Goal: Feedback & Contribution: Contribute content

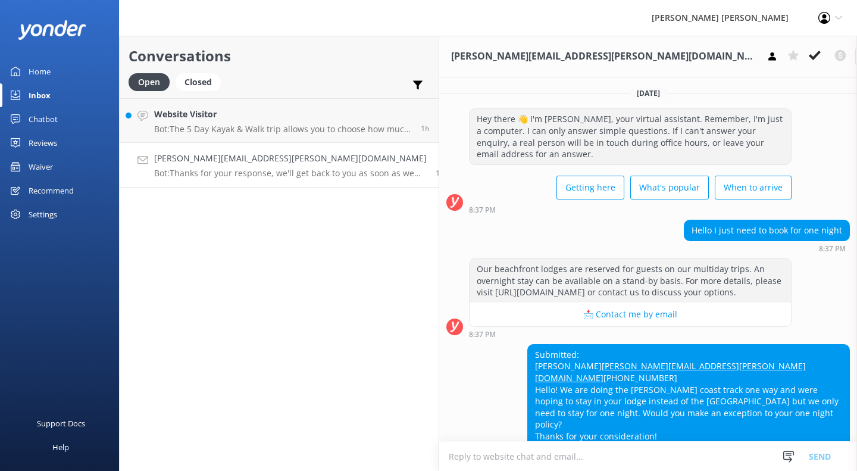
scroll to position [72, 0]
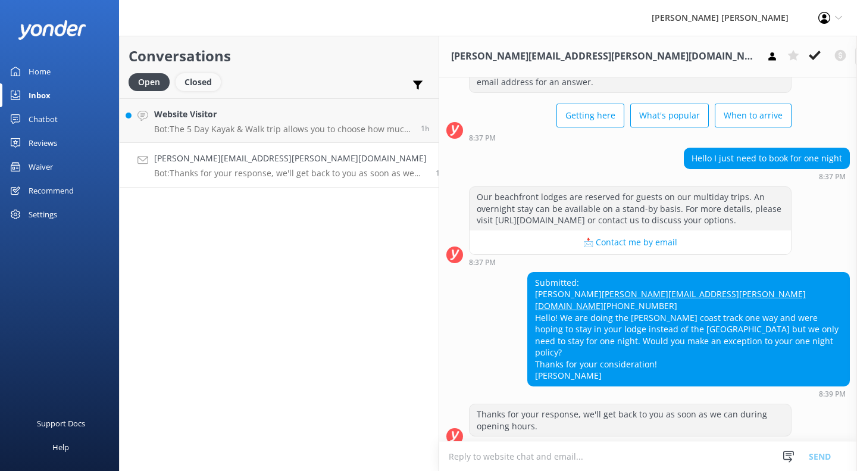
click at [205, 83] on div "Closed" at bounding box center [198, 82] width 45 height 18
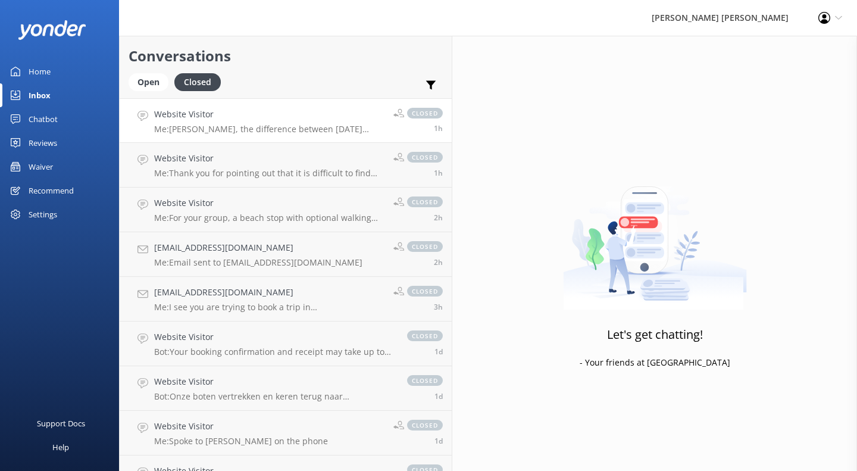
click at [216, 131] on p "Me: [PERSON_NAME], the difference between [DATE] departures and all other depar…" at bounding box center [269, 129] width 230 height 11
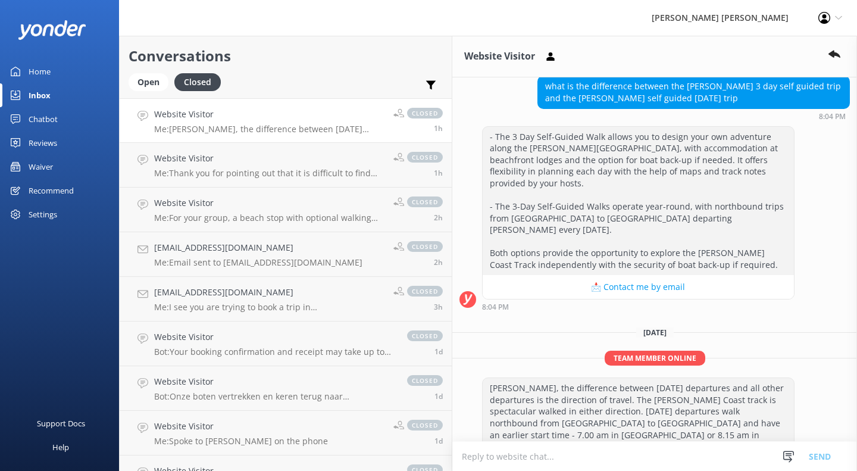
scroll to position [144, 0]
click at [215, 156] on h4 "Website Visitor" at bounding box center [269, 158] width 230 height 13
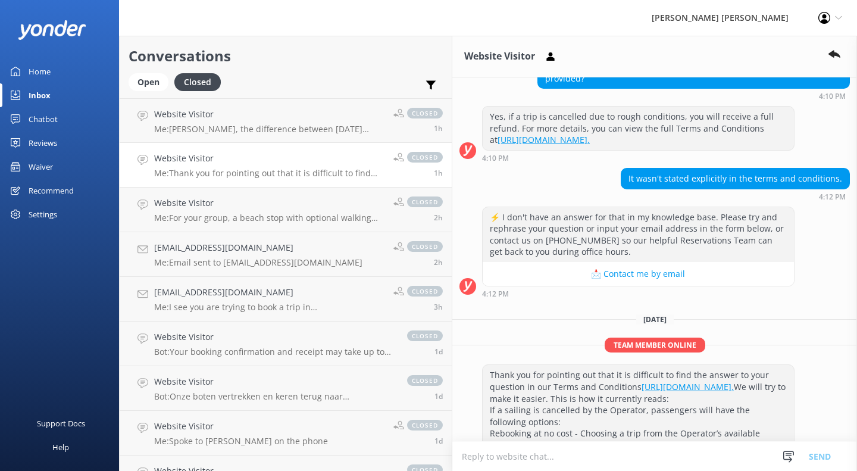
scroll to position [209, 0]
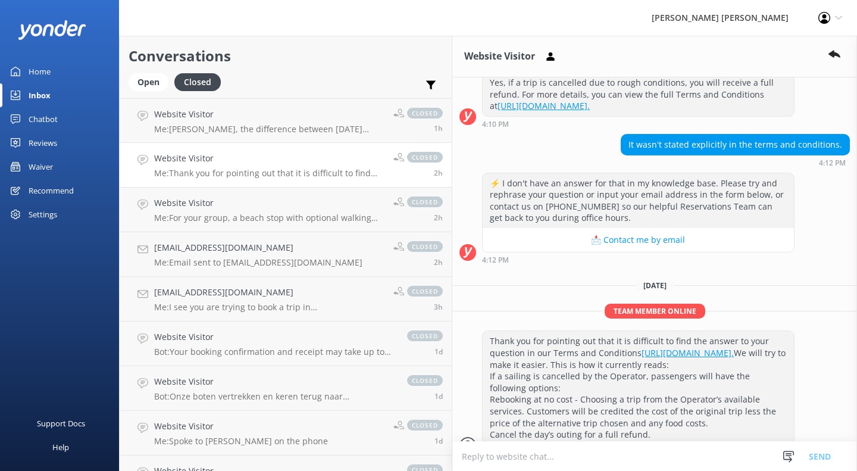
click at [30, 95] on div "Inbox" at bounding box center [40, 95] width 22 height 24
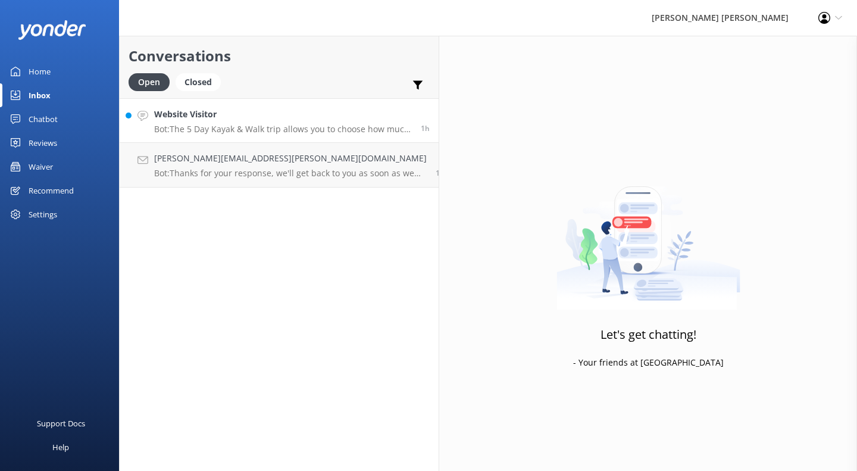
click at [215, 129] on p "Bot: The 5 Day Kayak & Walk trip allows you to choose how much kayaking or walk…" at bounding box center [283, 129] width 258 height 11
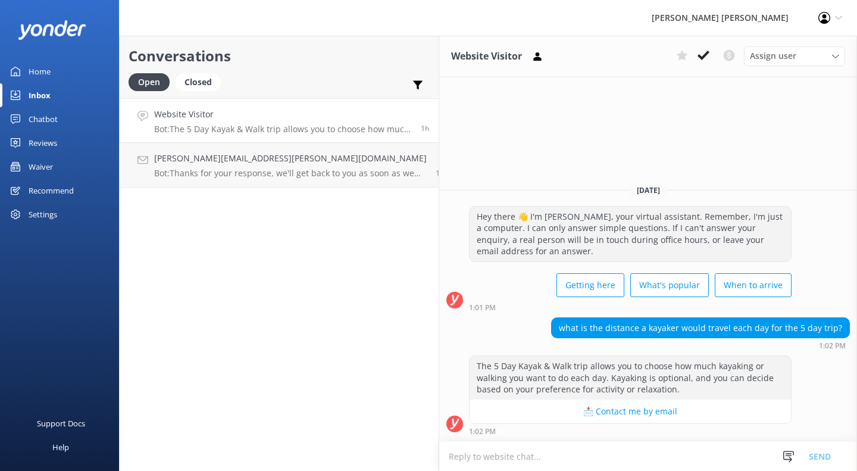
click at [439, 459] on textarea at bounding box center [648, 455] width 418 height 29
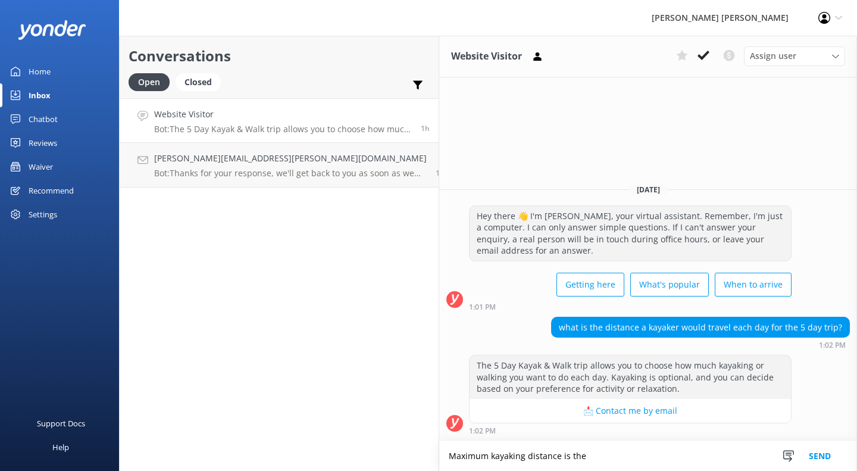
click at [516, 451] on textarea "Maximum kayaking distance is the" at bounding box center [648, 456] width 418 height 30
click at [508, 456] on textarea "Maximum kayaking distance is the" at bounding box center [648, 456] width 418 height 30
click at [502, 455] on textarea "Maximum kayaking distance is the" at bounding box center [648, 456] width 418 height 30
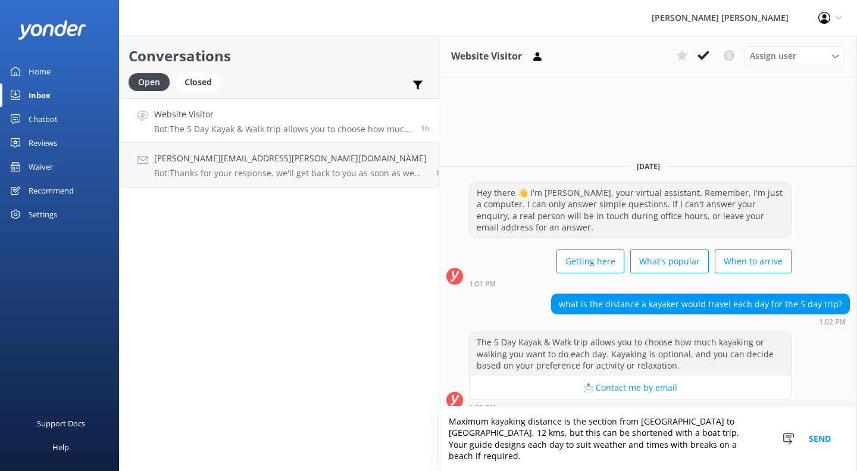
type textarea "Maximum kayaking distance is the section from [GEOGRAPHIC_DATA] to [GEOGRAPHIC_…"
click at [812, 441] on button "Send" at bounding box center [819, 438] width 45 height 64
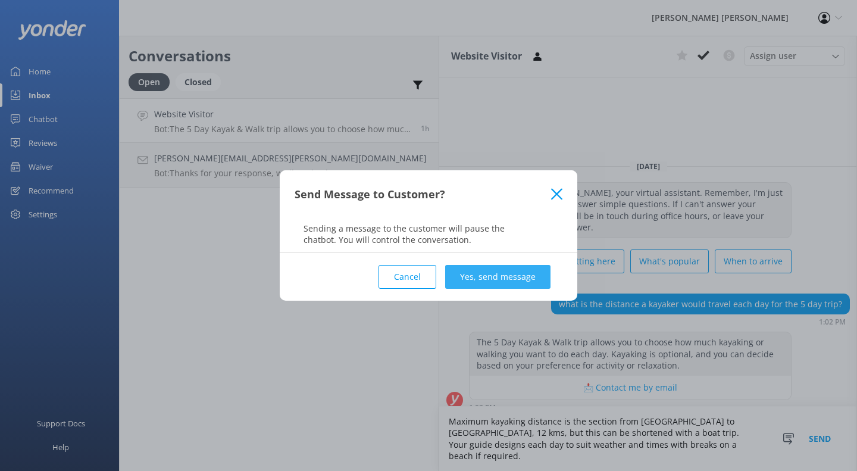
click at [497, 274] on button "Yes, send message" at bounding box center [497, 277] width 105 height 24
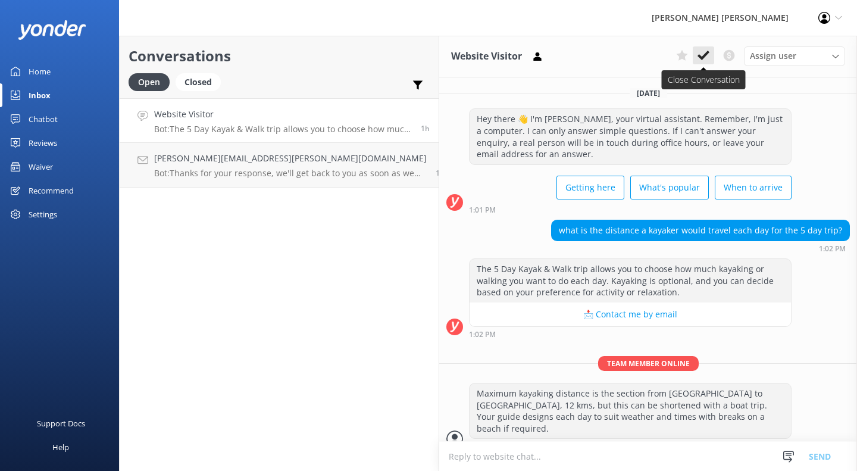
click at [706, 57] on icon at bounding box center [703, 55] width 12 height 12
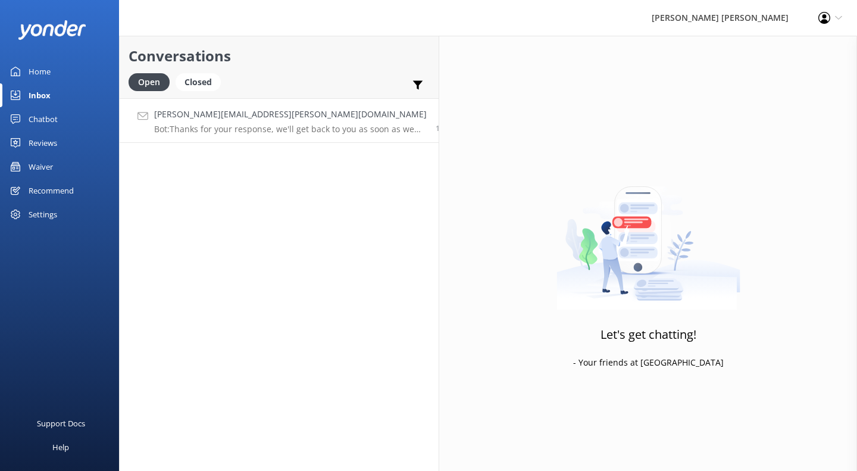
click at [297, 130] on p "Bot: Thanks for your response, we'll get back to you as soon as we can during o…" at bounding box center [290, 129] width 273 height 11
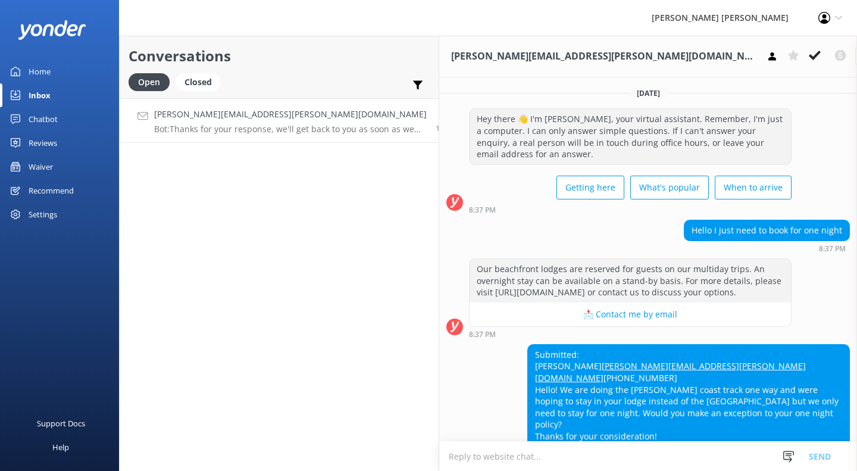
scroll to position [72, 0]
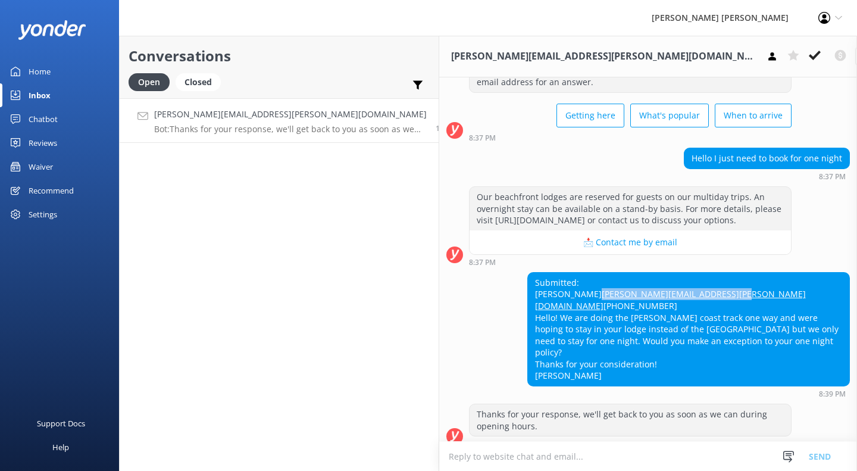
drag, startPoint x: 594, startPoint y: 303, endPoint x: 450, endPoint y: 304, distance: 144.0
click at [450, 305] on div "Submitted: [PERSON_NAME] [PERSON_NAME][EMAIL_ADDRESS][PERSON_NAME][DOMAIN_NAME]…" at bounding box center [648, 335] width 418 height 126
copy link "[PERSON_NAME][EMAIL_ADDRESS][PERSON_NAME][DOMAIN_NAME]"
click at [527, 455] on textarea at bounding box center [648, 455] width 418 height 29
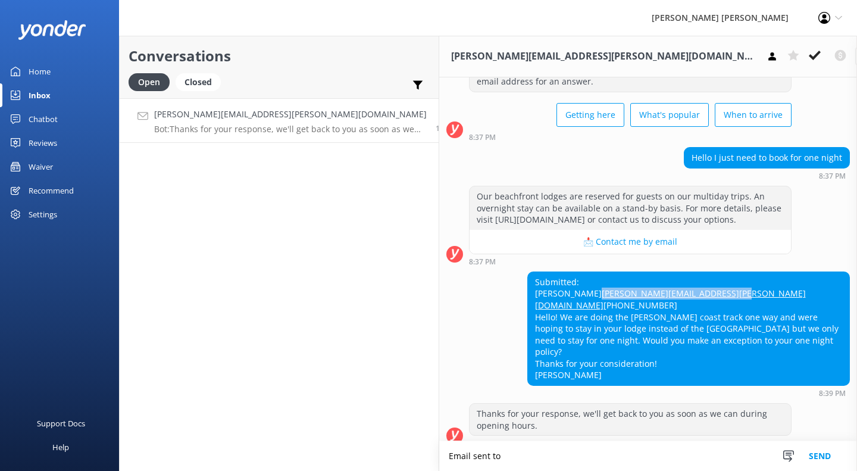
drag, startPoint x: 613, startPoint y: 300, endPoint x: 452, endPoint y: 306, distance: 161.4
click at [452, 306] on div "Submitted: [PERSON_NAME] [PERSON_NAME][EMAIL_ADDRESS][PERSON_NAME][DOMAIN_NAME]…" at bounding box center [648, 334] width 418 height 126
copy link "[PERSON_NAME][EMAIL_ADDRESS][PERSON_NAME][DOMAIN_NAME]"
click at [439, 454] on textarea "Email sent to" at bounding box center [648, 456] width 418 height 30
paste textarea "[PERSON_NAME][EMAIL_ADDRESS][PERSON_NAME][DOMAIN_NAME]"
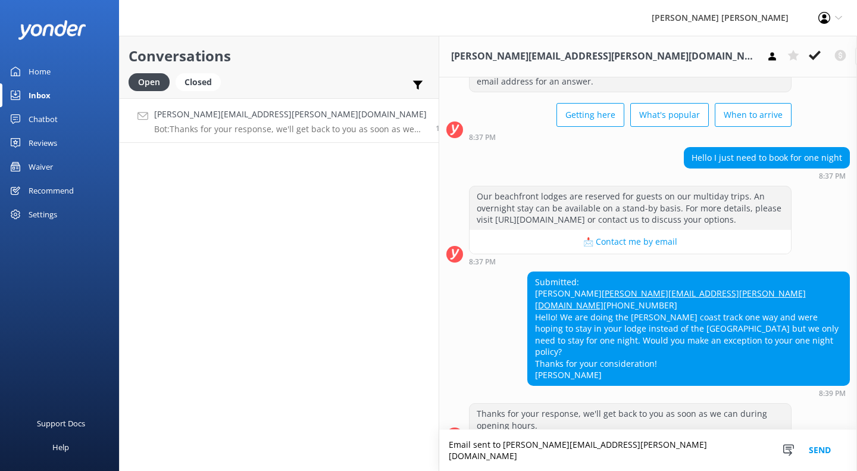
type textarea "Email sent to [PERSON_NAME][EMAIL_ADDRESS][PERSON_NAME][DOMAIN_NAME]"
click at [823, 455] on button "Send" at bounding box center [819, 450] width 45 height 41
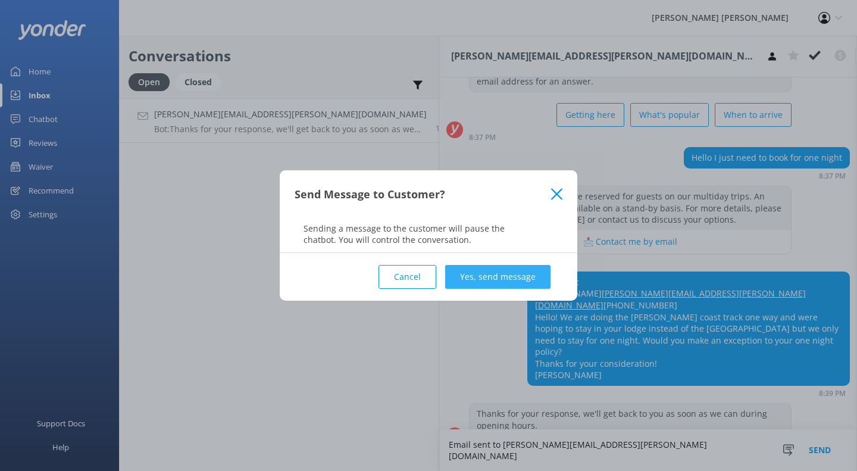
click at [486, 273] on button "Yes, send message" at bounding box center [497, 277] width 105 height 24
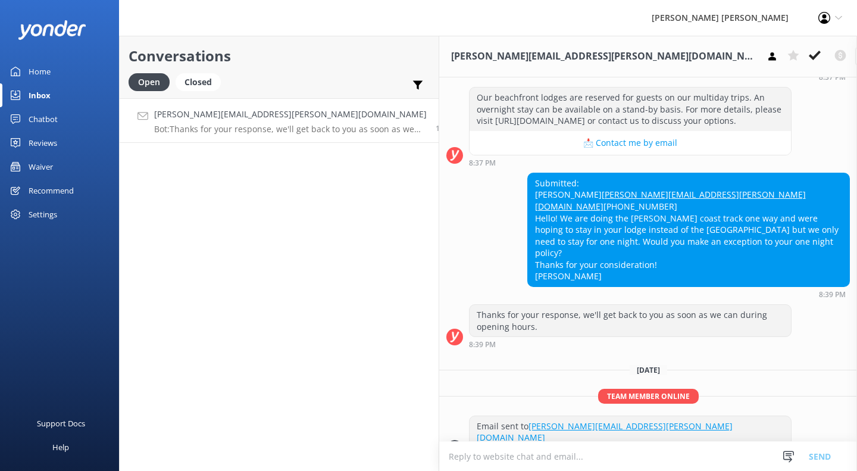
scroll to position [172, 0]
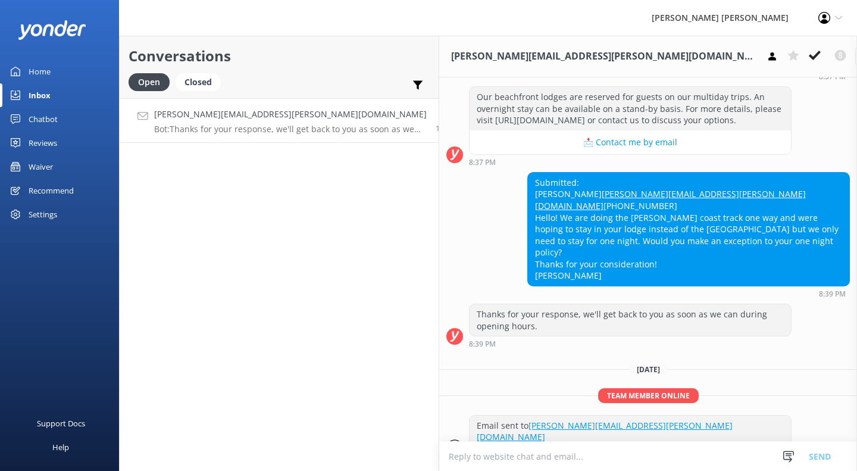
click at [809, 55] on icon at bounding box center [815, 55] width 12 height 12
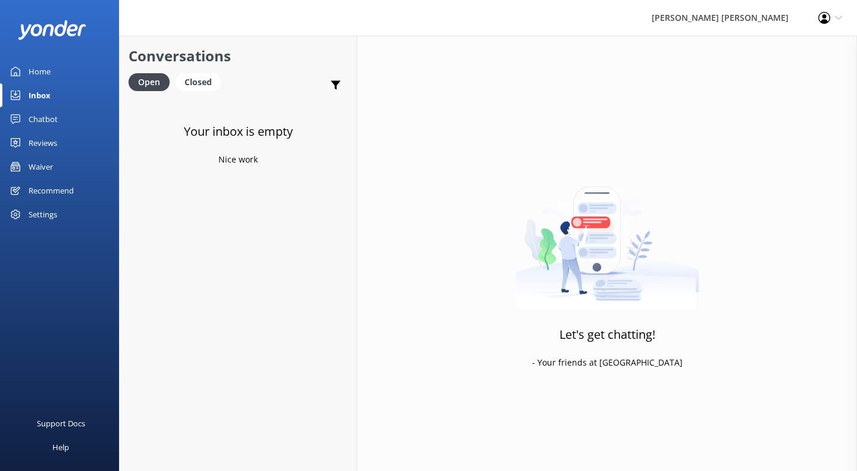
click at [45, 73] on div "Home" at bounding box center [40, 71] width 22 height 24
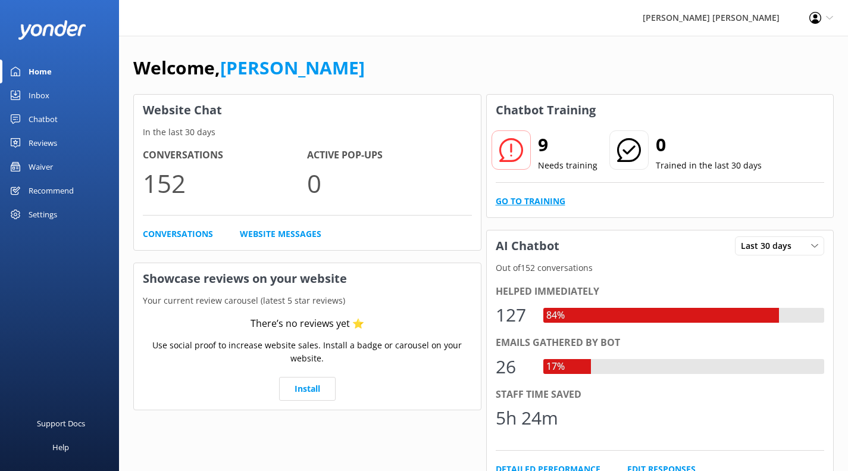
click at [543, 199] on link "Go to Training" at bounding box center [531, 201] width 70 height 13
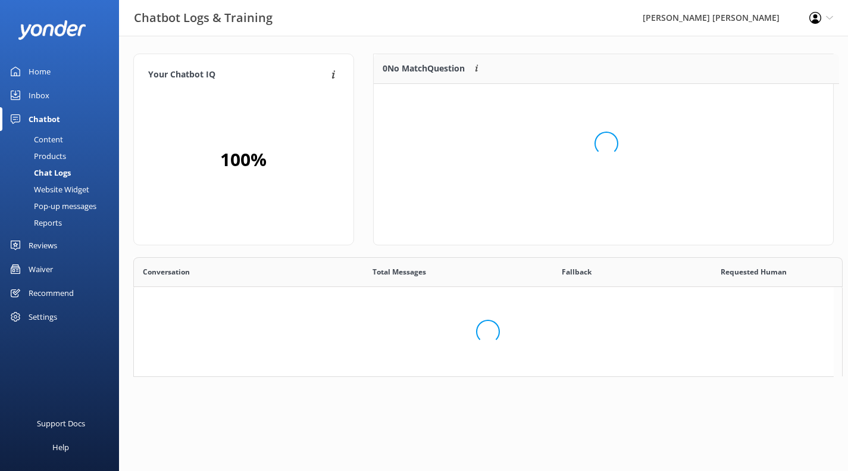
scroll to position [10, 10]
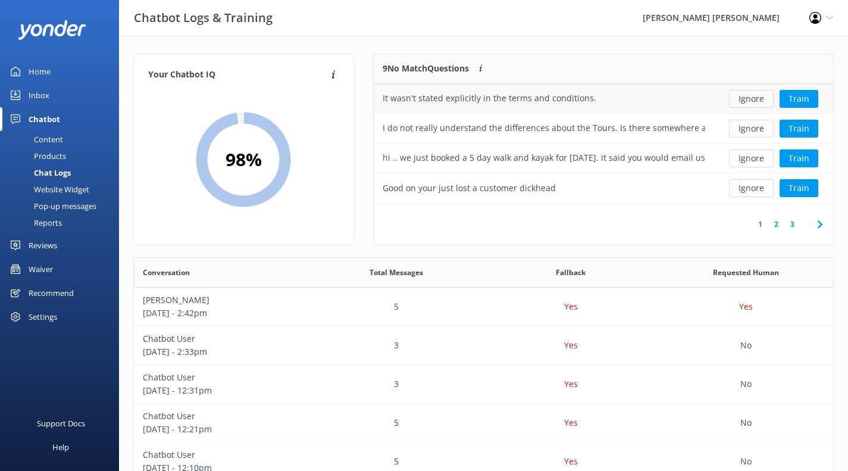
click at [747, 100] on button "Ignore" at bounding box center [751, 99] width 45 height 18
click at [698, 102] on div "I do not really understand the differences about the Tours. Is there somewhere …" at bounding box center [544, 98] width 322 height 13
click at [697, 99] on div "I do not really understand the differences about the Tours. Is there somewhere …" at bounding box center [544, 98] width 322 height 13
click at [748, 100] on button "Ignore" at bounding box center [751, 99] width 45 height 18
click at [657, 102] on div "hi .. we just booked a 5 day walk and kayak for [DATE]. it said you would email…" at bounding box center [544, 98] width 322 height 13
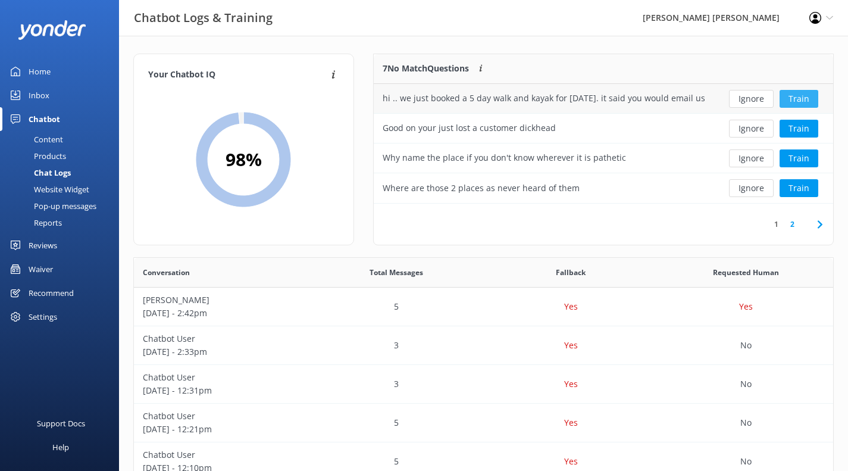
click at [801, 101] on button "Train" at bounding box center [798, 99] width 39 height 18
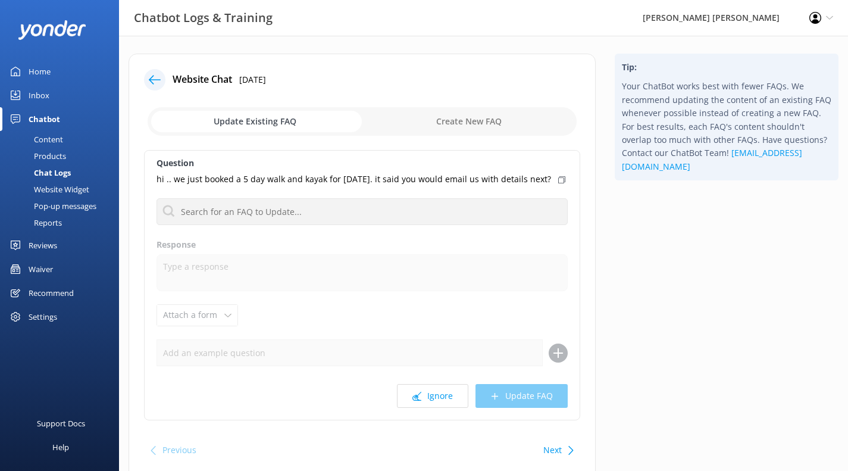
click at [156, 79] on icon at bounding box center [155, 80] width 12 height 12
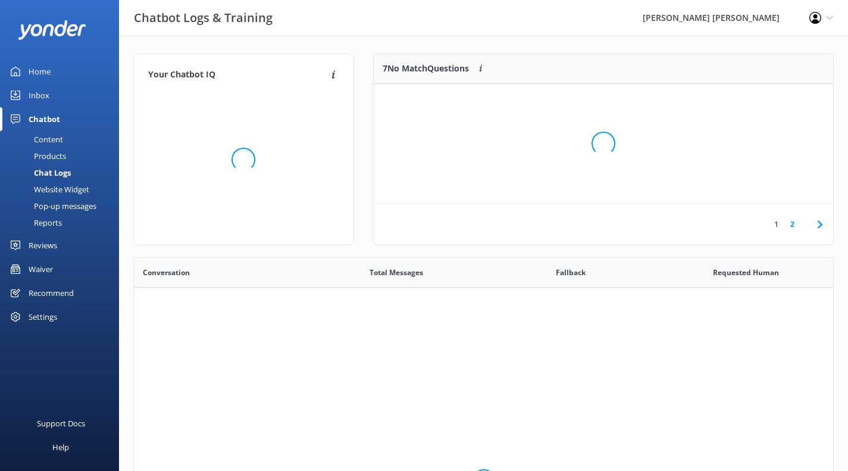
scroll to position [408, 690]
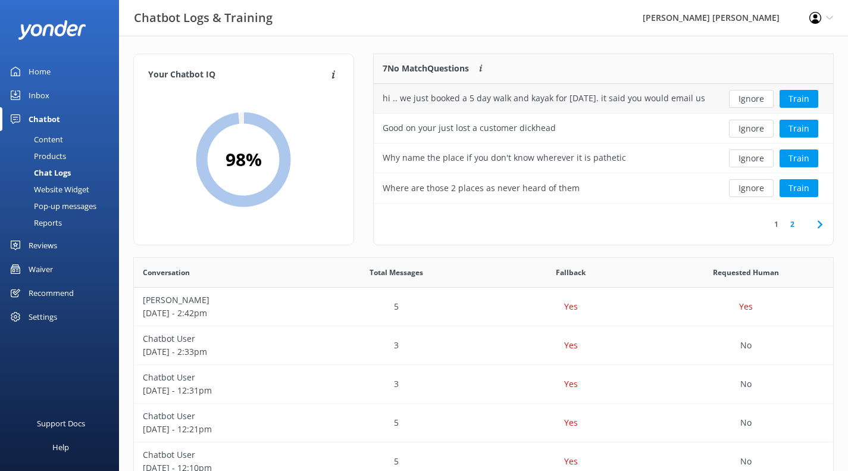
click at [743, 98] on button "Ignore" at bounding box center [751, 99] width 45 height 18
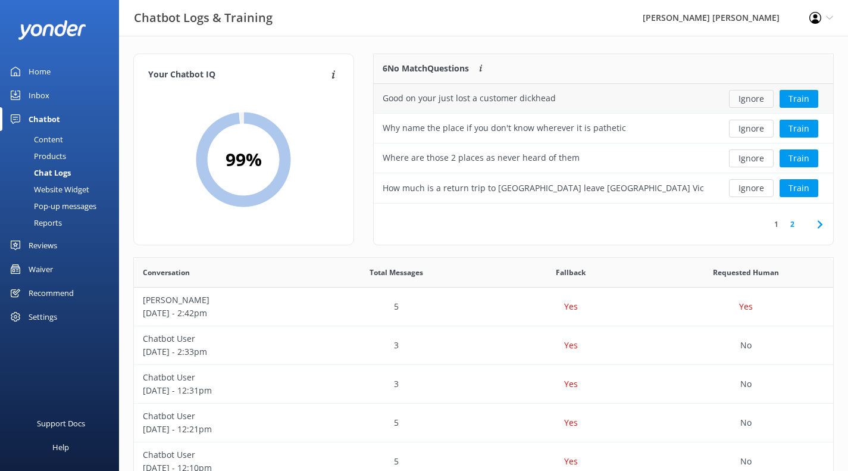
click at [756, 99] on button "Ignore" at bounding box center [751, 99] width 45 height 18
click at [755, 98] on button "Ignore" at bounding box center [751, 99] width 45 height 18
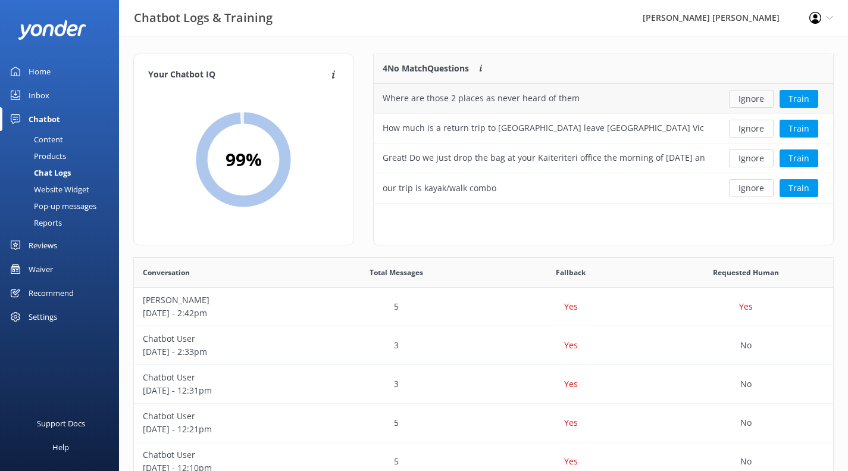
click at [754, 96] on button "Ignore" at bounding box center [751, 99] width 45 height 18
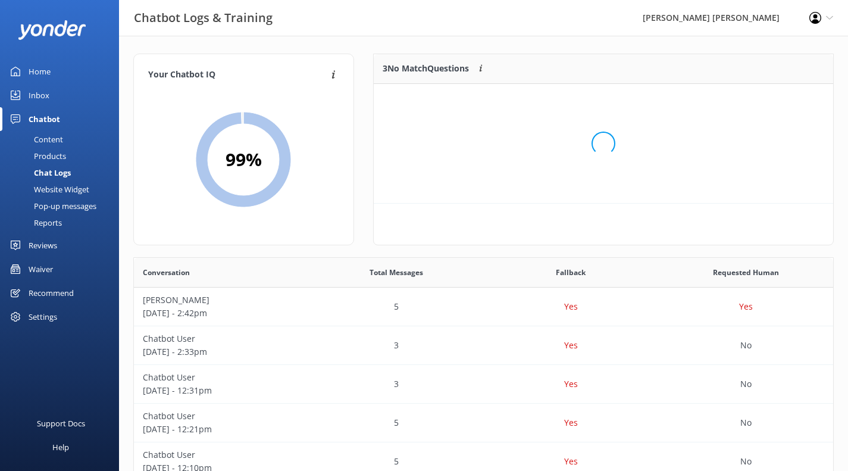
scroll to position [111, 450]
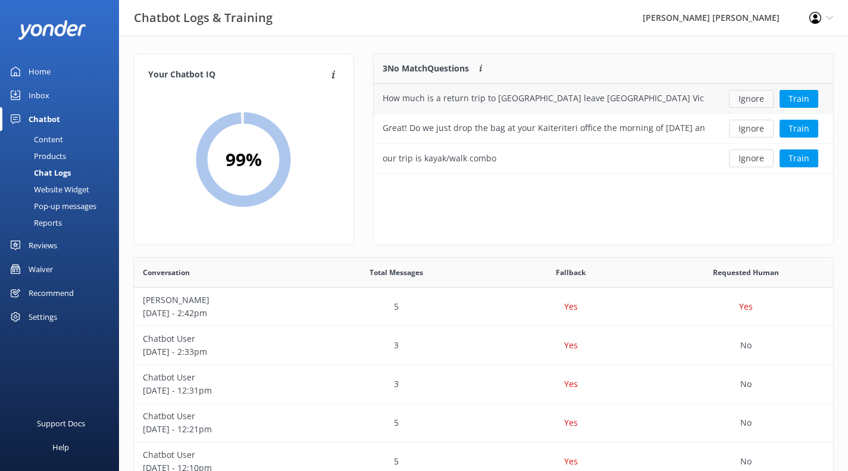
click at [754, 96] on button "Ignore" at bounding box center [751, 99] width 45 height 18
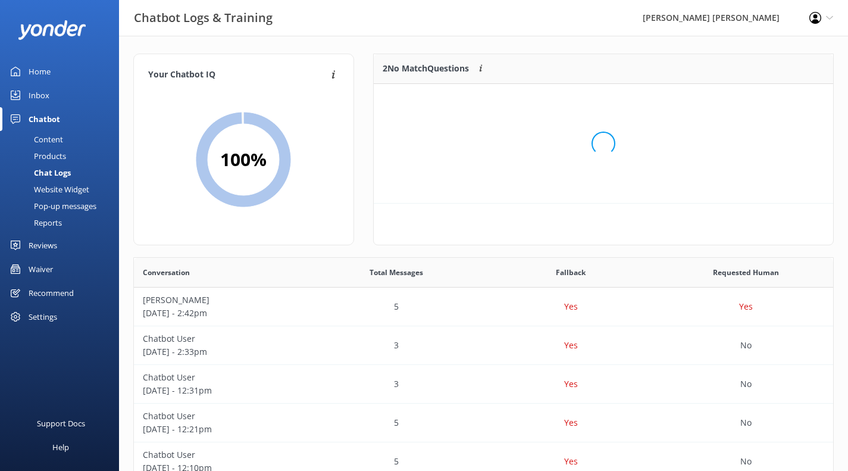
scroll to position [81, 450]
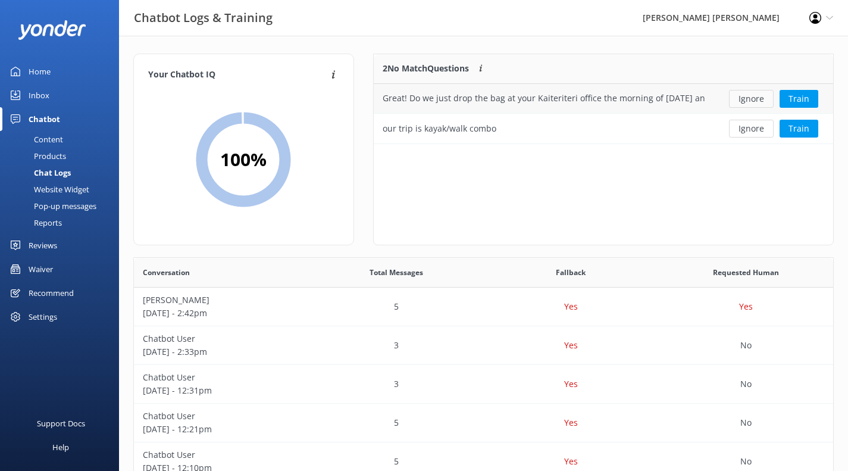
click at [751, 95] on button "Ignore" at bounding box center [751, 99] width 45 height 18
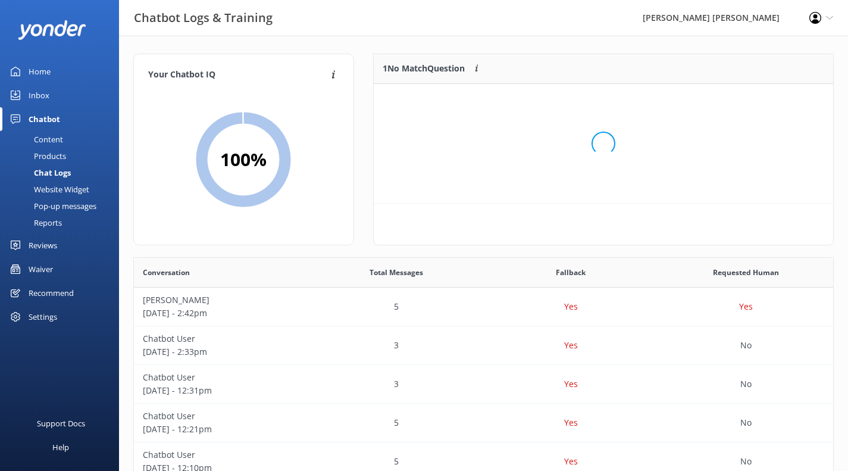
scroll to position [51, 450]
click at [751, 96] on button "Ignore" at bounding box center [751, 99] width 45 height 18
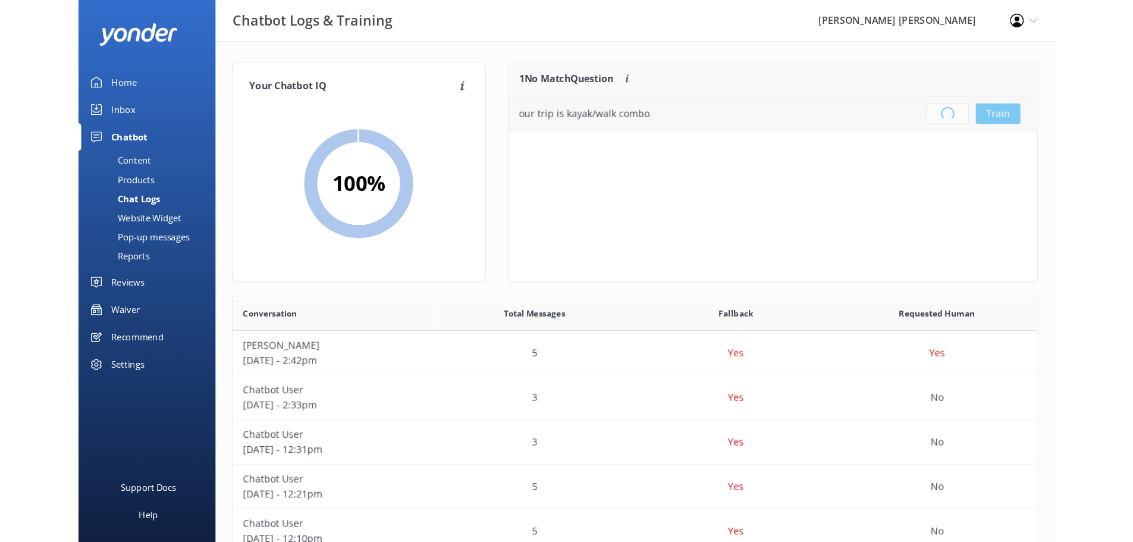
scroll to position [140, 450]
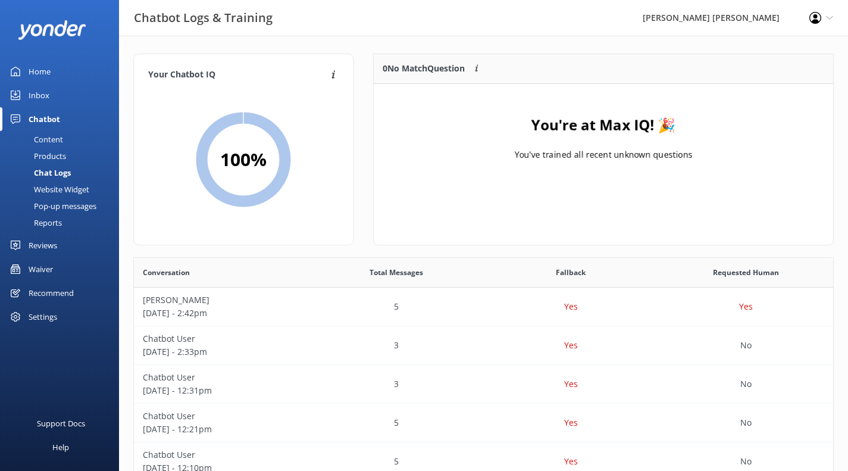
click at [35, 93] on div "Inbox" at bounding box center [39, 95] width 21 height 24
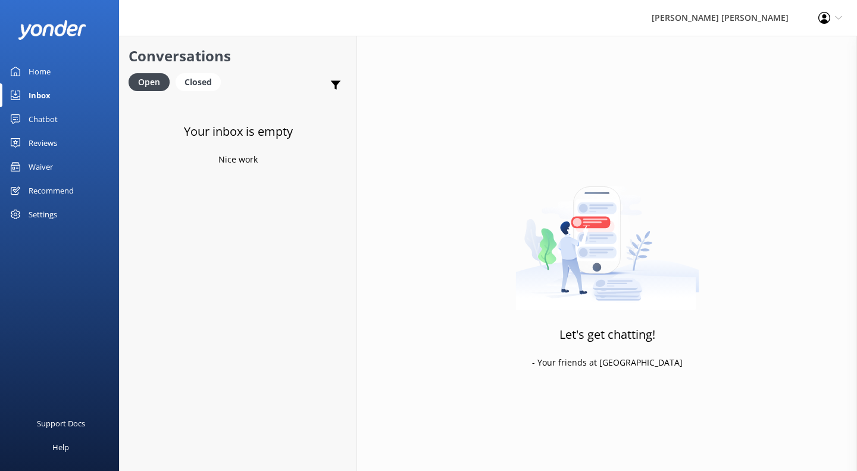
click at [34, 118] on div "Chatbot" at bounding box center [43, 119] width 29 height 24
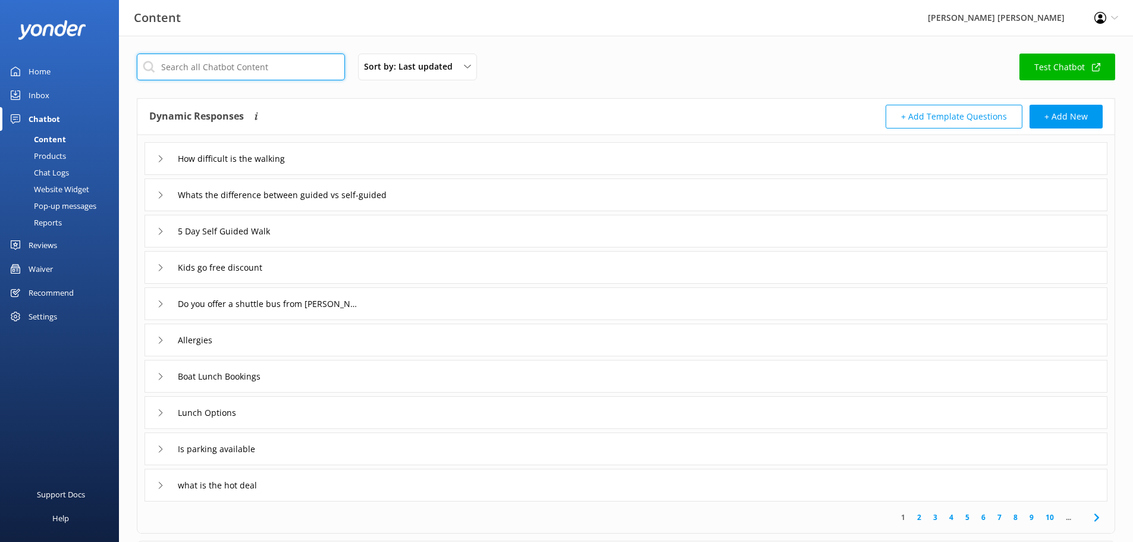
click at [218, 71] on input "text" at bounding box center [241, 67] width 208 height 27
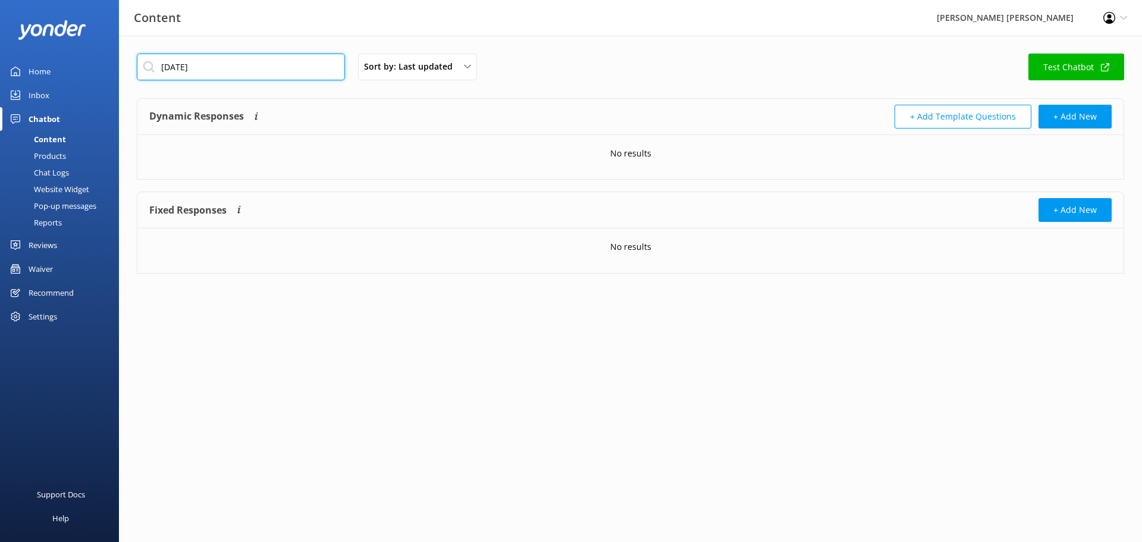
drag, startPoint x: 215, startPoint y: 67, endPoint x: 130, endPoint y: 68, distance: 85.1
click at [130, 68] on div "[DATE] Sort by: Last updated Title (A-Z) Last updated Test Chatbot Dynamic Resp…" at bounding box center [630, 173] width 1023 height 274
type input "early"
click at [856, 113] on button "+ Add New" at bounding box center [1075, 117] width 73 height 24
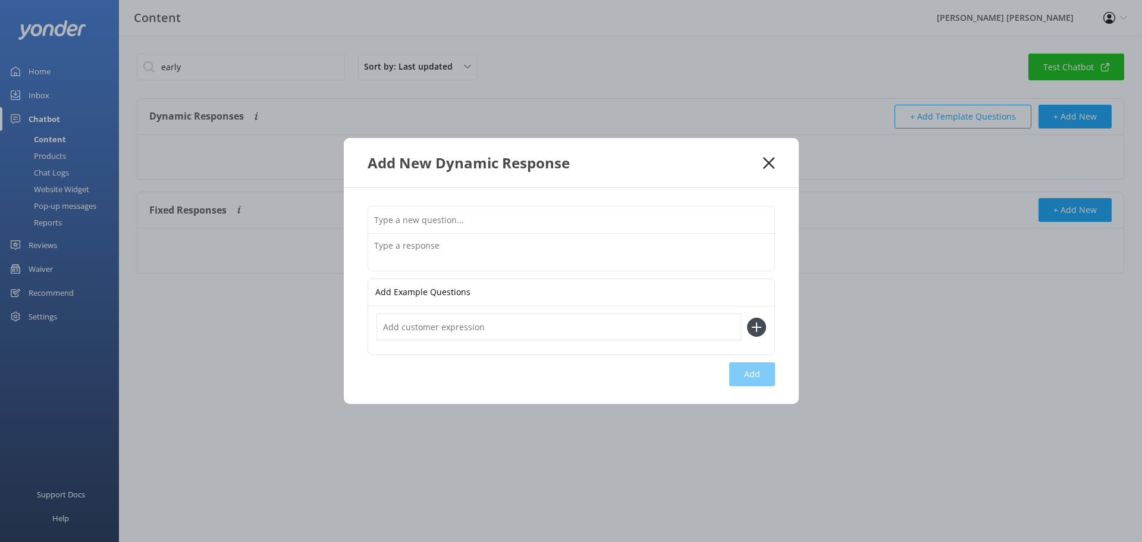
click at [466, 220] on input "text" at bounding box center [571, 219] width 406 height 27
click at [425, 223] on input "[DATE] Early Departure" at bounding box center [571, 219] width 406 height 27
click at [447, 221] on input "[DATE] early Departure" at bounding box center [571, 219] width 406 height 27
type input "[DATE] early departure"
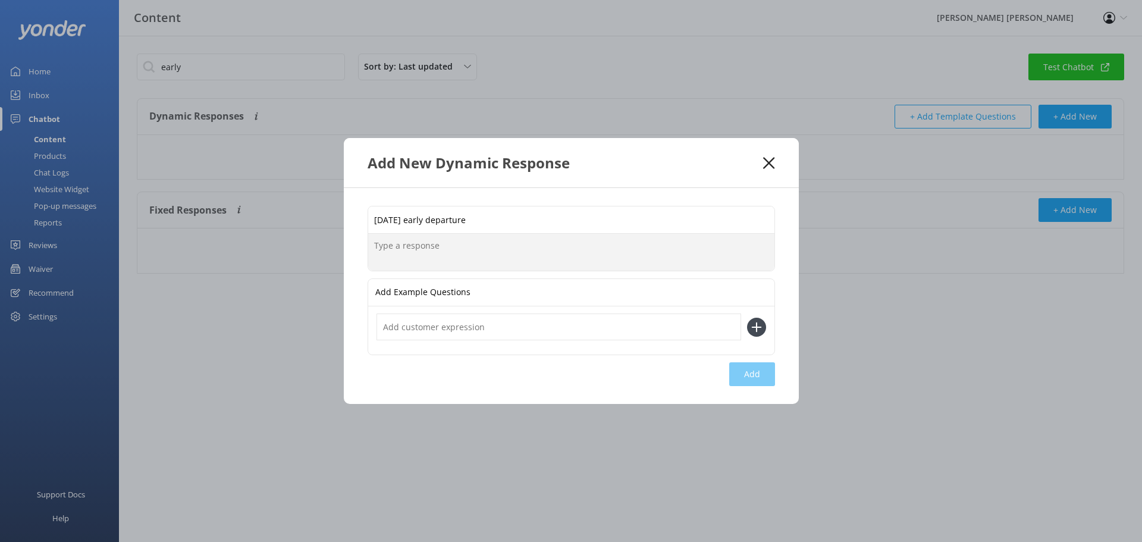
click at [423, 251] on textarea at bounding box center [571, 252] width 406 height 37
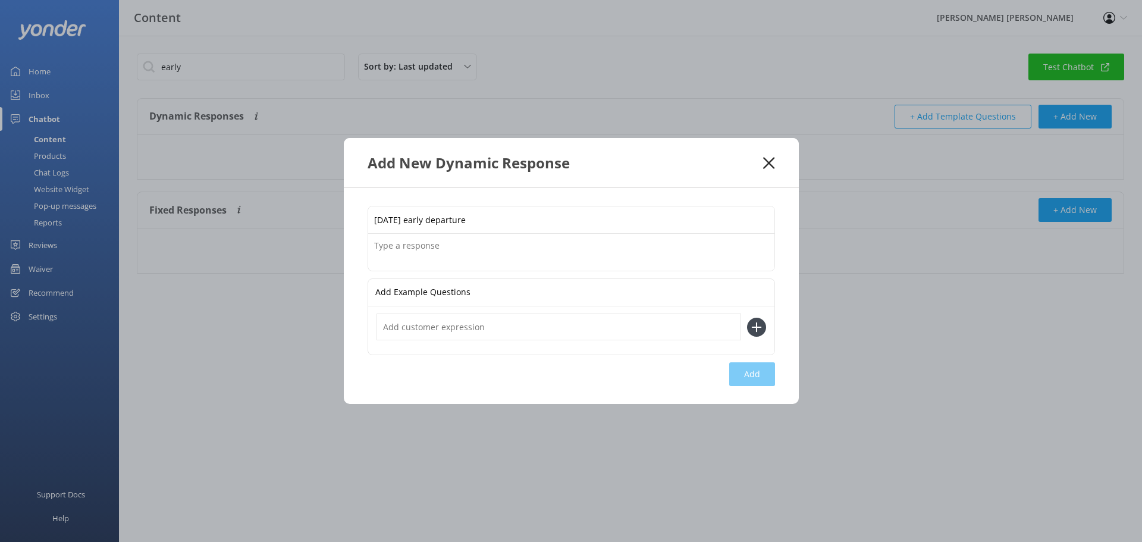
click at [421, 246] on textarea at bounding box center [571, 252] width 406 height 37
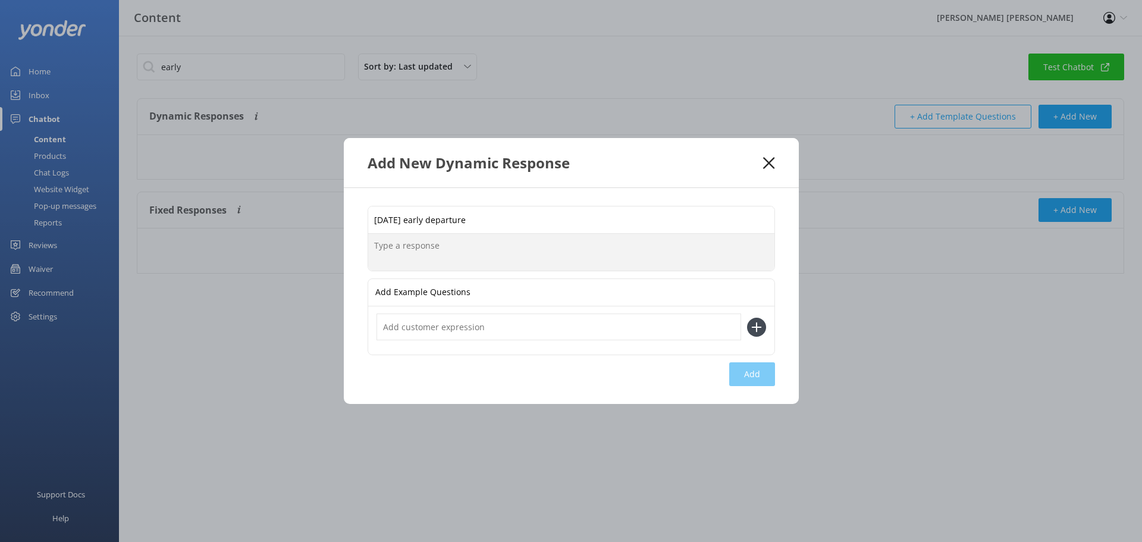
paste textarea "Most of our trips start with a scenic cruise to [GEOGRAPHIC_DATA], then walk so…"
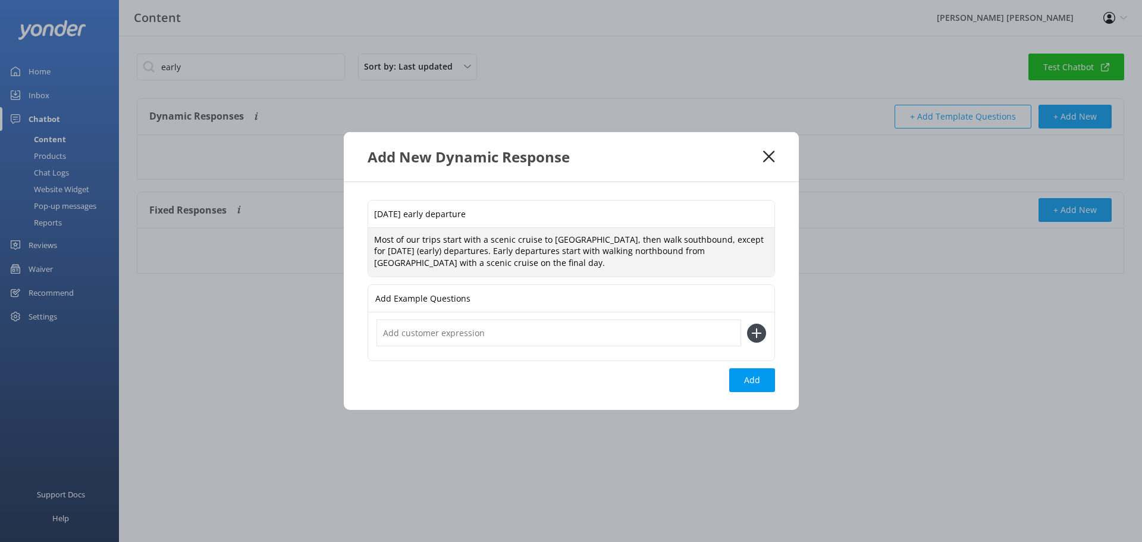
click at [422, 237] on textarea "Most of our trips start with a scenic cruise to [GEOGRAPHIC_DATA], then walk so…" at bounding box center [571, 252] width 406 height 49
click at [578, 250] on textarea "Most of our multiday trips start with a scenic cruise to [GEOGRAPHIC_DATA], the…" at bounding box center [571, 252] width 406 height 49
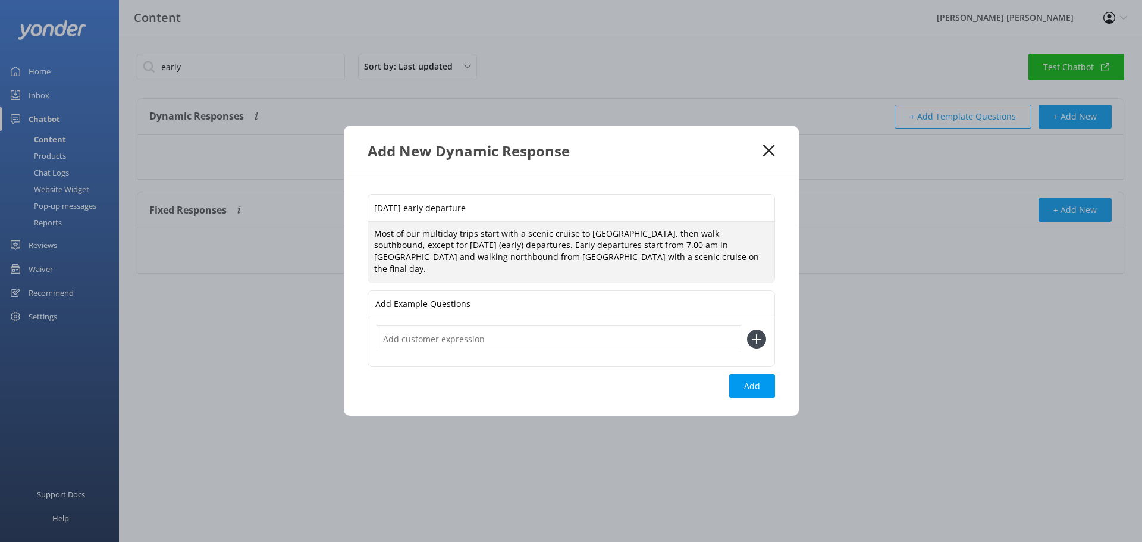
click at [632, 264] on textarea "Most of our multiday trips start with a scenic cruise to [GEOGRAPHIC_DATA], the…" at bounding box center [571, 252] width 406 height 61
click at [717, 252] on textarea "Most of our multiday trips start with a scenic cruise to [GEOGRAPHIC_DATA], the…" at bounding box center [571, 252] width 406 height 61
type textarea "Most of our multiday trips start with a scenic cruise to [GEOGRAPHIC_DATA], the…"
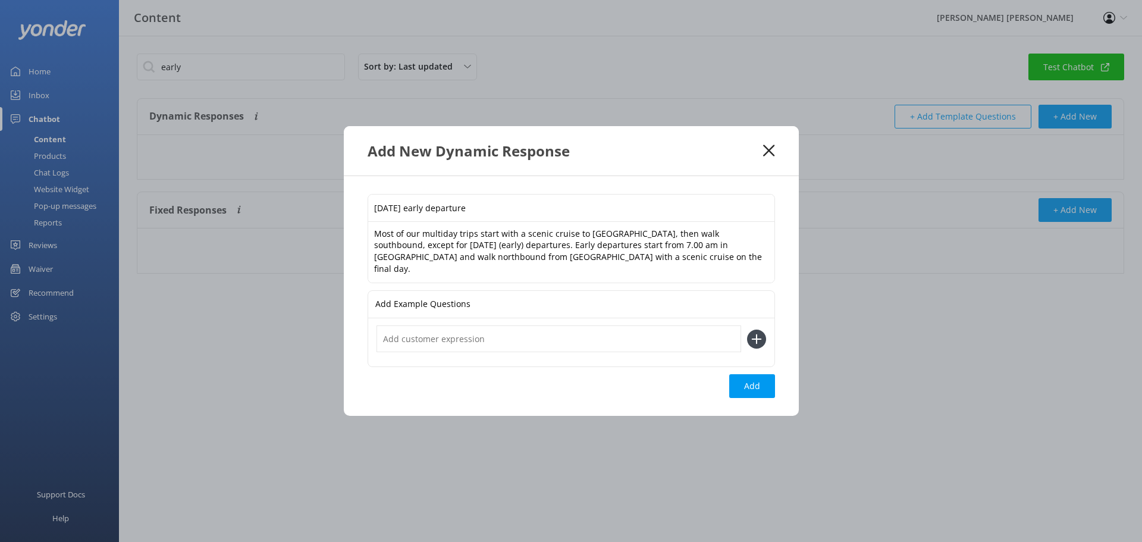
click at [444, 339] on input "text" at bounding box center [559, 338] width 365 height 27
type input "Why are [DATE] departures different"
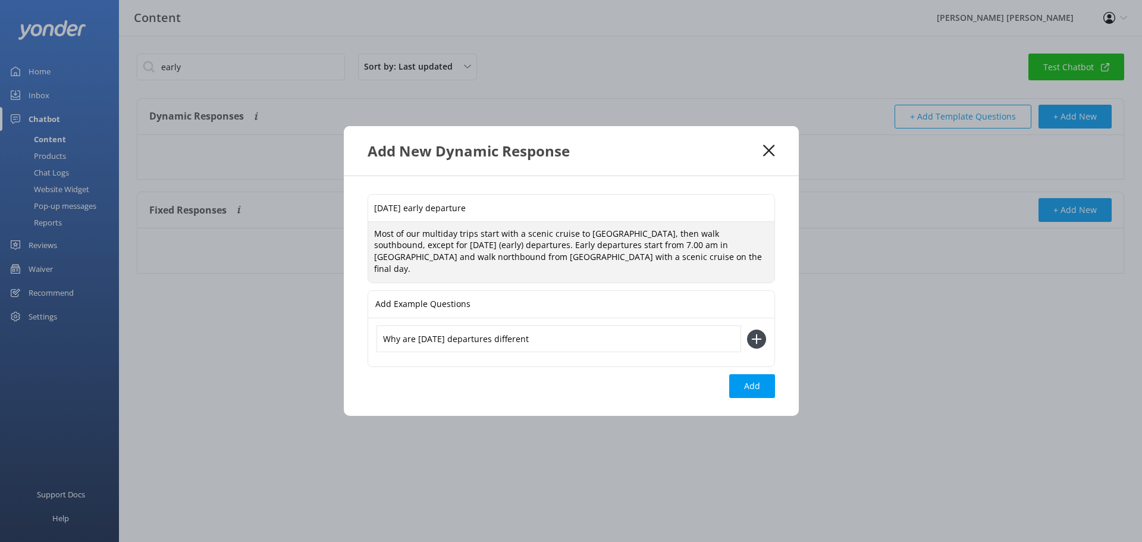
drag, startPoint x: 591, startPoint y: 263, endPoint x: 316, endPoint y: 236, distance: 276.2
click at [316, 236] on div "Add New Dynamic Response [DATE] early departure Most of our multiday trips star…" at bounding box center [571, 271] width 1142 height 542
paste textarea "To give you more choice of departure days, our [DATE] trips (and occasionally o…"
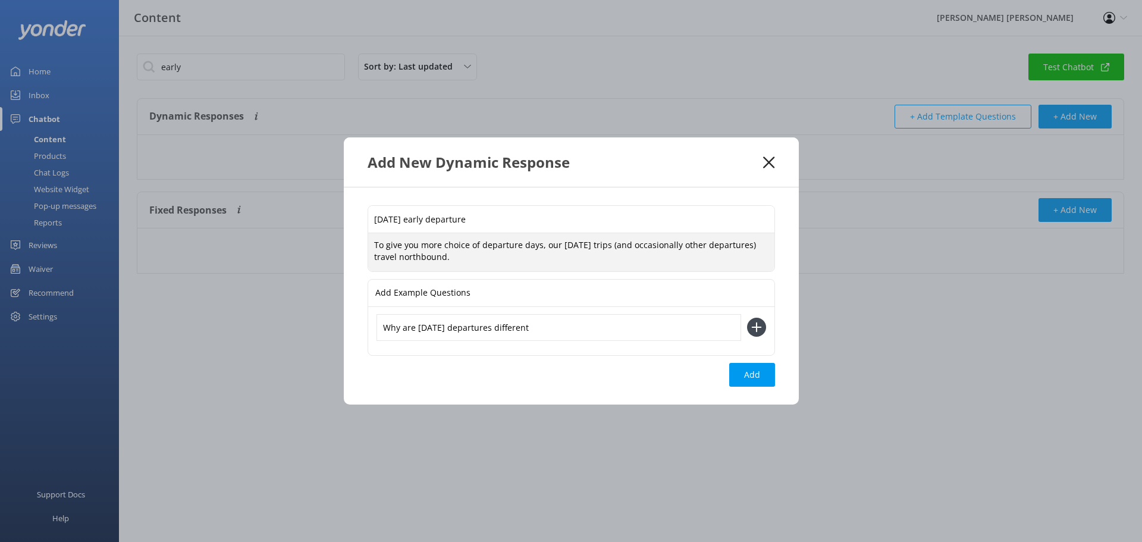
type textarea "To give you more choice of departure days, our [DATE] trips (and occasionally o…"
click at [419, 218] on input "[DATE] early departure" at bounding box center [571, 219] width 406 height 27
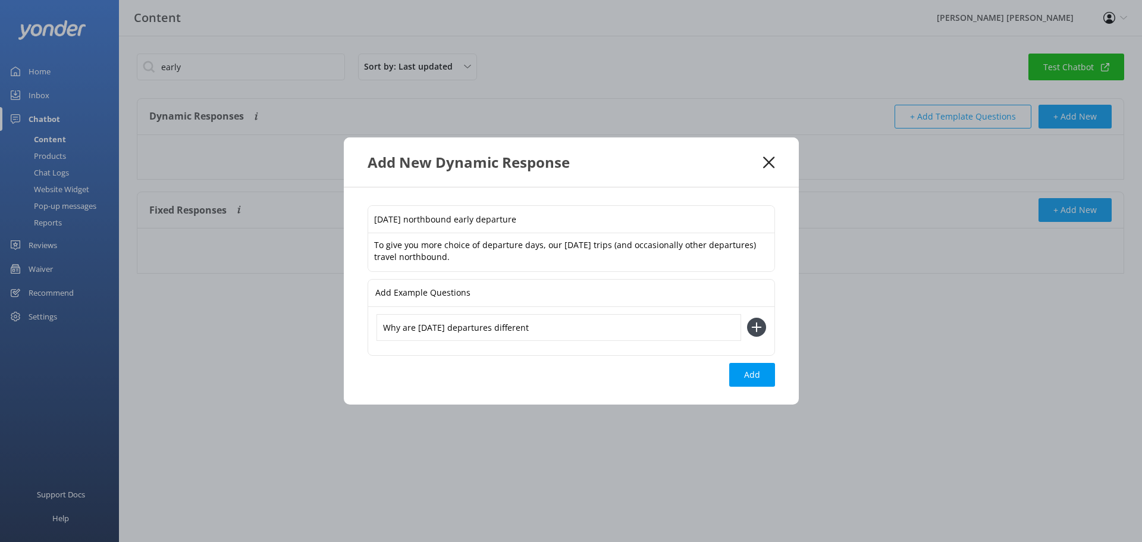
type input "[DATE] northbound early departure"
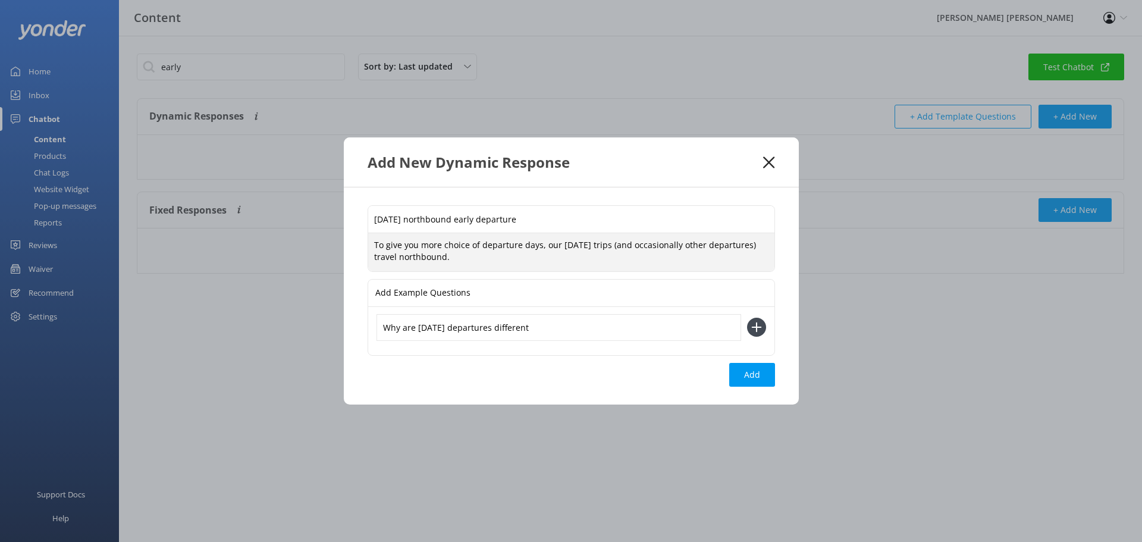
click at [465, 257] on textarea "To give you more choice of departure days, our [DATE] trips (and occasionally o…" at bounding box center [571, 251] width 406 height 37
type textarea "To give you more choice of departure days, our [DATE] trips (and occasionally o…"
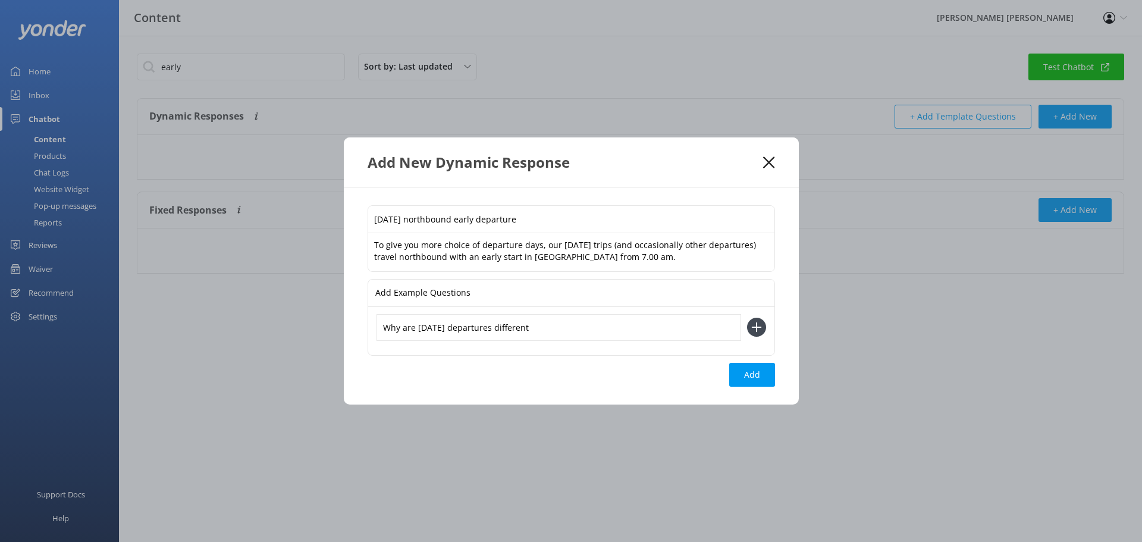
click at [548, 330] on input "Why are [DATE] departures different" at bounding box center [559, 327] width 365 height 27
type input "Why are [DATE] departures different."
click at [759, 328] on icon at bounding box center [756, 327] width 19 height 19
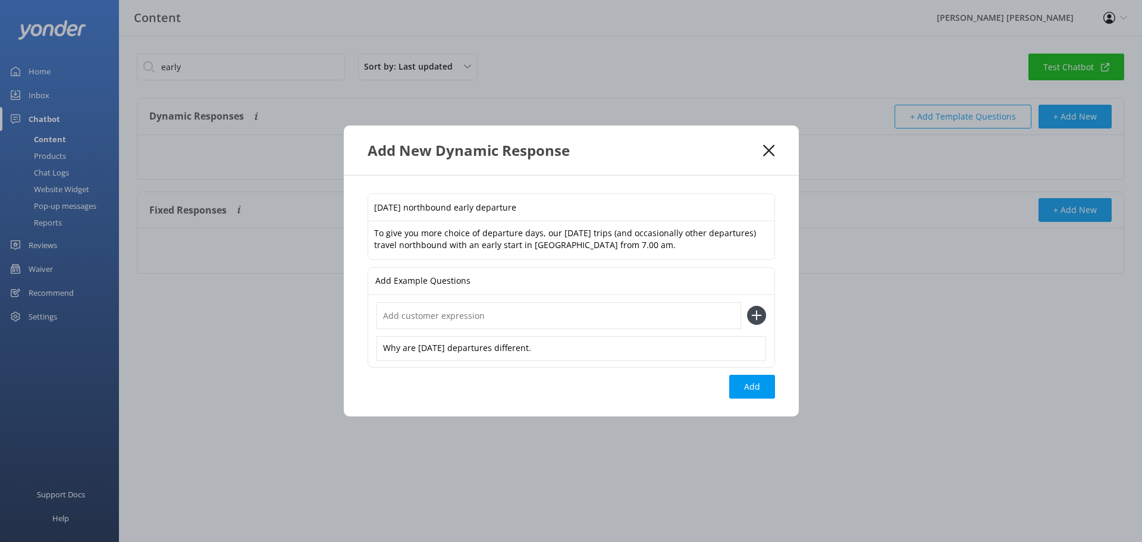
click at [549, 315] on input "text" at bounding box center [559, 315] width 365 height 27
click at [579, 315] on input "what's the difference between north and [PERSON_NAME] departures." at bounding box center [559, 315] width 365 height 27
type input "what's the difference between north and southbound departures."
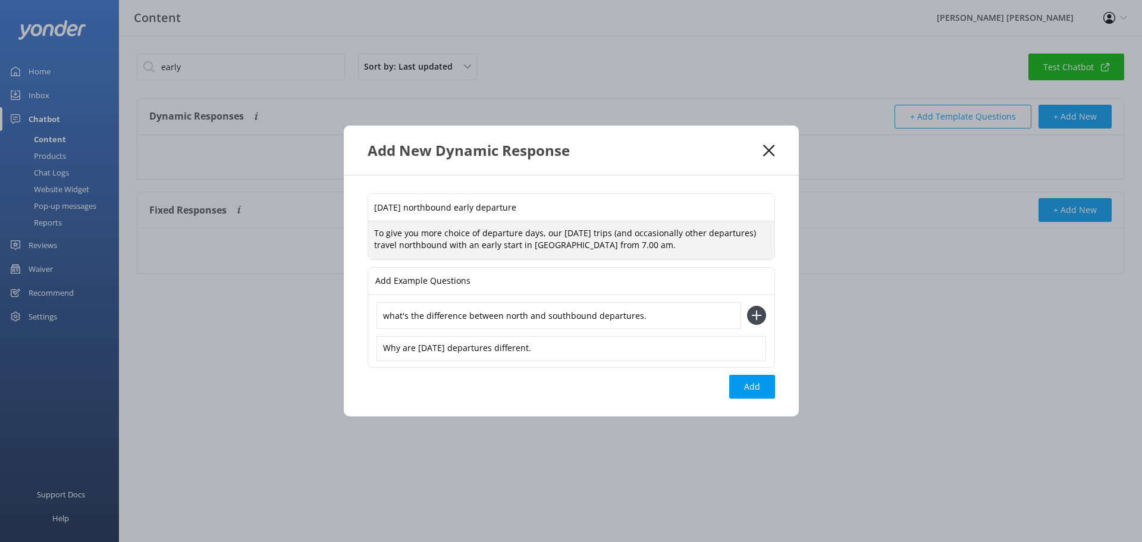
click at [637, 244] on textarea "To give you more choice of departure days, our [DATE] trips (and occasionally o…" at bounding box center [571, 239] width 406 height 37
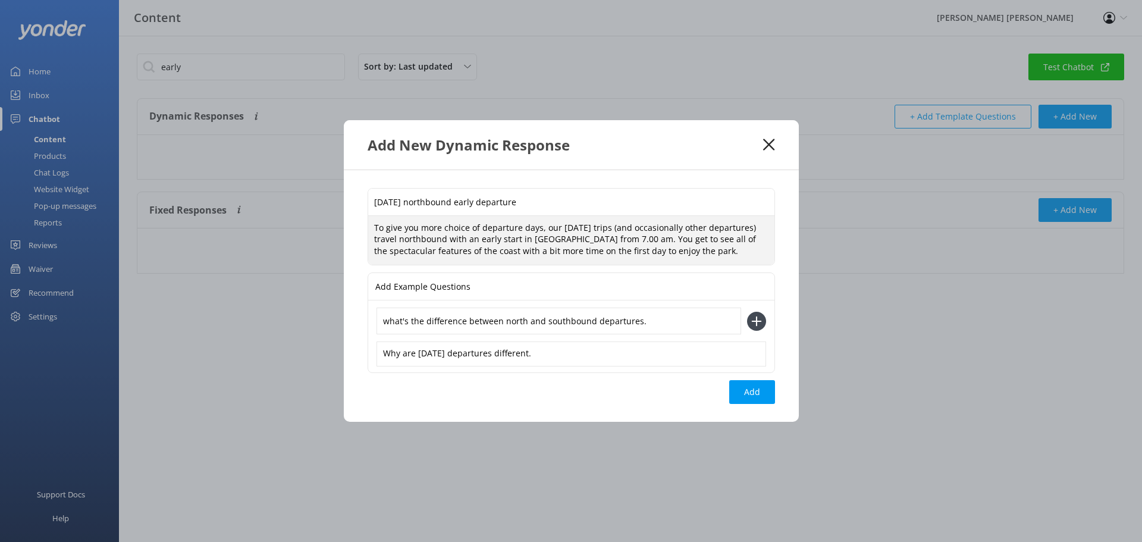
type textarea "To give you more choice of departure days, our [DATE] trips (and occasionally o…"
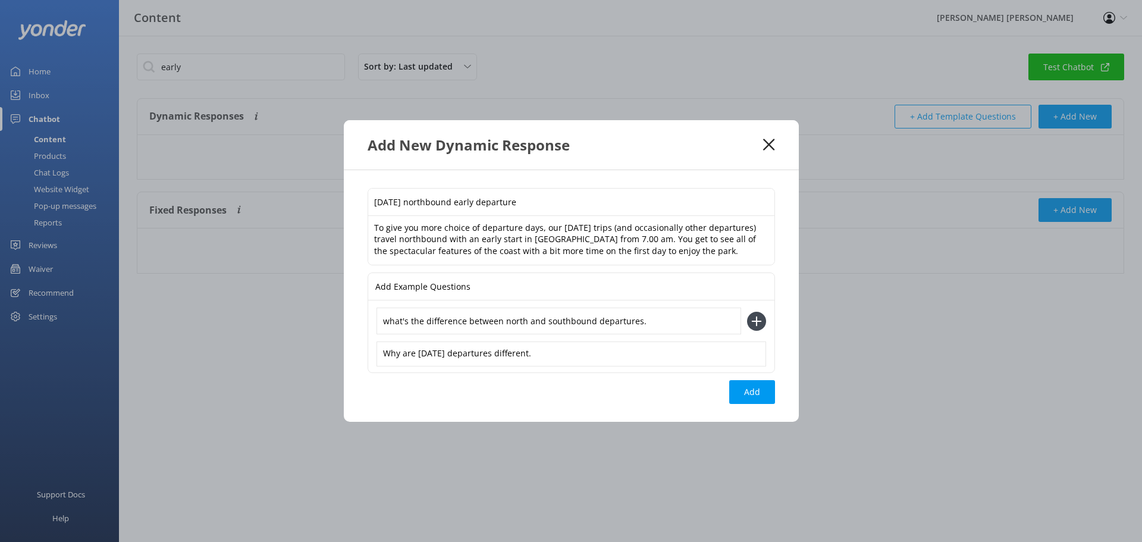
click at [580, 272] on div "[DATE] northbound early departure To give you more choice of departure days, ou…" at bounding box center [571, 296] width 455 height 252
click at [553, 284] on div "Add Example Questions" at bounding box center [571, 286] width 406 height 27
click at [761, 321] on icon at bounding box center [756, 321] width 19 height 19
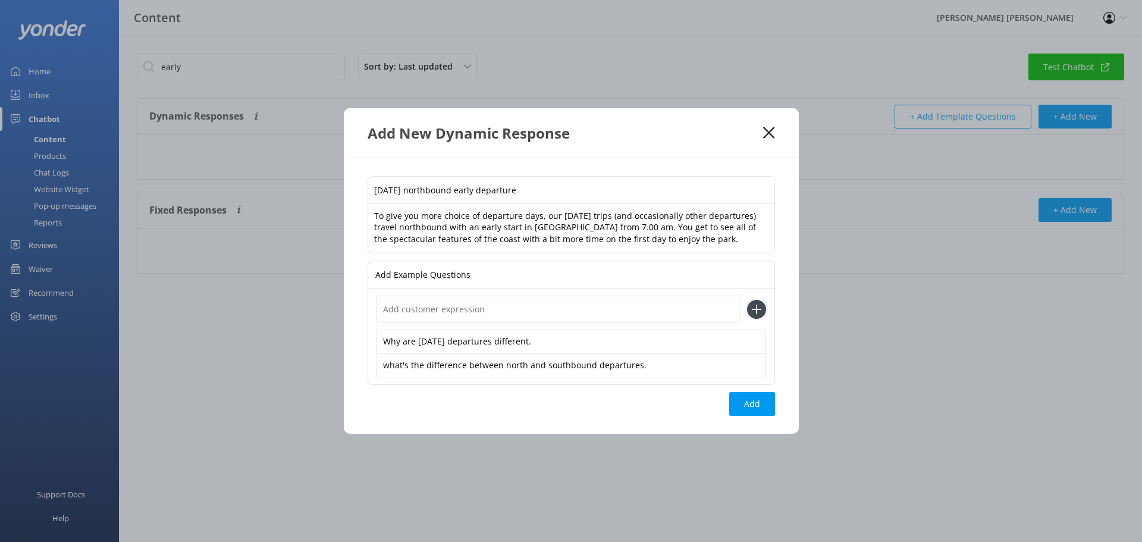
click at [512, 304] on input "text" at bounding box center [559, 309] width 365 height 27
click at [505, 310] on input "why early departure on [GEOGRAPHIC_DATA]" at bounding box center [559, 309] width 365 height 27
type input "why early departure [DATE]"
click at [756, 309] on use at bounding box center [756, 310] width 10 height 10
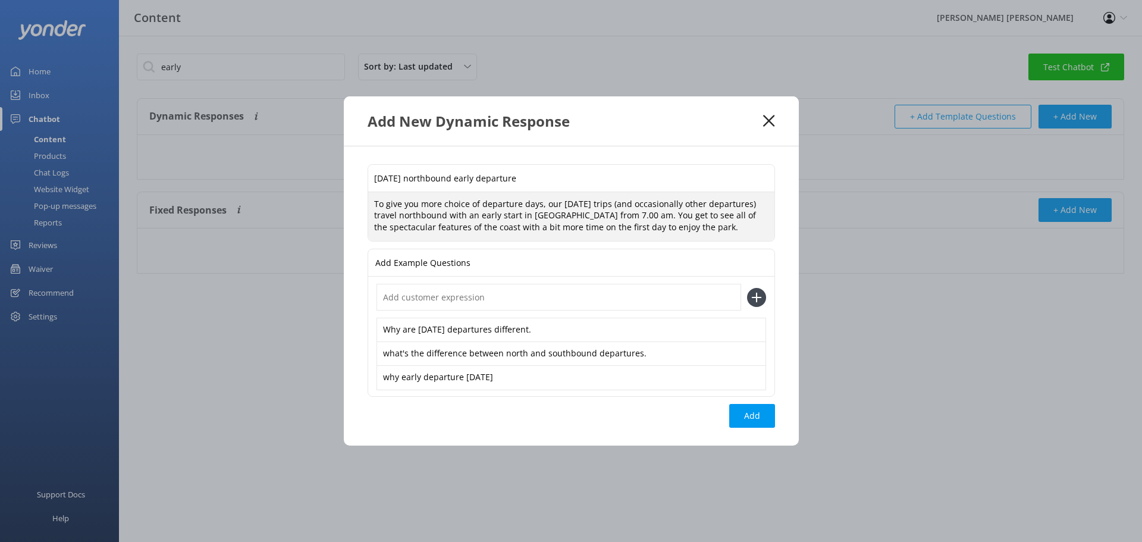
drag, startPoint x: 675, startPoint y: 230, endPoint x: 633, endPoint y: 208, distance: 47.1
click at [615, 215] on textarea "To give you more choice of departure days, our [DATE] trips (and occasionally o…" at bounding box center [571, 216] width 406 height 49
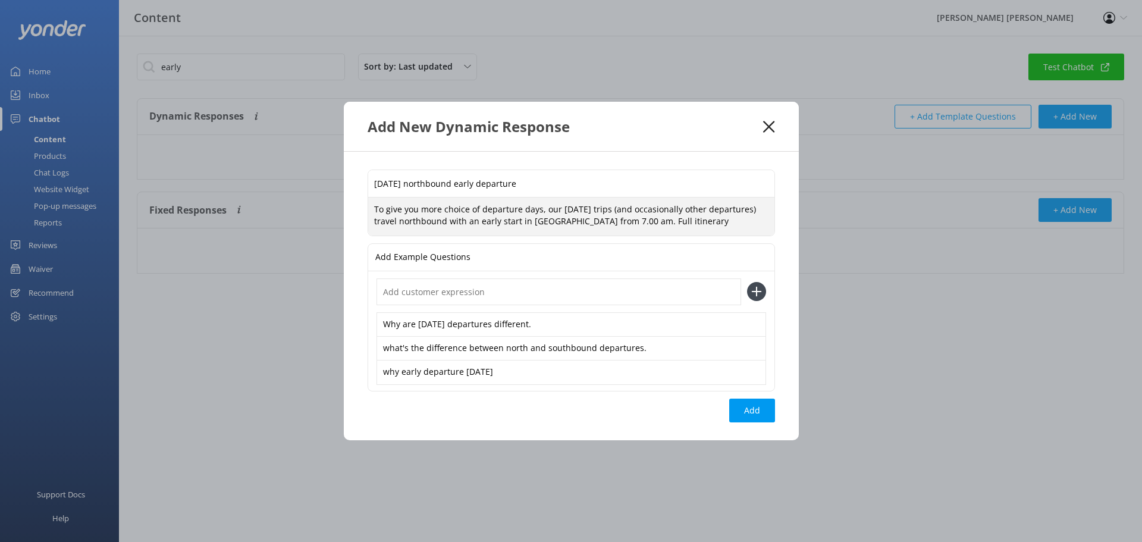
click at [684, 221] on textarea "To give you more choice of departure days, our [DATE] trips (and occasionally o…" at bounding box center [571, 216] width 406 height 37
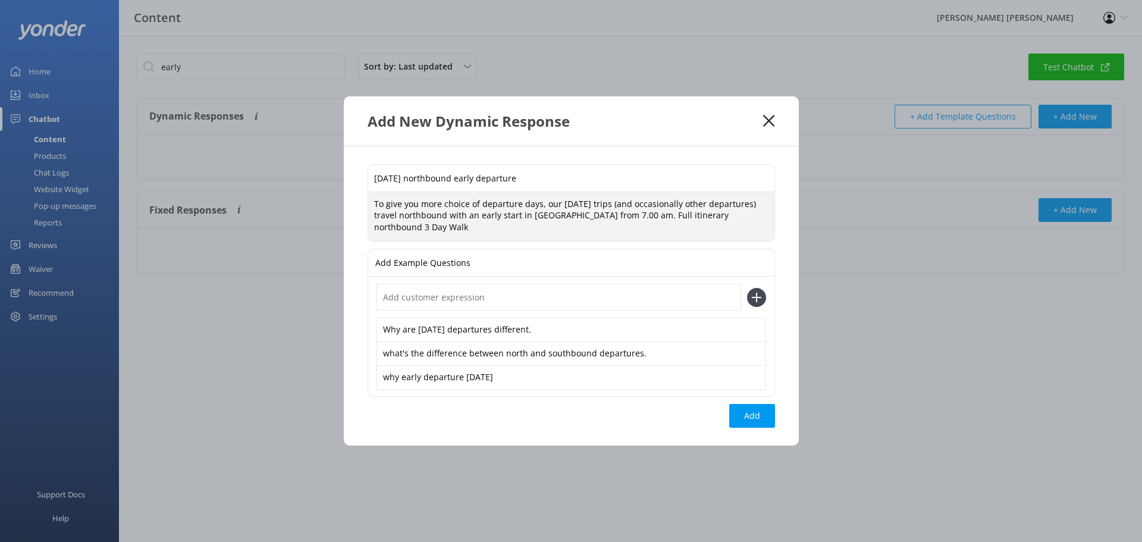
paste textarea "[URL][DOMAIN_NAME]"
click at [751, 223] on textarea "To give you more choice of departure days, our [DATE] trips (and occasionally o…" at bounding box center [571, 216] width 406 height 49
click at [519, 232] on textarea "To give you more choice of departure days, our [DATE] trips (and occasionally o…" at bounding box center [571, 216] width 406 height 49
paste textarea "[URL][DOMAIN_NAME]"
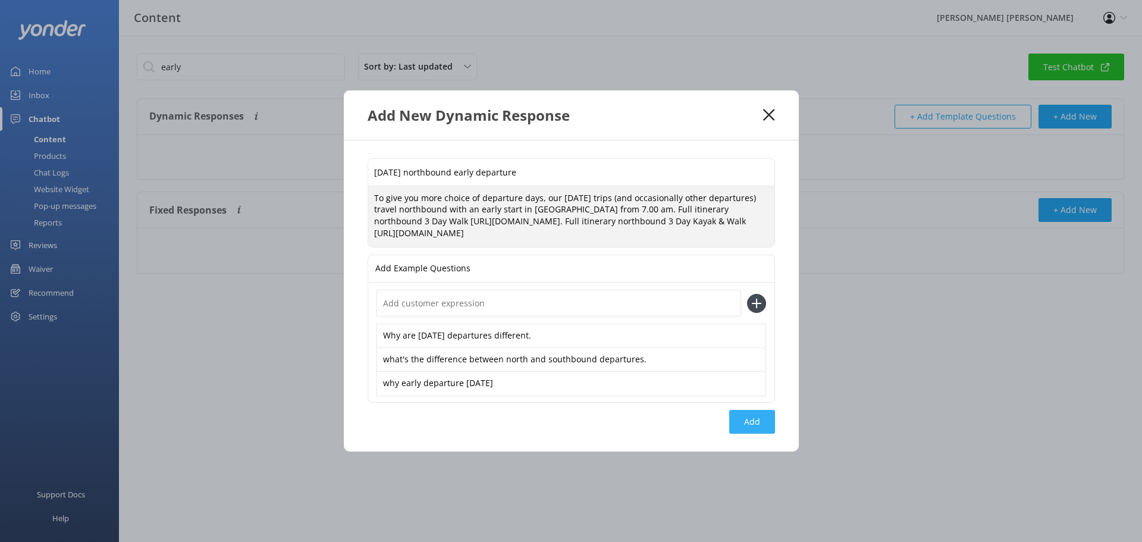
type textarea "To give you more choice of departure days, our [DATE] trips (and occasionally o…"
click at [750, 433] on button "Add" at bounding box center [752, 422] width 46 height 24
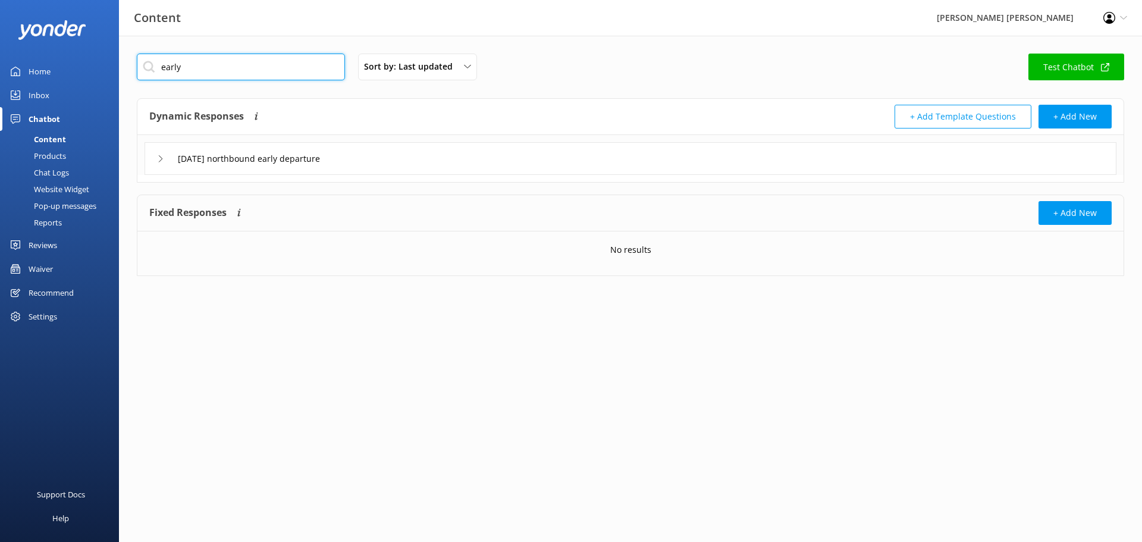
drag, startPoint x: 221, startPoint y: 68, endPoint x: 107, endPoint y: 76, distance: 114.5
click at [107, 76] on div "Content [PERSON_NAME] [PERSON_NAME] Profile Settings Logout Home Inbox Chatbot …" at bounding box center [571, 174] width 1142 height 276
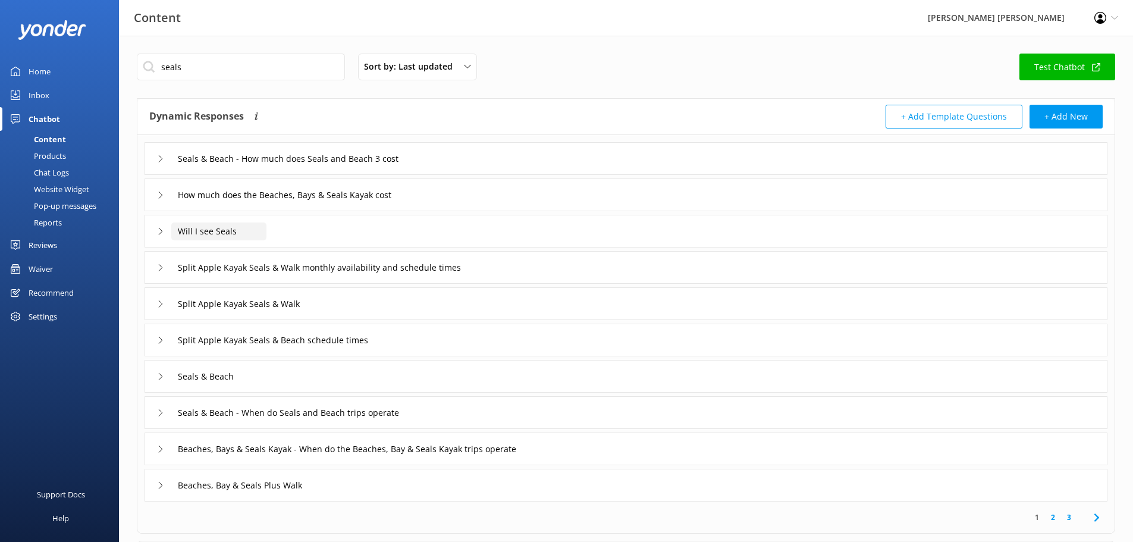
click at [193, 231] on input "Will I see Seals" at bounding box center [218, 232] width 95 height 18
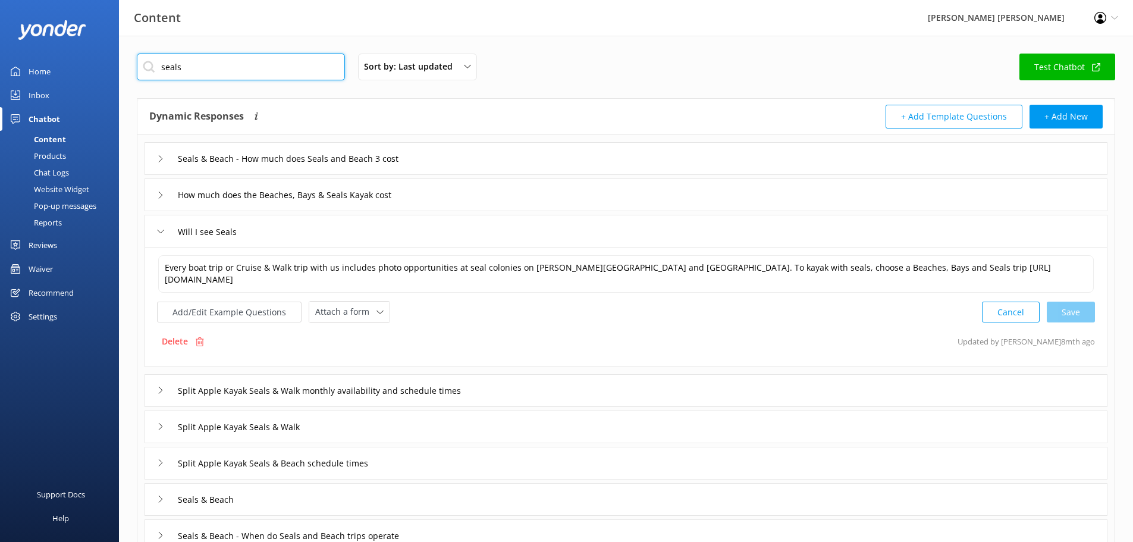
drag, startPoint x: 196, startPoint y: 70, endPoint x: 137, endPoint y: 72, distance: 59.5
click at [137, 72] on input "seals" at bounding box center [241, 67] width 208 height 27
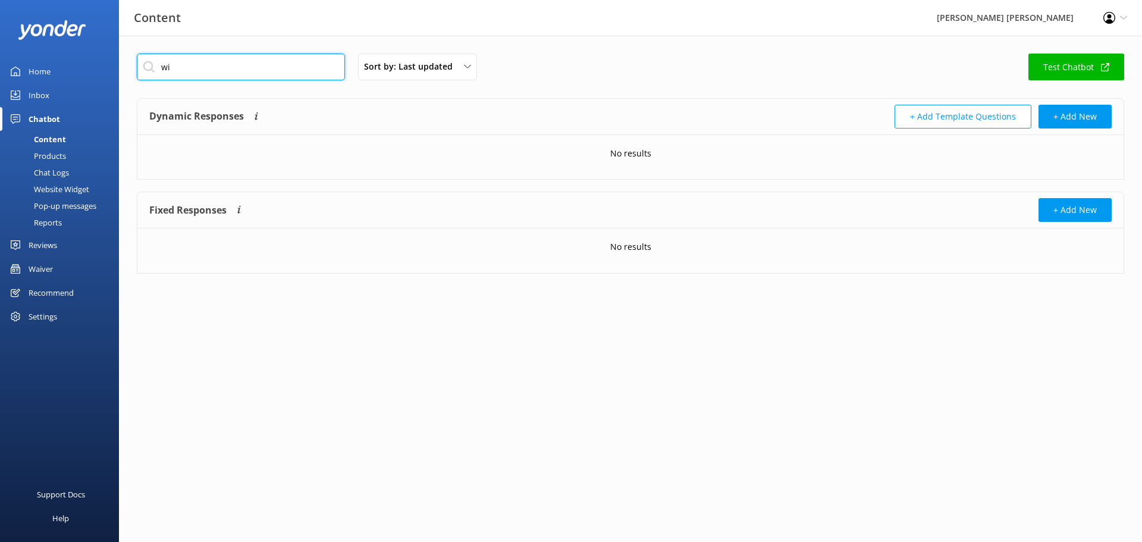
type input "w"
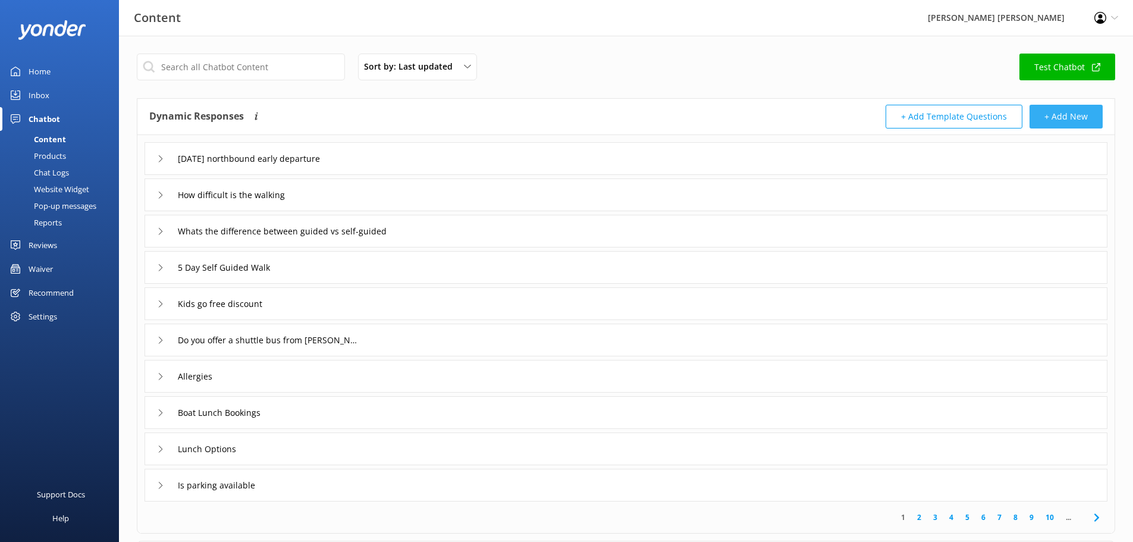
click at [856, 118] on button "+ Add New" at bounding box center [1066, 117] width 73 height 24
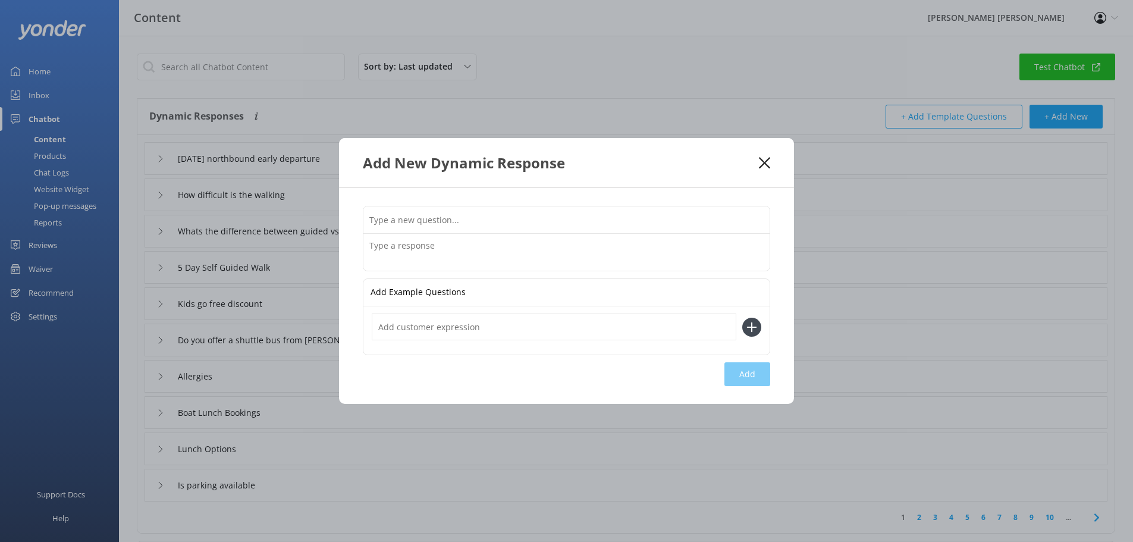
click at [284, 95] on div "Add New Dynamic Response Add Example Questions Add" at bounding box center [566, 271] width 1133 height 542
click at [768, 167] on icon at bounding box center [764, 163] width 11 height 12
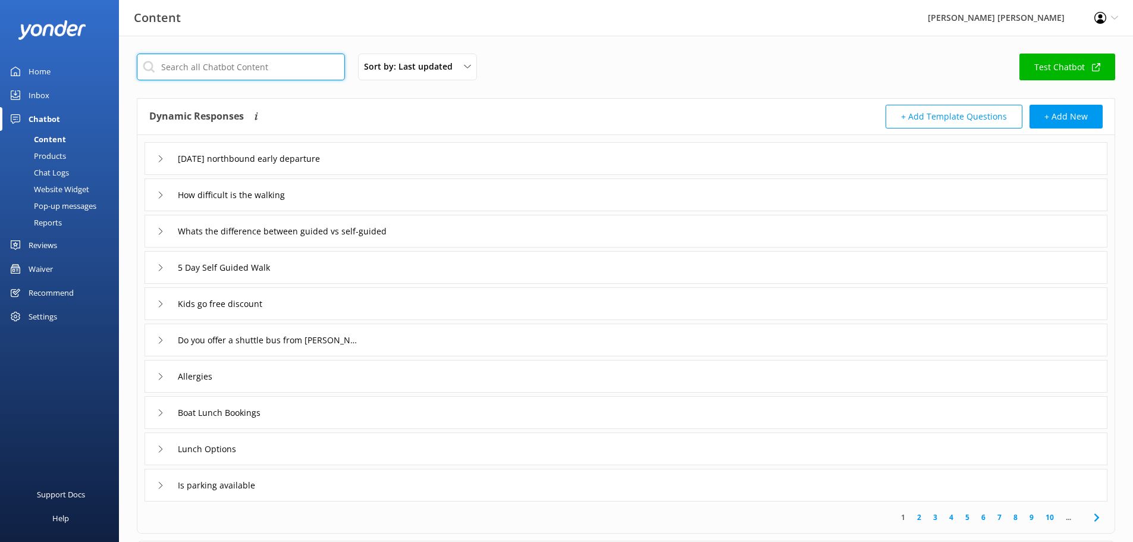
click at [283, 71] on input "text" at bounding box center [241, 67] width 208 height 27
click at [856, 115] on button "+ Add New" at bounding box center [1066, 117] width 73 height 24
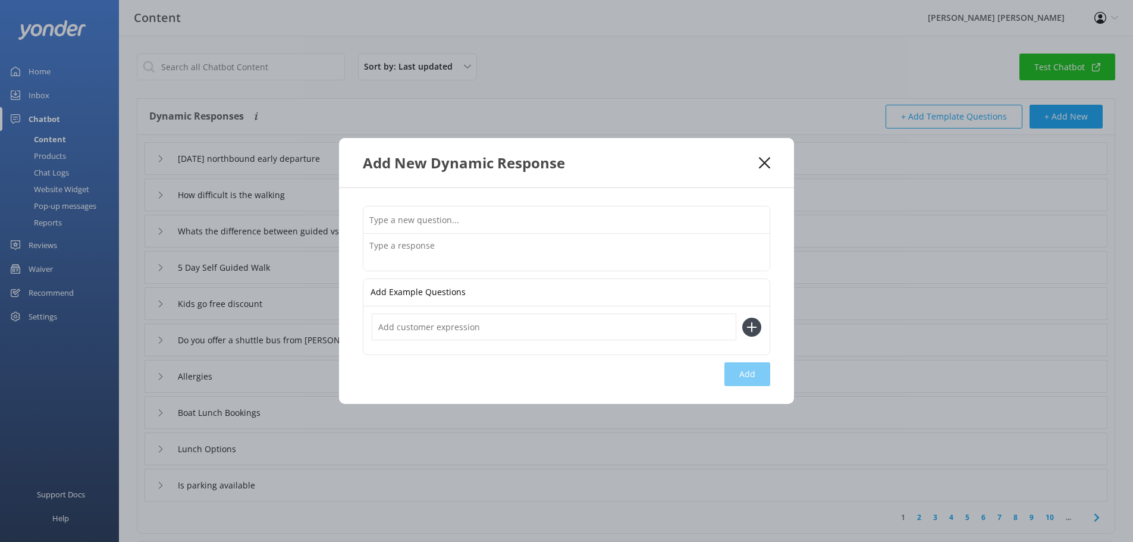
click at [491, 227] on input "text" at bounding box center [567, 219] width 406 height 27
type input "W"
click at [381, 218] on input "Wiildlife" at bounding box center [567, 219] width 406 height 27
type input "Wildlife"
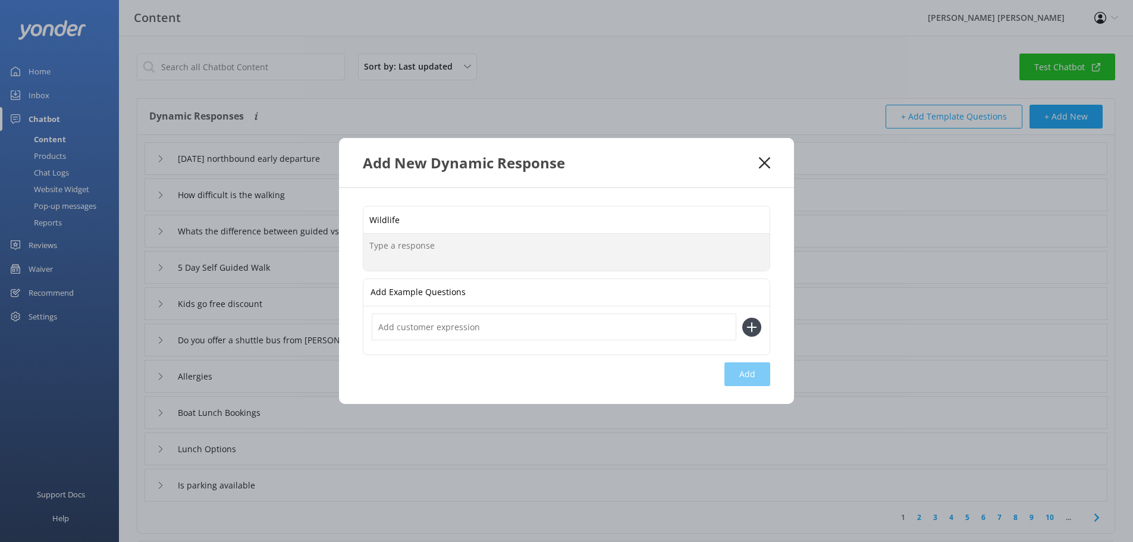
click at [438, 247] on textarea at bounding box center [567, 252] width 406 height 37
paste textarea "[URL][DOMAIN_NAME][PERSON_NAME]"
click at [371, 245] on textarea "[URL][DOMAIN_NAME][PERSON_NAME]" at bounding box center [567, 252] width 406 height 37
click at [370, 246] on textarea "Breed seal colonieshttps://[DOMAIN_NAME][URL][PERSON_NAME]" at bounding box center [567, 252] width 406 height 37
click at [392, 245] on textarea "Breed seal colonieshttps://[DOMAIN_NAME][URL][PERSON_NAME]" at bounding box center [567, 252] width 406 height 37
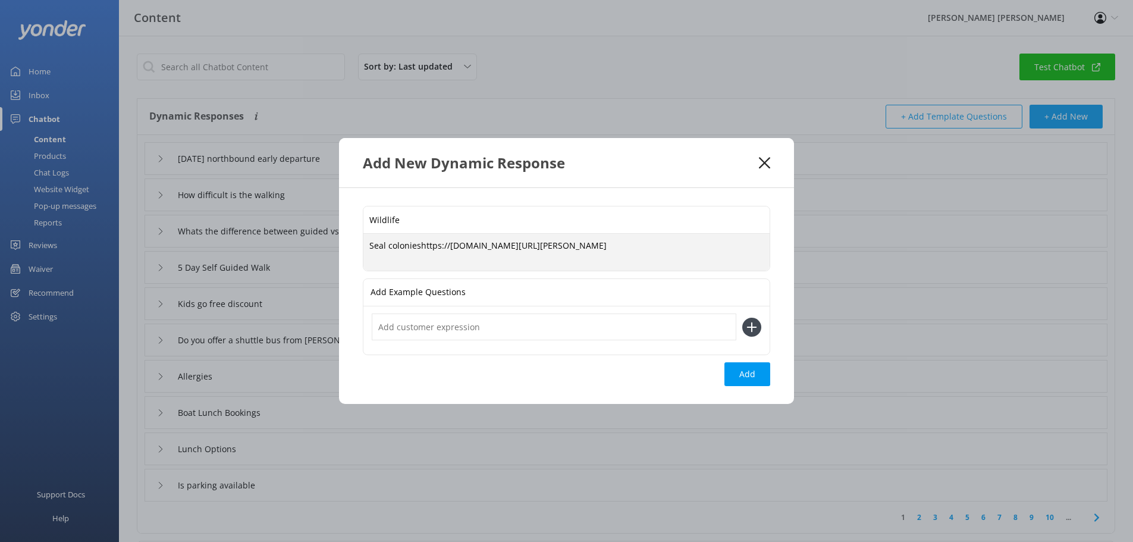
click at [418, 244] on textarea "Seal colonieshttps://[DOMAIN_NAME][URL][PERSON_NAME]" at bounding box center [567, 252] width 406 height 37
click at [647, 246] on textarea "See breeding seal colonies, watch for sea birds, including Little Blue Penuins,…" at bounding box center [567, 251] width 406 height 37
click at [691, 245] on textarea "See breeding seal colonies, watch for sea birds, including Little Blue Penguins…" at bounding box center [567, 251] width 406 height 37
click at [513, 246] on textarea "See breeding seal colonies, watch for sea birds, including Little Blue Penguins…" at bounding box center [567, 251] width 406 height 37
click at [684, 245] on textarea "See breeding seal colonies, watch for sea birds, including Little Blue Penguins…" at bounding box center [567, 251] width 406 height 37
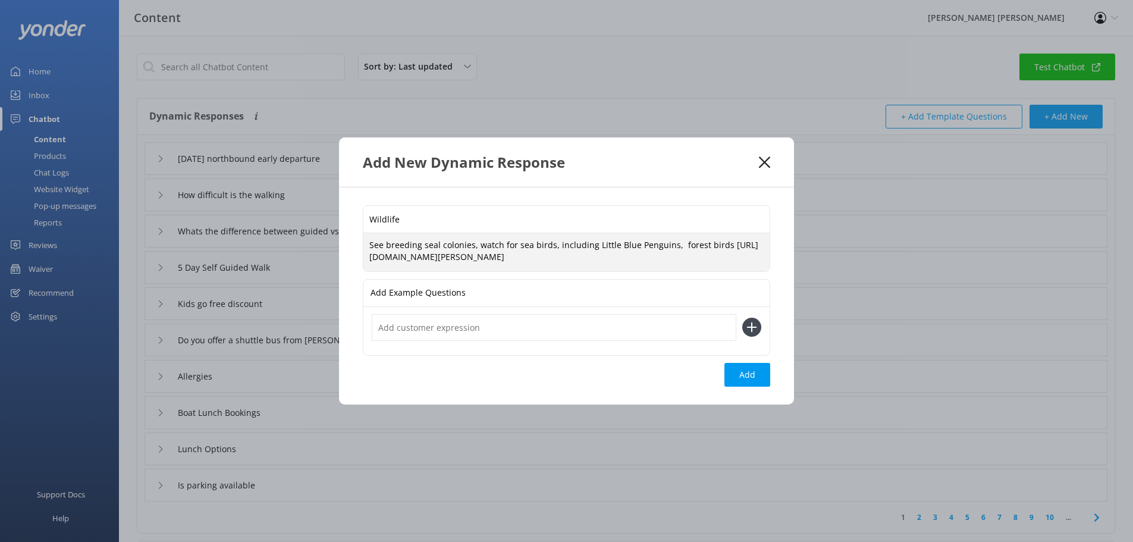
click at [675, 245] on textarea "See breeding seal colonies, watch for sea birds, including Little Blue Penguins…" at bounding box center [567, 251] width 406 height 37
click at [720, 247] on textarea "See breeding seal colonies, watch for sea birds, including Little Blue Penguins…" at bounding box center [567, 251] width 406 height 37
click at [394, 256] on textarea "See breeding seal colonies, watch for sea birds, including Little Blue Penguins…" at bounding box center [567, 251] width 406 height 37
click at [419, 258] on textarea "See breeding seal colonies, watch for sea birds, including Little Blue Penguins…" at bounding box center [567, 251] width 406 height 37
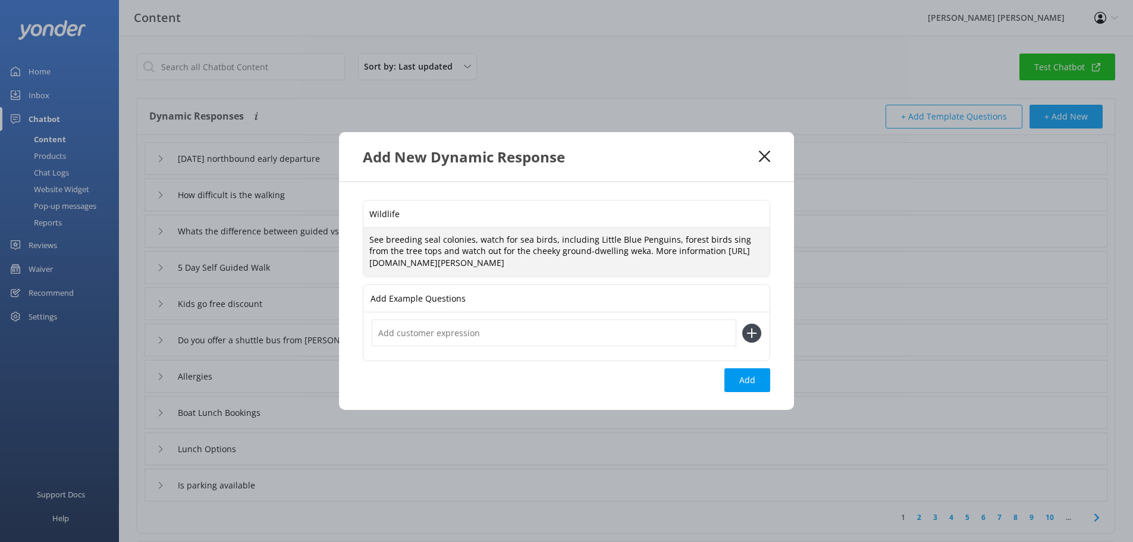
type textarea "See breeding seal colonies, watch for sea birds, including Little Blue Penguins…"
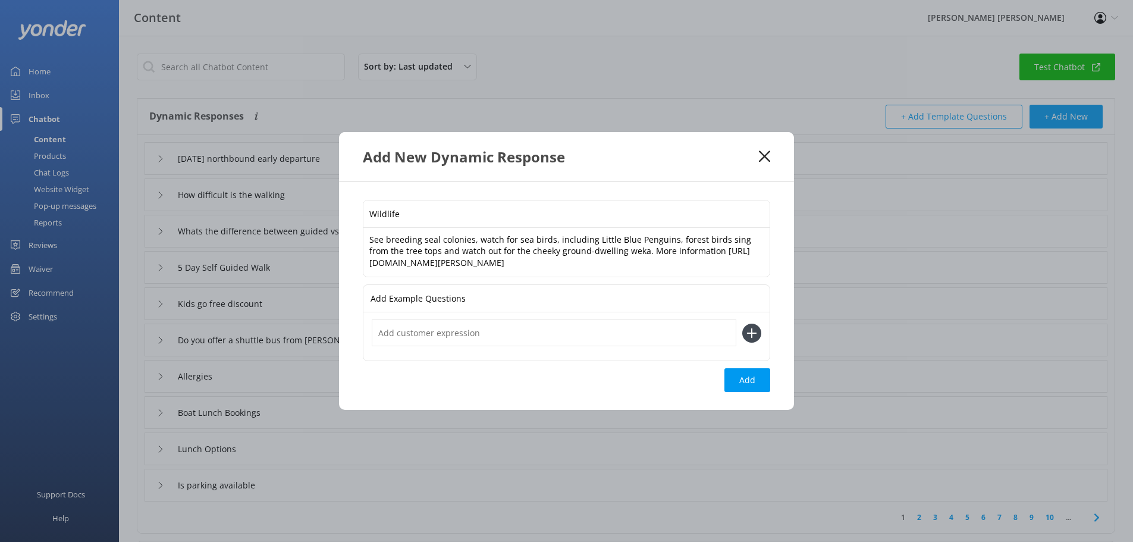
click at [467, 339] on input "text" at bounding box center [554, 333] width 365 height 27
type input "what wildlife will I see"
click at [743, 377] on button "Add" at bounding box center [748, 380] width 46 height 24
type input "Wildlife"
type input "[DATE] northbound early departure"
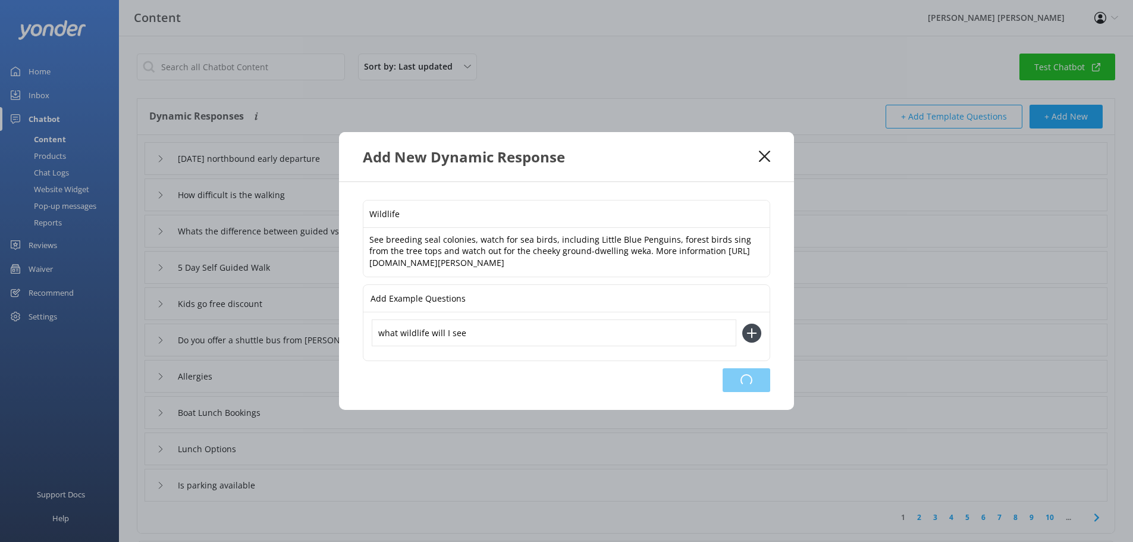
type input "How difficult is the walking"
type input "Whats the difference between guided vs self-guided"
type input "5 Day Self Guided Walk"
type input "Kids go free discount"
type input "Do you offer a shuttle bus from [PERSON_NAME]"
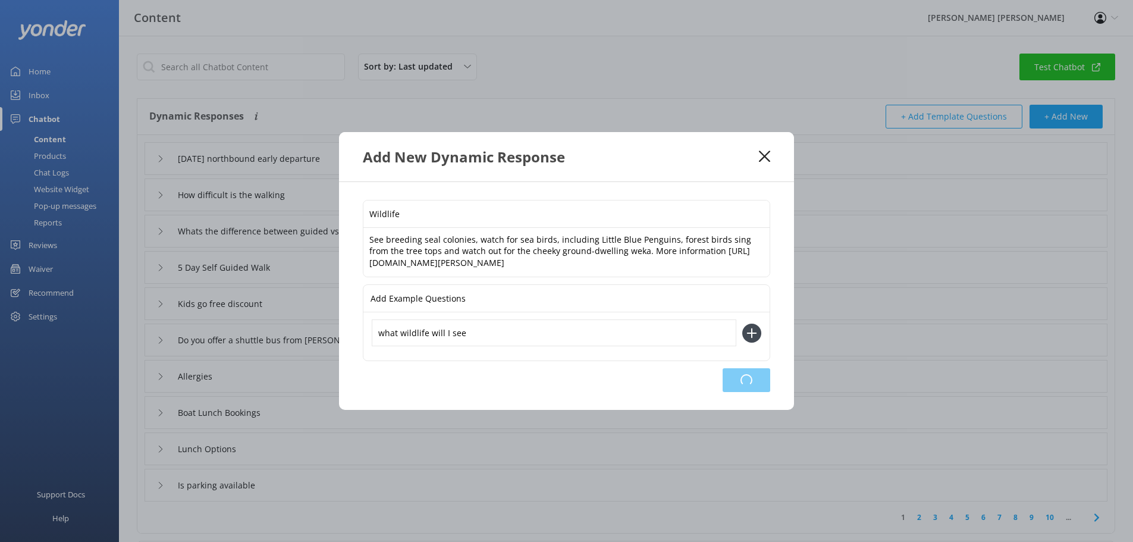
type input "Allergies"
type input "Boat Lunch Bookings"
type input "Lunch Options"
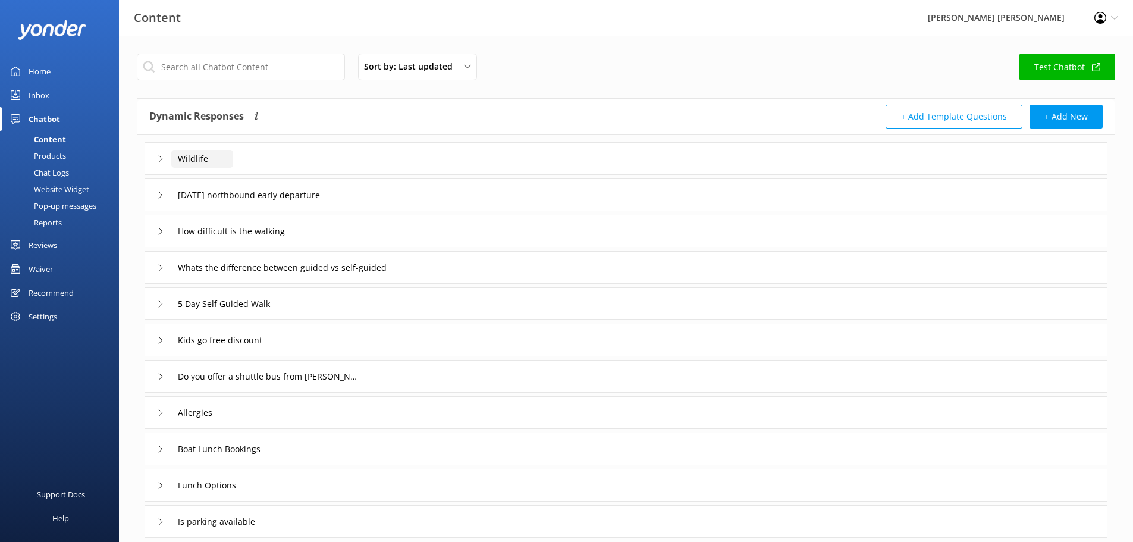
click at [199, 161] on input "Wildlife" at bounding box center [202, 159] width 62 height 18
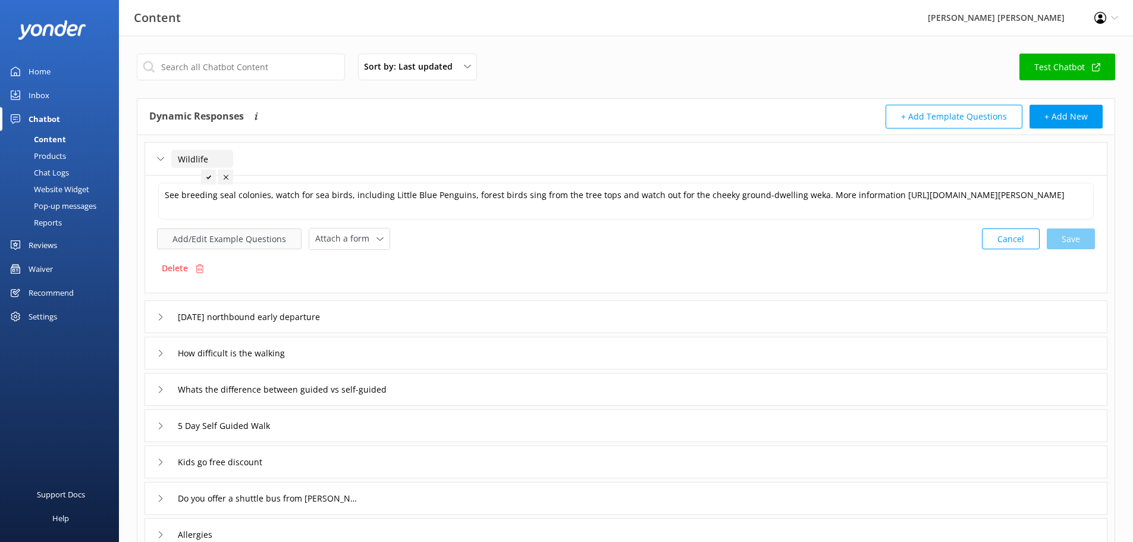
click at [220, 239] on button "Add/Edit Example Questions" at bounding box center [229, 238] width 145 height 21
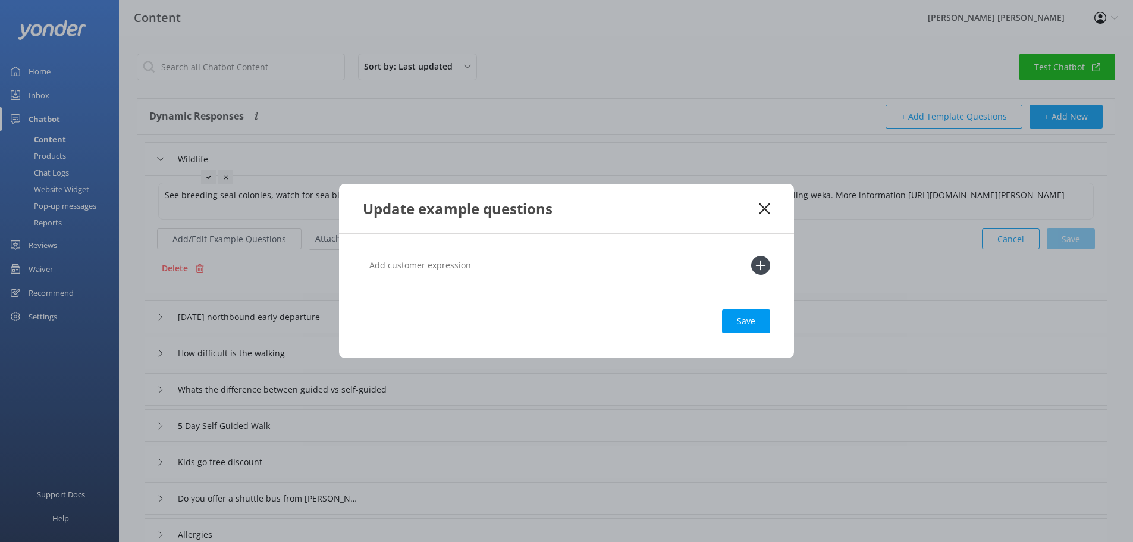
click at [406, 265] on input "text" at bounding box center [554, 265] width 383 height 27
type input "what wildlife will I see"
click at [757, 264] on icon at bounding box center [760, 265] width 19 height 19
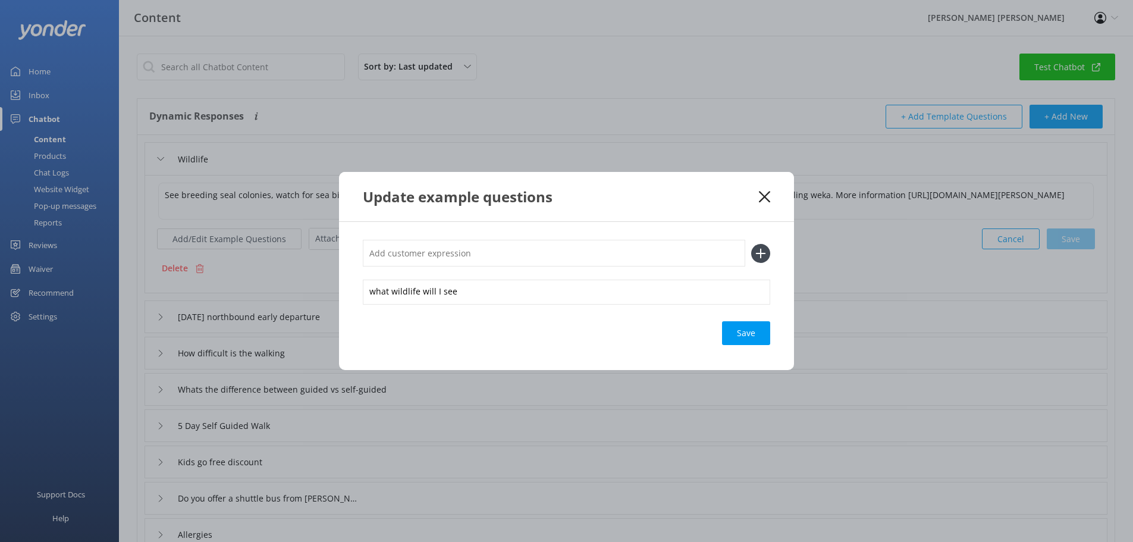
click at [559, 259] on input "text" at bounding box center [554, 253] width 383 height 27
type input "the best tour to see wildlife"
click at [766, 255] on icon at bounding box center [760, 253] width 19 height 19
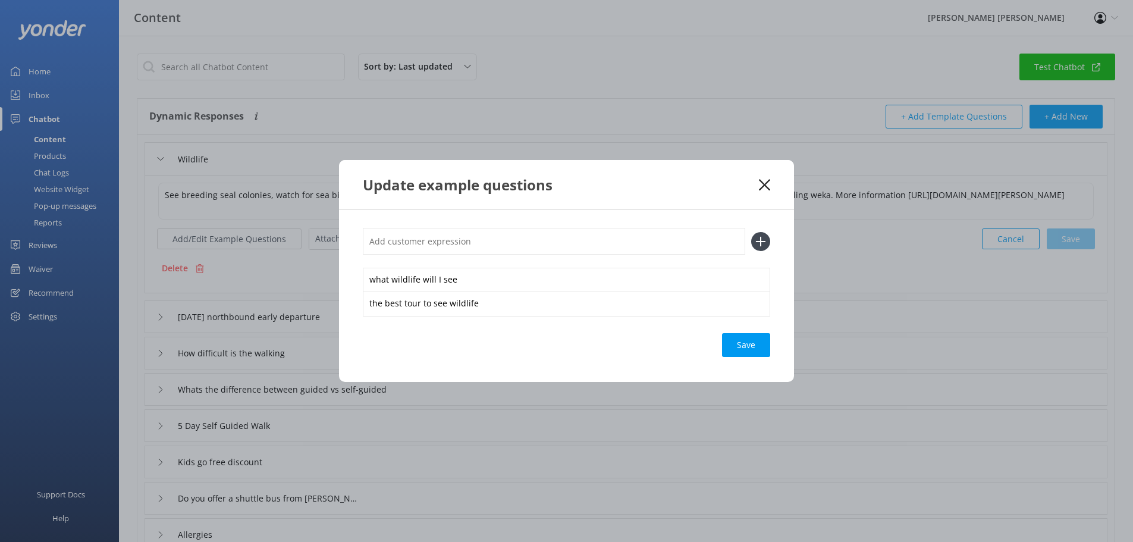
click at [503, 244] on input "text" at bounding box center [554, 241] width 383 height 27
type input "what trip sees the most wildlife"
click at [741, 348] on div "Save" at bounding box center [746, 345] width 48 height 24
click at [760, 243] on icon at bounding box center [760, 241] width 19 height 19
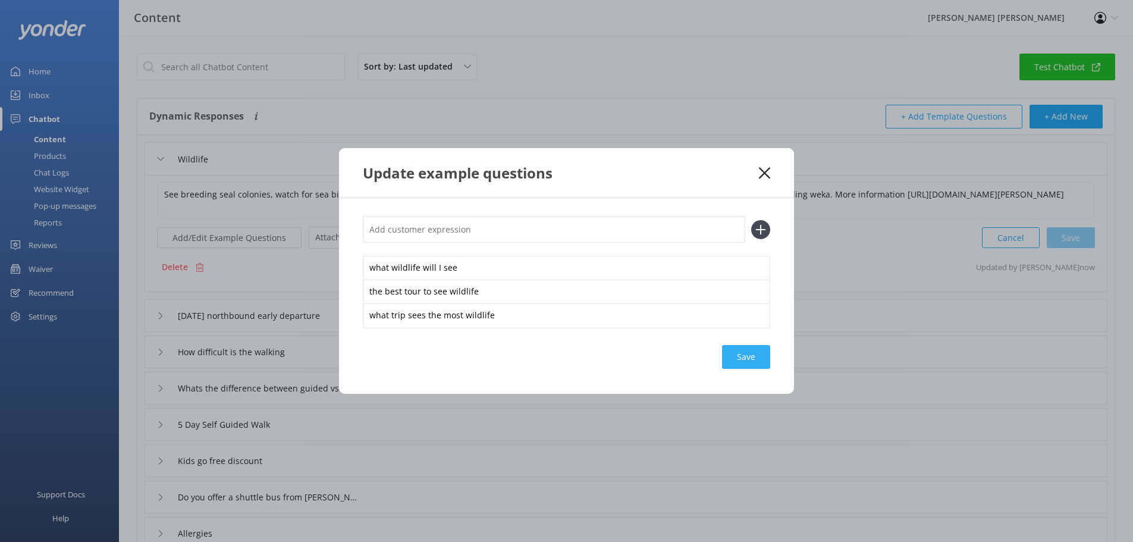
click at [743, 355] on div "Save" at bounding box center [746, 357] width 48 height 24
click at [768, 177] on icon at bounding box center [764, 173] width 11 height 12
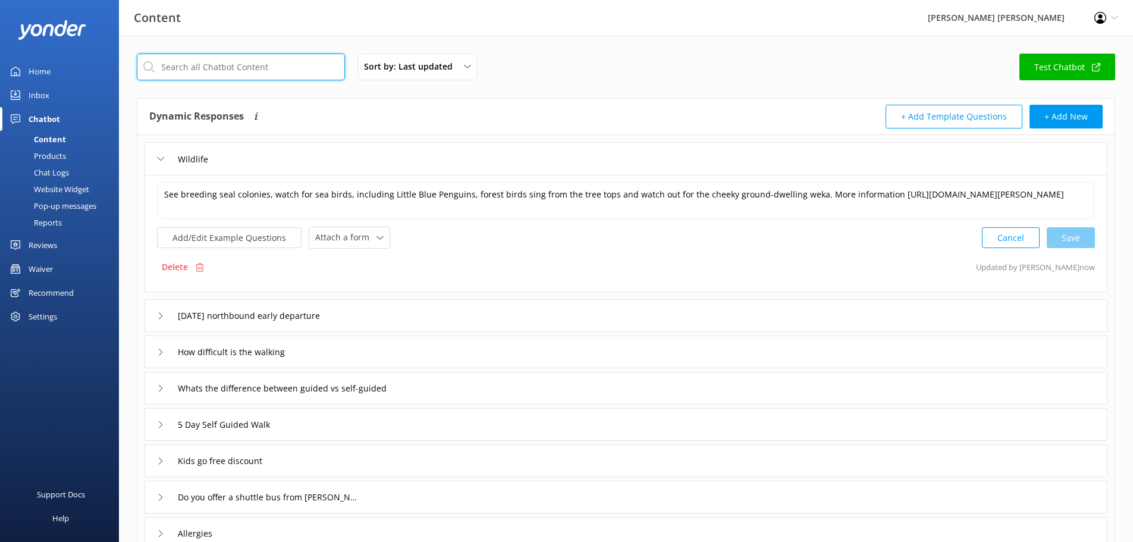
click at [246, 77] on input "text" at bounding box center [241, 67] width 208 height 27
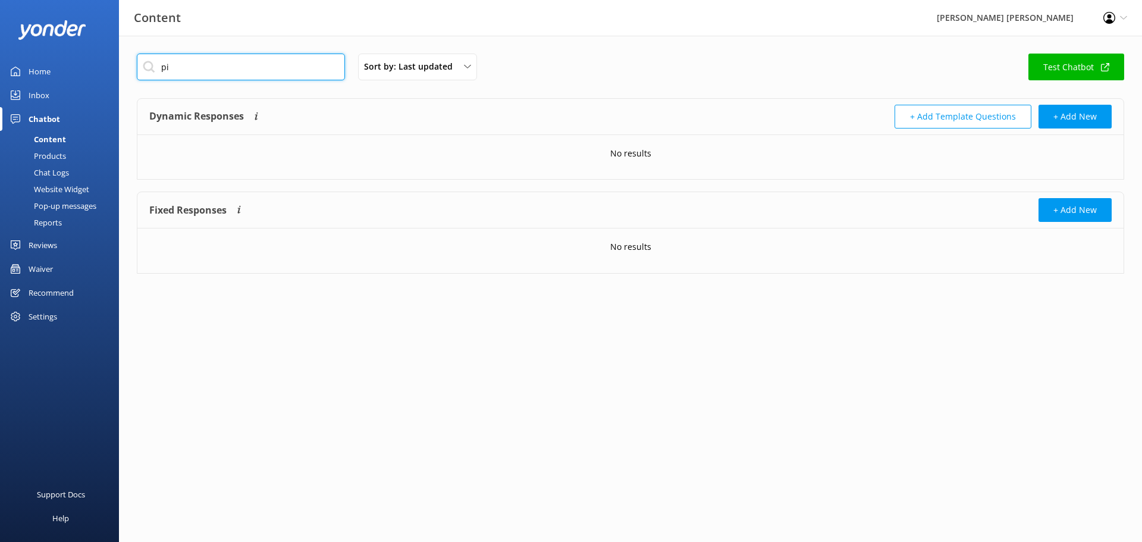
type input "p"
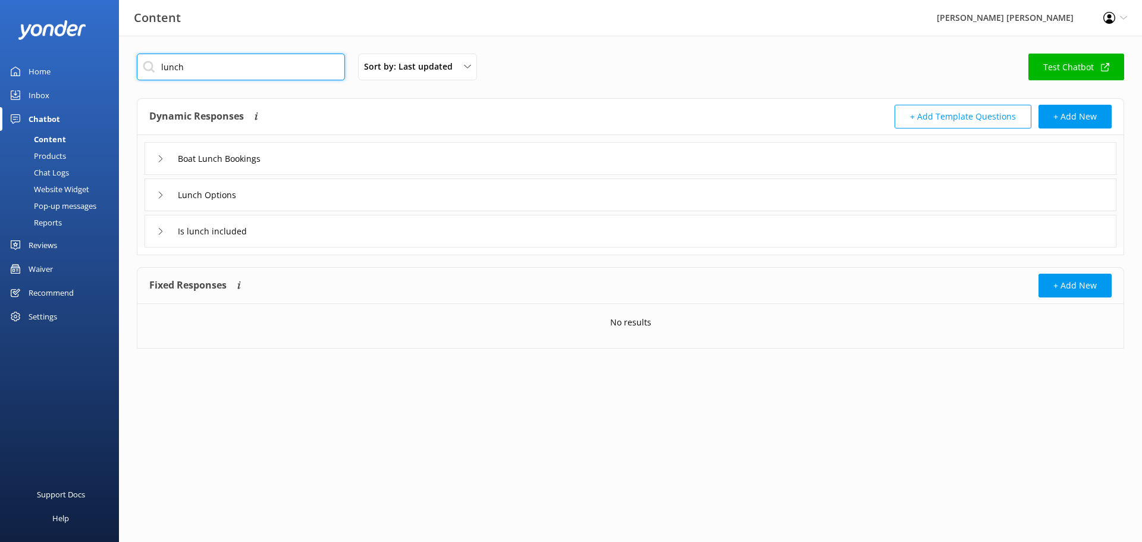
type input "lunch"
click at [162, 158] on use at bounding box center [161, 158] width 4 height 7
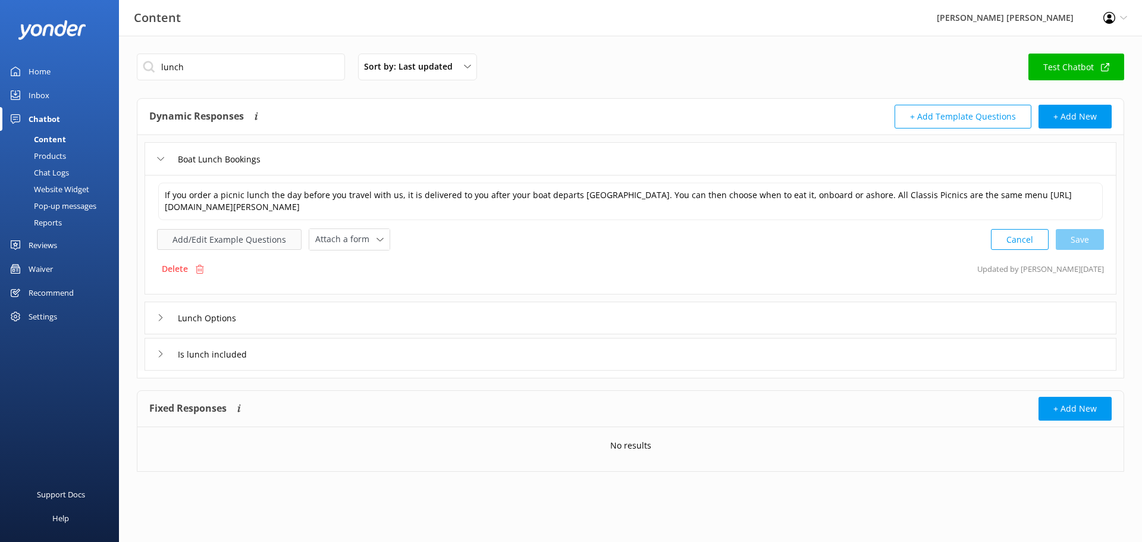
click at [232, 242] on button "Add/Edit Example Questions" at bounding box center [229, 239] width 145 height 21
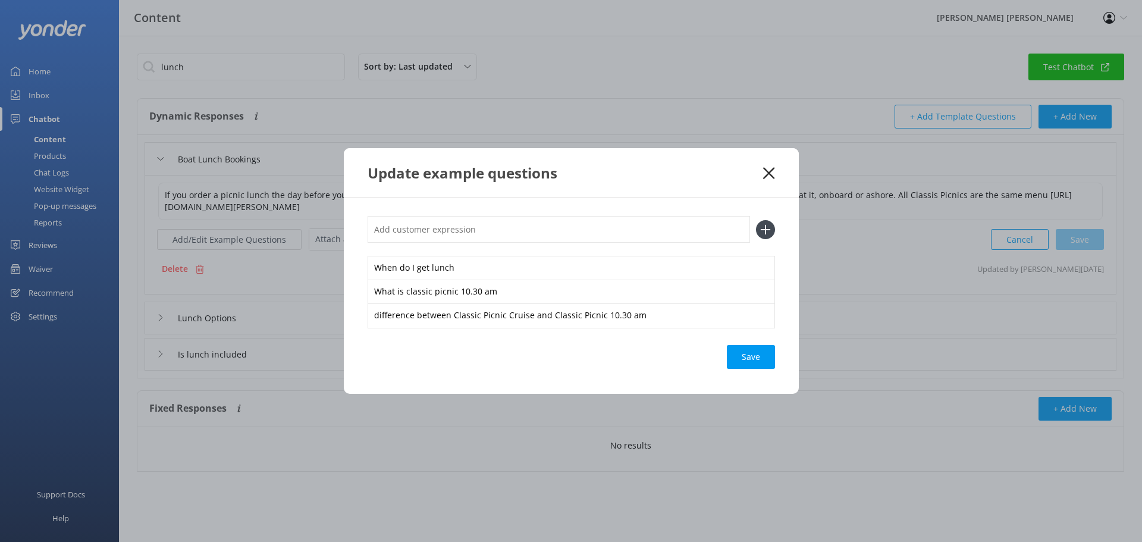
click at [478, 230] on input "text" at bounding box center [559, 229] width 383 height 27
type input "order lunch for cruise and kayak"
click at [765, 227] on icon at bounding box center [765, 229] width 19 height 19
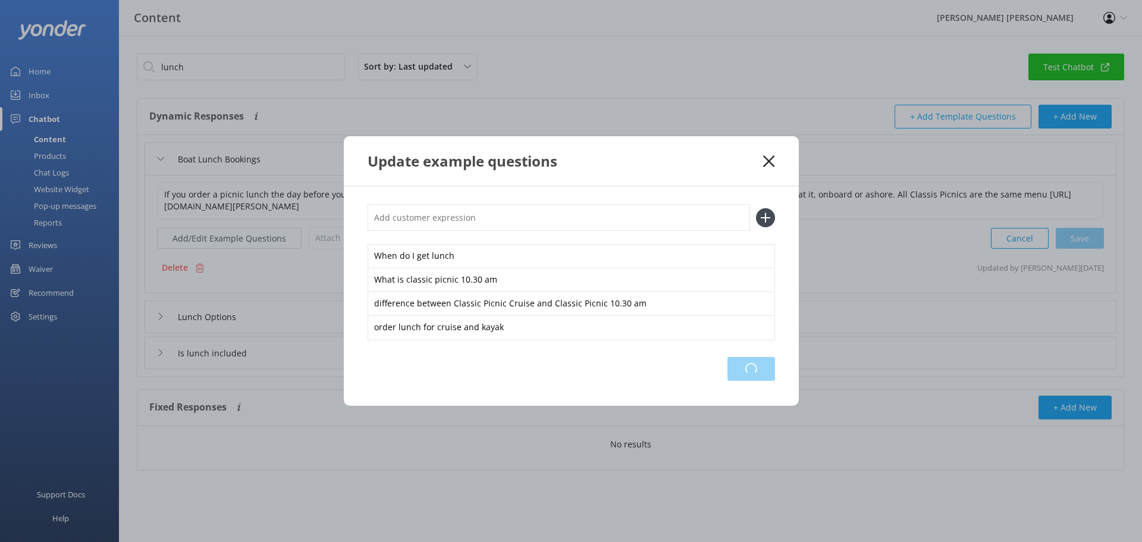
click at [753, 365] on div "Loading.." at bounding box center [752, 369] width 48 height 24
click at [753, 370] on div "Loading.." at bounding box center [752, 369] width 48 height 24
click at [772, 161] on icon at bounding box center [768, 161] width 11 height 12
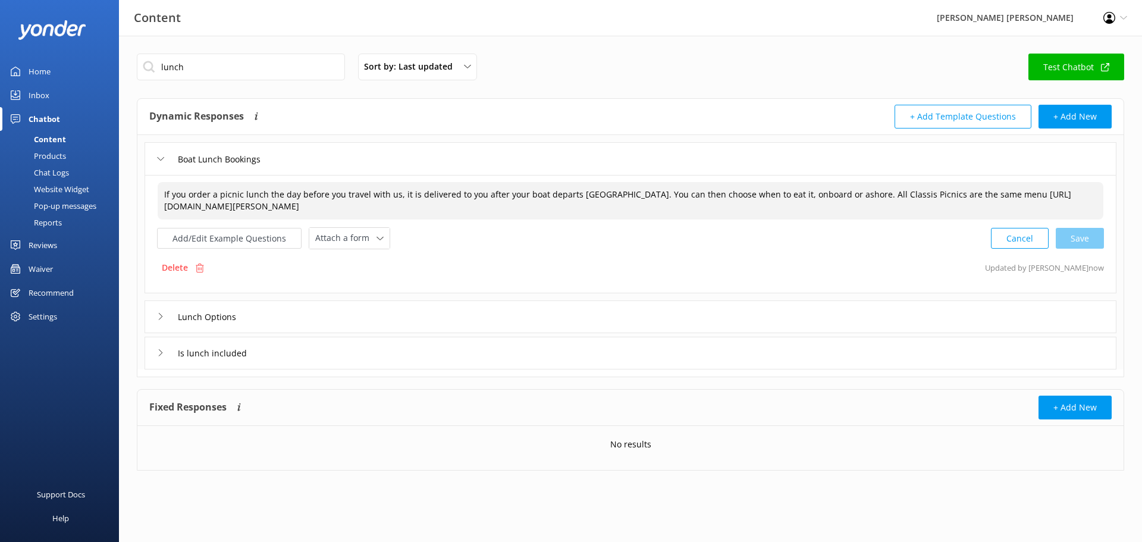
drag, startPoint x: 478, startPoint y: 196, endPoint x: 509, endPoint y: 183, distance: 33.4
click at [480, 194] on textarea "If you order a picnic lunch the day before you travel with us, it is delivered …" at bounding box center [631, 200] width 946 height 37
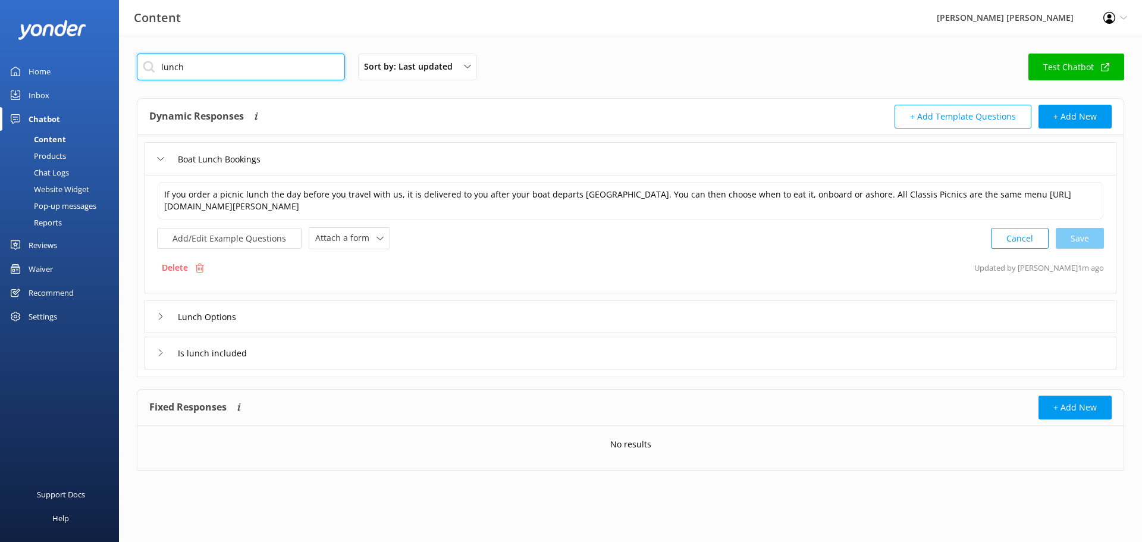
drag, startPoint x: 196, startPoint y: 67, endPoint x: 141, endPoint y: 72, distance: 55.0
click at [141, 72] on input "lunch" at bounding box center [241, 67] width 208 height 27
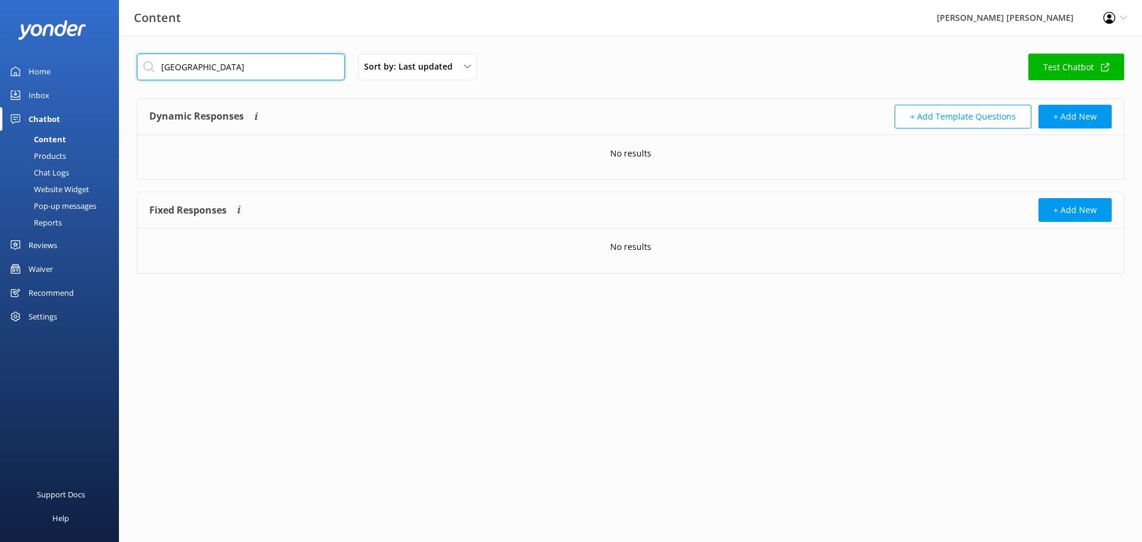
drag, startPoint x: 210, startPoint y: 68, endPoint x: 129, endPoint y: 81, distance: 82.6
click at [132, 79] on div "Australia Sort by: Last updated Title (A-Z) Last updated Test Chatbot Dynamic R…" at bounding box center [630, 173] width 1023 height 274
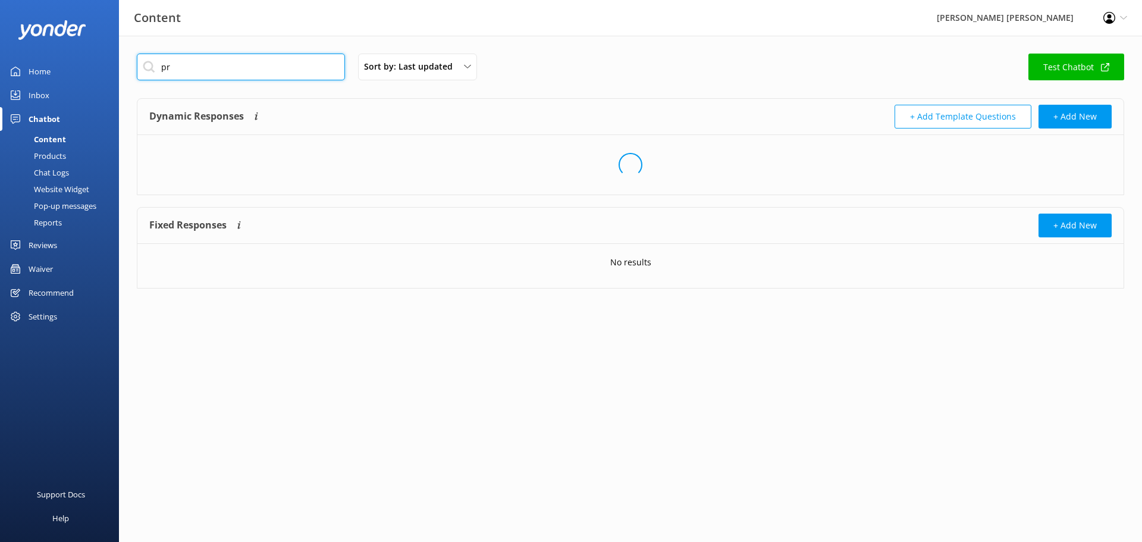
type input "p"
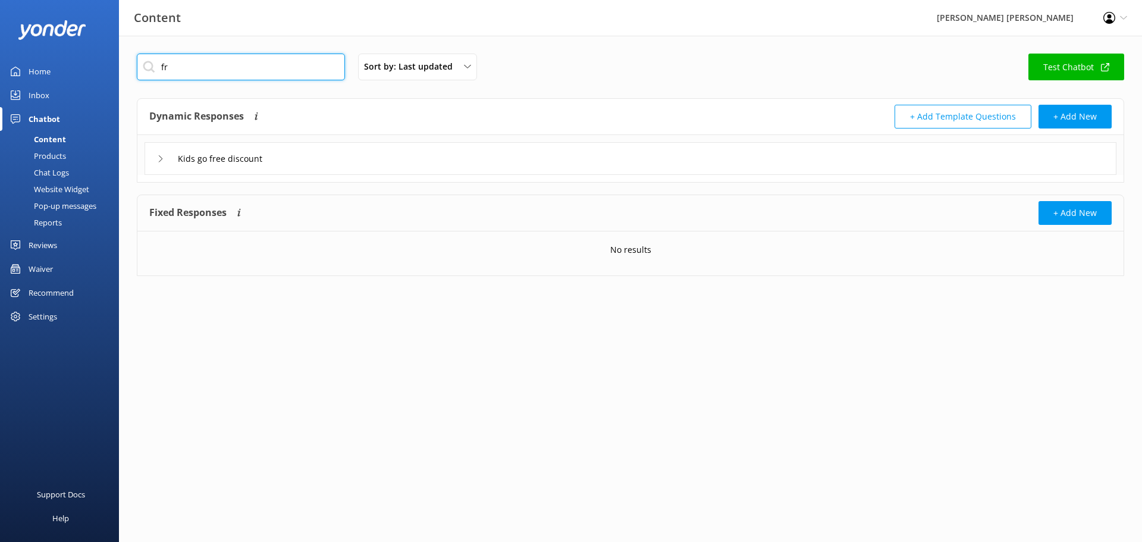
type input "f"
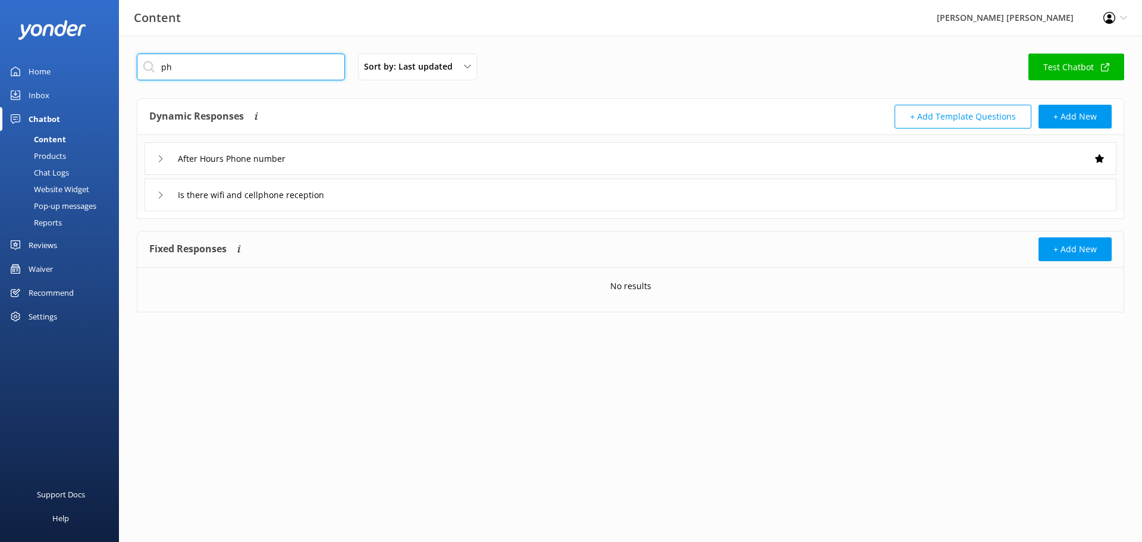
type input "p"
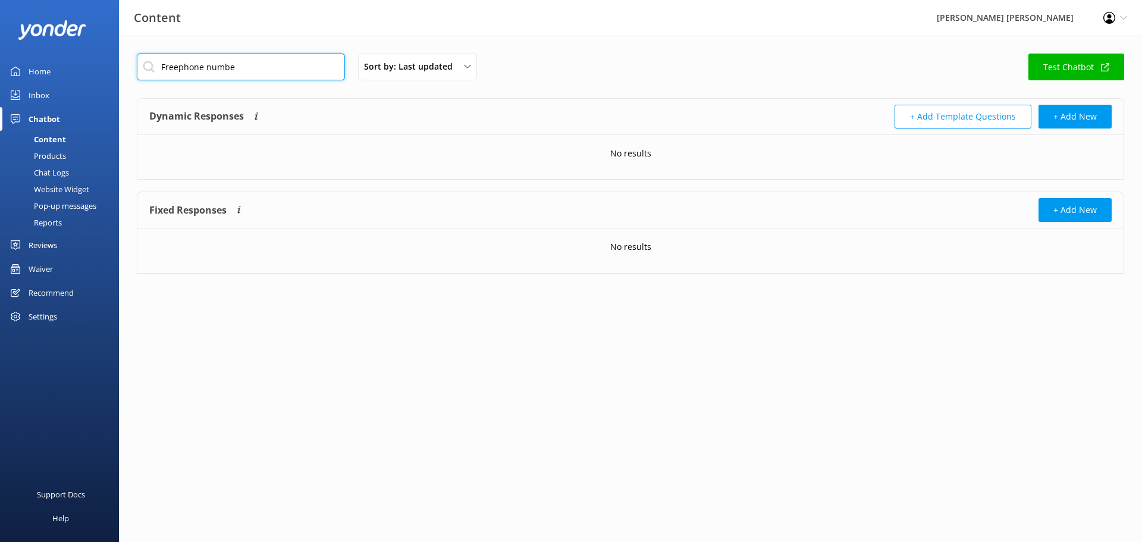
type input "Freephone number"
drag, startPoint x: 262, startPoint y: 68, endPoint x: 105, endPoint y: 84, distance: 158.6
click at [105, 84] on div "Content [PERSON_NAME] [PERSON_NAME] Profile Settings Logout Home Inbox Chatbot …" at bounding box center [571, 173] width 1142 height 274
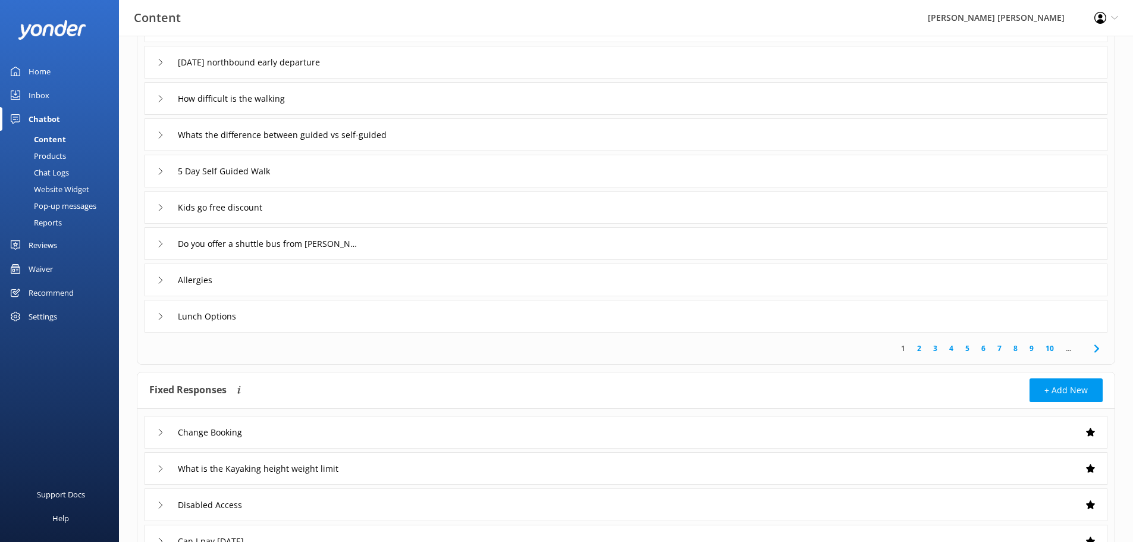
scroll to position [228, 0]
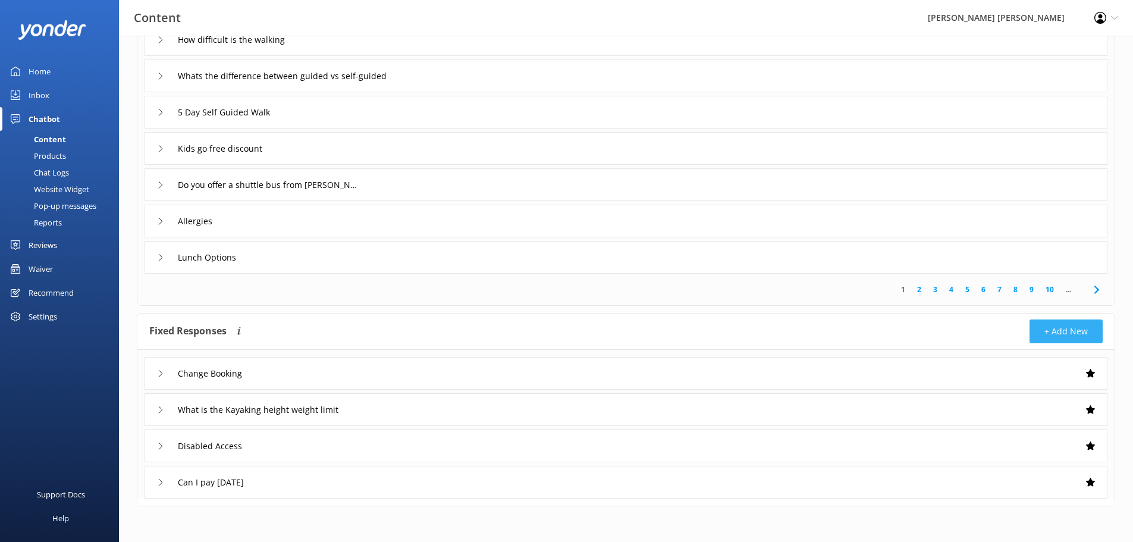
click at [856, 331] on button "+ Add New" at bounding box center [1066, 332] width 73 height 24
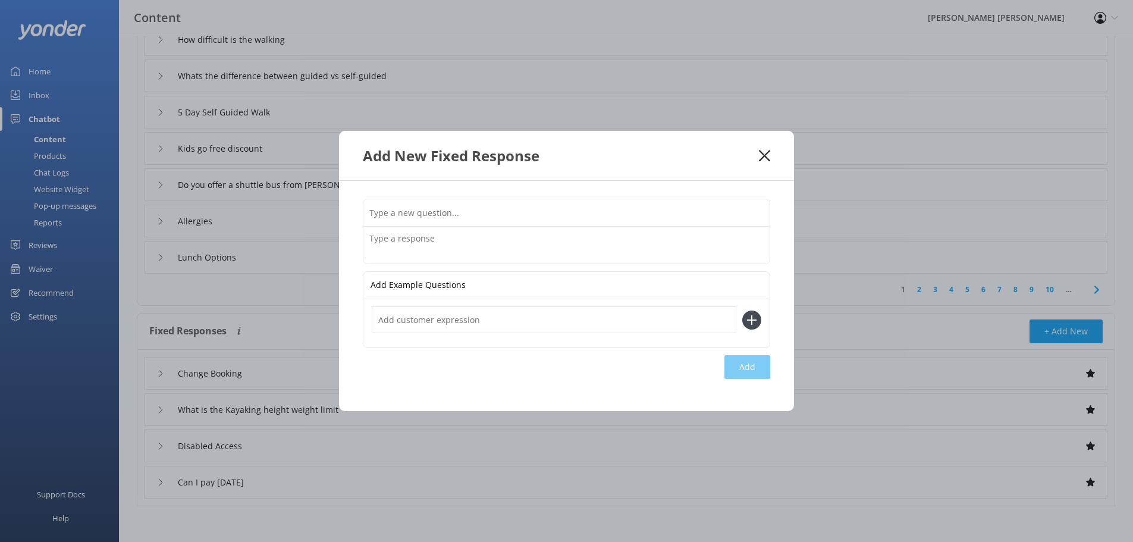
click at [502, 219] on input "text" at bounding box center [567, 212] width 406 height 27
type input "Free phone number"
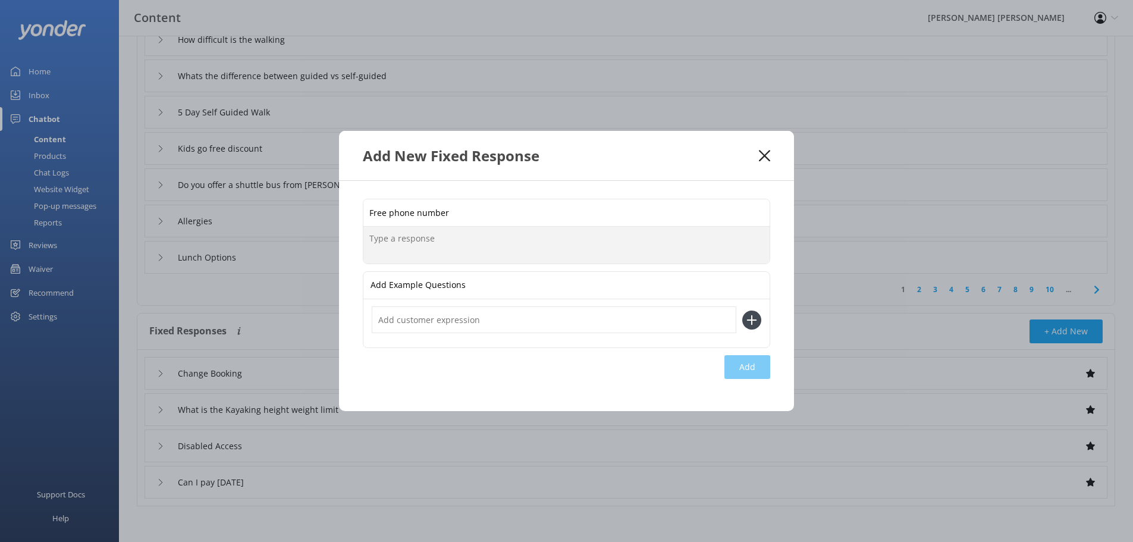
click at [481, 250] on textarea at bounding box center [567, 245] width 406 height 37
drag, startPoint x: 384, startPoint y: 239, endPoint x: 365, endPoint y: 239, distance: 19.0
click at [365, 239] on textarea "Call during office hours" at bounding box center [567, 245] width 406 height 37
drag, startPoint x: 514, startPoint y: 236, endPoint x: 528, endPoint y: 230, distance: 15.2
click at [515, 236] on textarea "Freephone calls are answered during office hours. New Zealand freephone 0800 22…" at bounding box center [567, 245] width 406 height 37
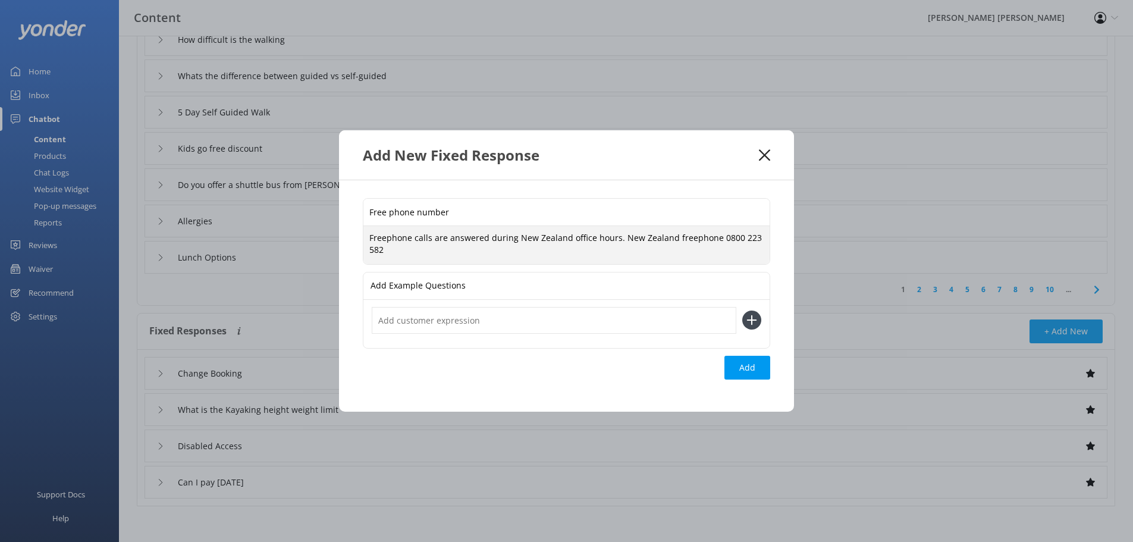
click at [429, 253] on textarea "Freephone calls are answered during New Zealand office hours. New Zealand freep…" at bounding box center [567, 244] width 406 height 37
paste textarea "1800 139 341"
type textarea "Freephone calls are answered during New Zealand office hours. New Zealand freep…"
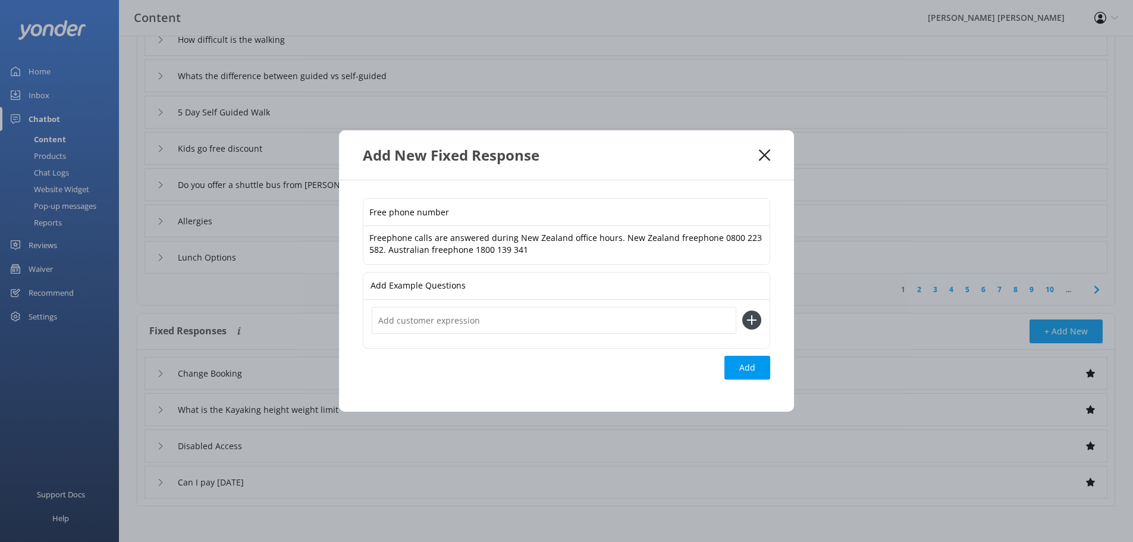
click at [475, 312] on input "text" at bounding box center [554, 320] width 365 height 27
type input "What is the New Zealand freephone number"
click at [753, 323] on icon at bounding box center [752, 320] width 19 height 19
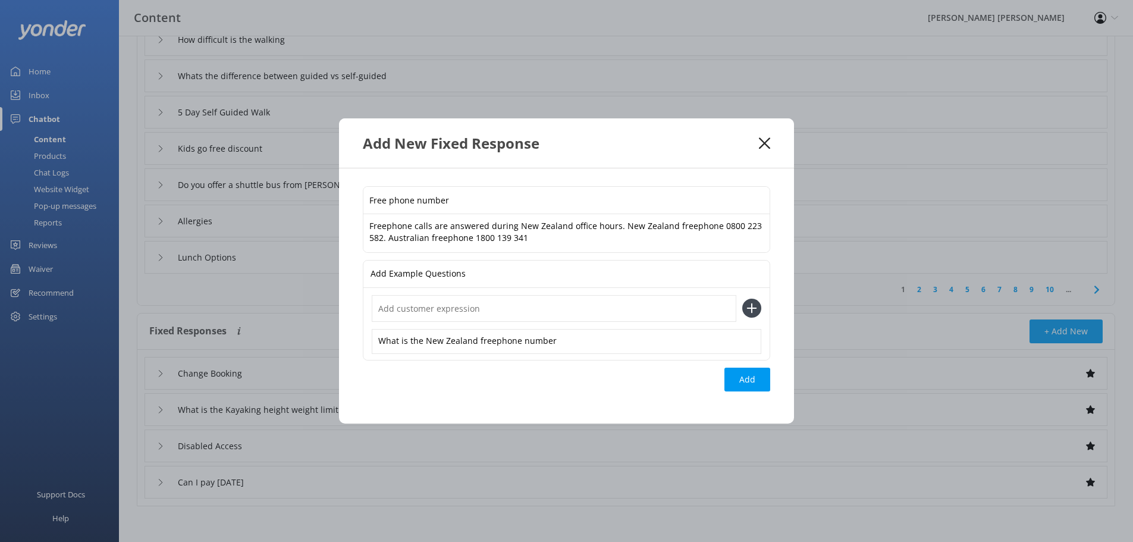
click at [486, 278] on div "Add Example Questions" at bounding box center [567, 274] width 406 height 27
click at [469, 308] on input "text" at bounding box center [554, 308] width 365 height 27
type input "T"
type input "Freephone number"
click at [755, 309] on icon at bounding box center [752, 308] width 19 height 19
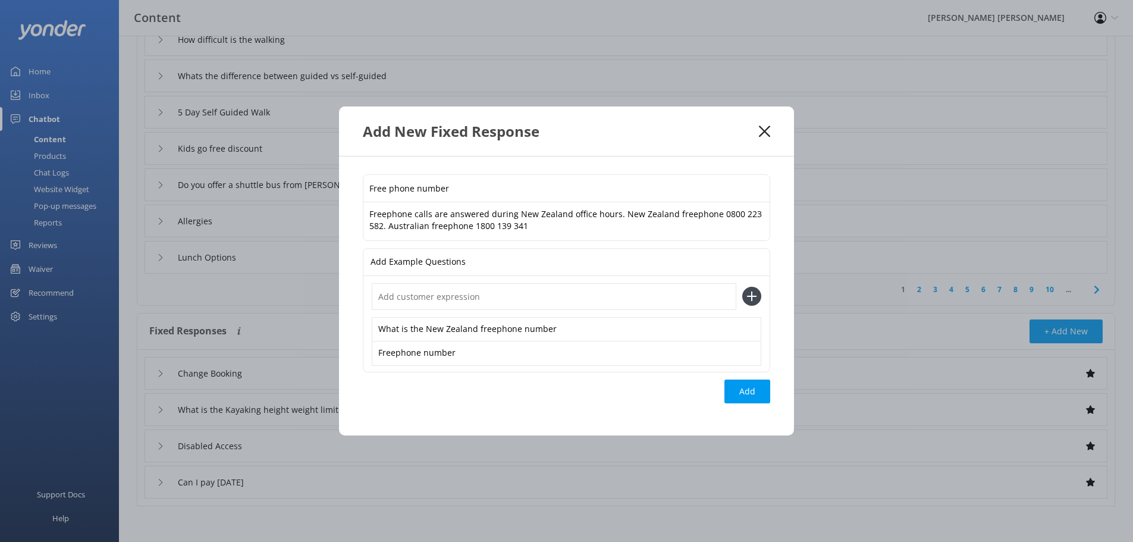
click at [502, 305] on input "text" at bounding box center [554, 296] width 365 height 27
type input "Free phone number"
click at [751, 300] on use at bounding box center [752, 297] width 10 height 10
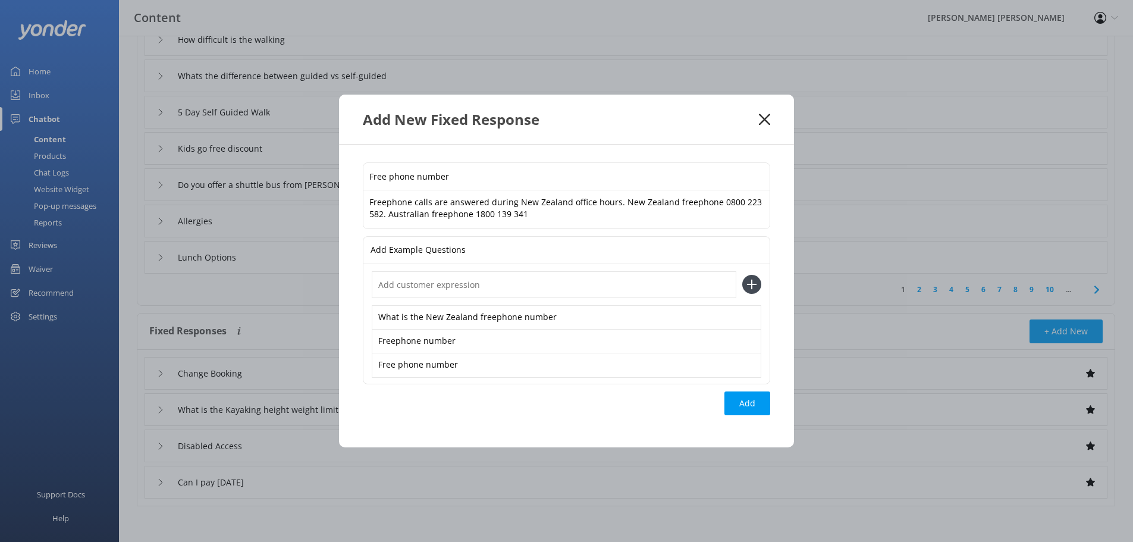
click at [472, 290] on input "text" at bounding box center [554, 284] width 365 height 27
drag, startPoint x: 506, startPoint y: 283, endPoint x: 294, endPoint y: 287, distance: 212.5
click at [294, 287] on div "Add New Fixed Response Free phone number Freephone calls are answered during Ne…" at bounding box center [566, 271] width 1133 height 542
type input "Australian freephone number"
click at [753, 283] on use at bounding box center [752, 285] width 10 height 10
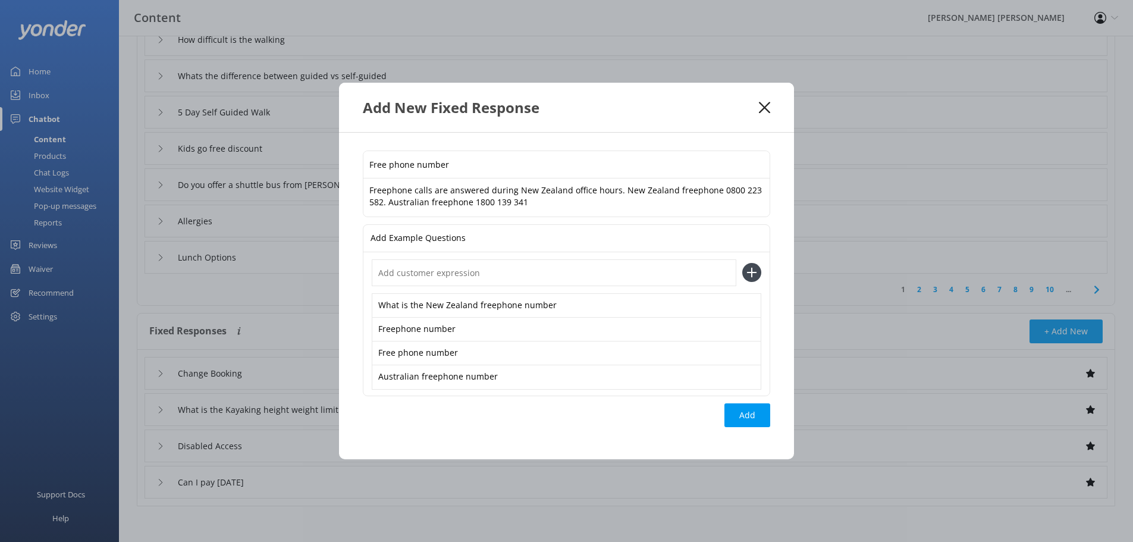
click at [455, 277] on input "text" at bounding box center [554, 272] width 365 height 27
paste input "Australian freephone number"
click at [434, 273] on input "Australian freephone number" at bounding box center [554, 272] width 365 height 27
type input "Australian free phone number"
click at [754, 275] on icon at bounding box center [752, 272] width 19 height 19
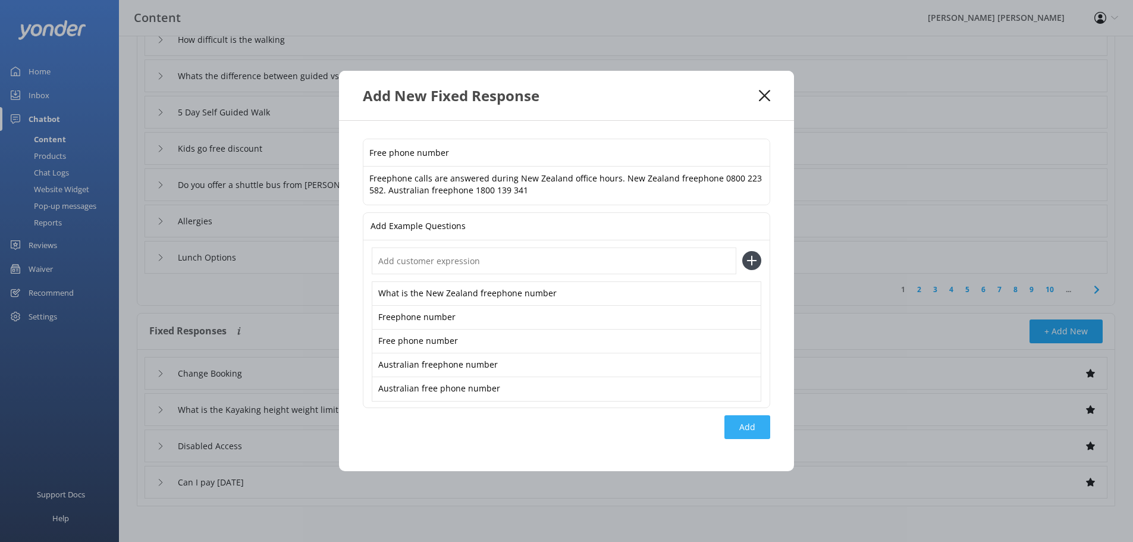
click at [746, 430] on div "Add" at bounding box center [748, 427] width 46 height 24
type input "Free phone number"
type input "Change Booking"
type input "What is the Kayaking height weight limit"
type input "Disabled Access"
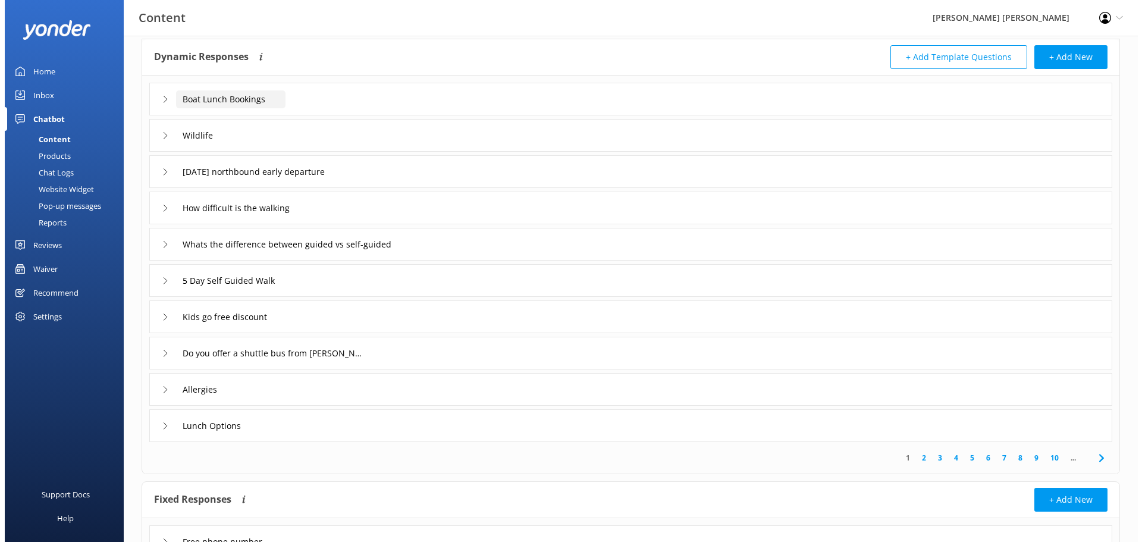
scroll to position [0, 0]
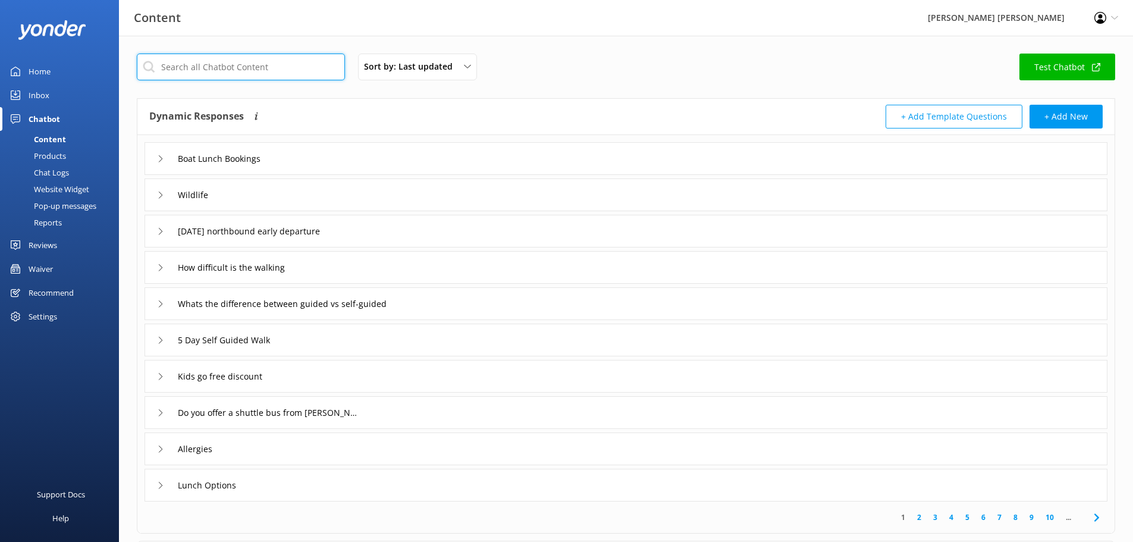
click at [261, 70] on input "text" at bounding box center [241, 67] width 208 height 27
drag, startPoint x: 270, startPoint y: 65, endPoint x: 113, endPoint y: 88, distance: 158.1
click at [127, 79] on div "Sort by: Last updated Title (A-Z) Last updated Test Chatbot Dynamic Responses T…" at bounding box center [626, 421] width 1014 height 771
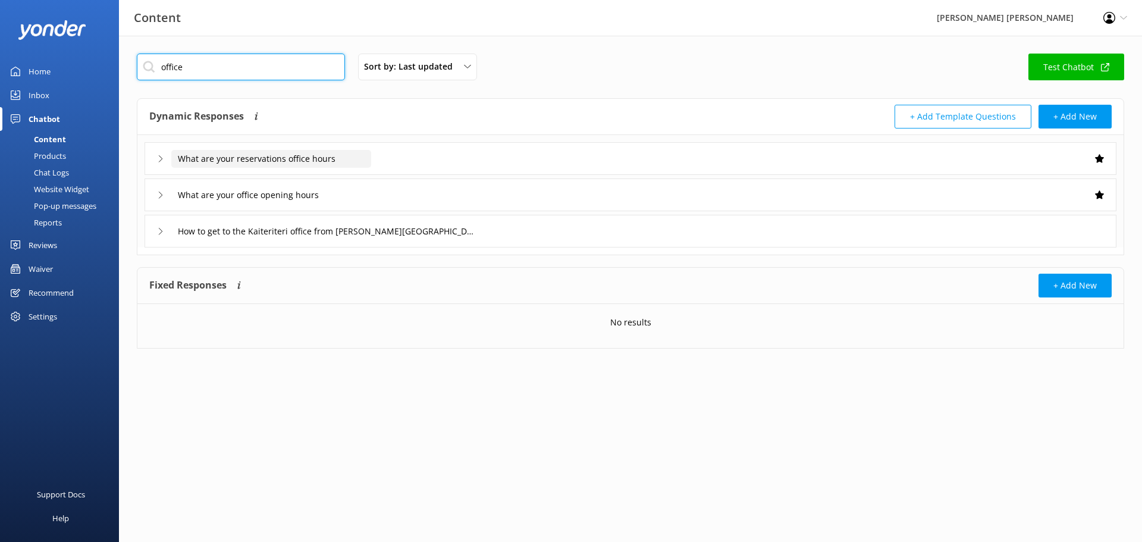
type input "office"
click at [272, 161] on input "What are your reservations office hours" at bounding box center [271, 159] width 200 height 18
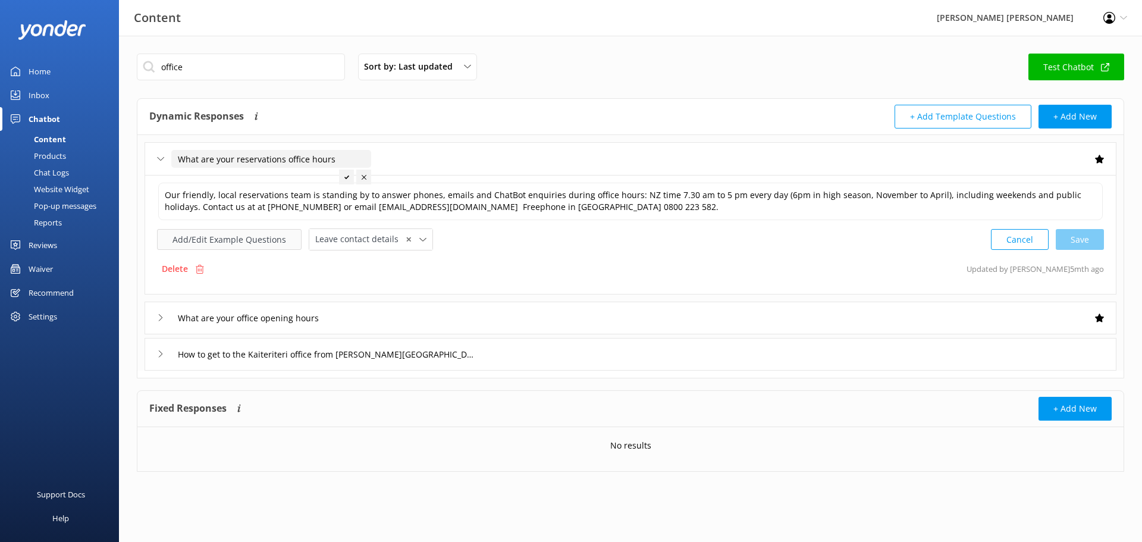
click at [252, 244] on button "Add/Edit Example Questions" at bounding box center [229, 239] width 145 height 21
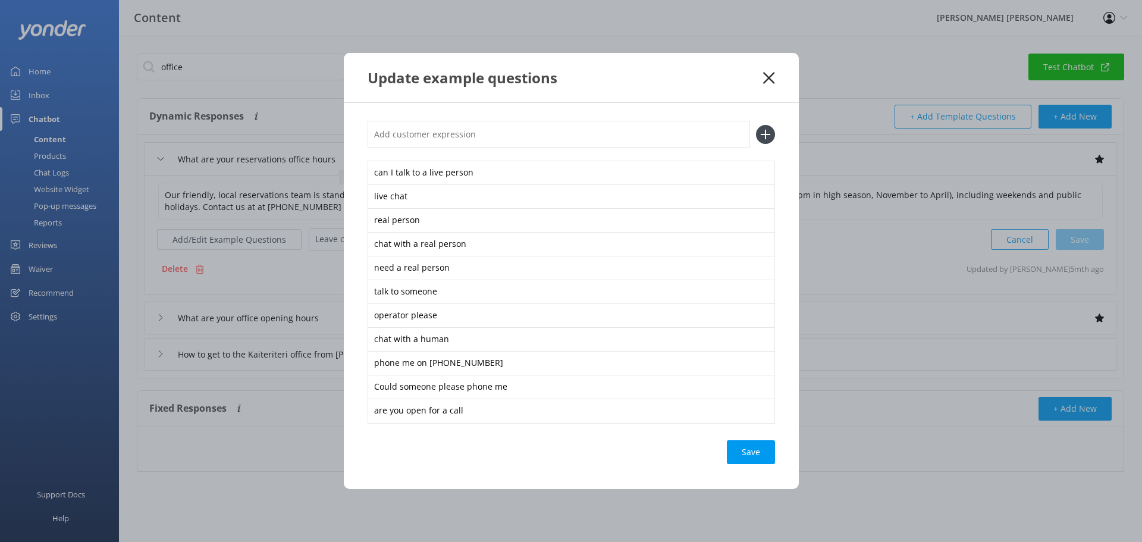
click at [773, 73] on use at bounding box center [768, 77] width 11 height 11
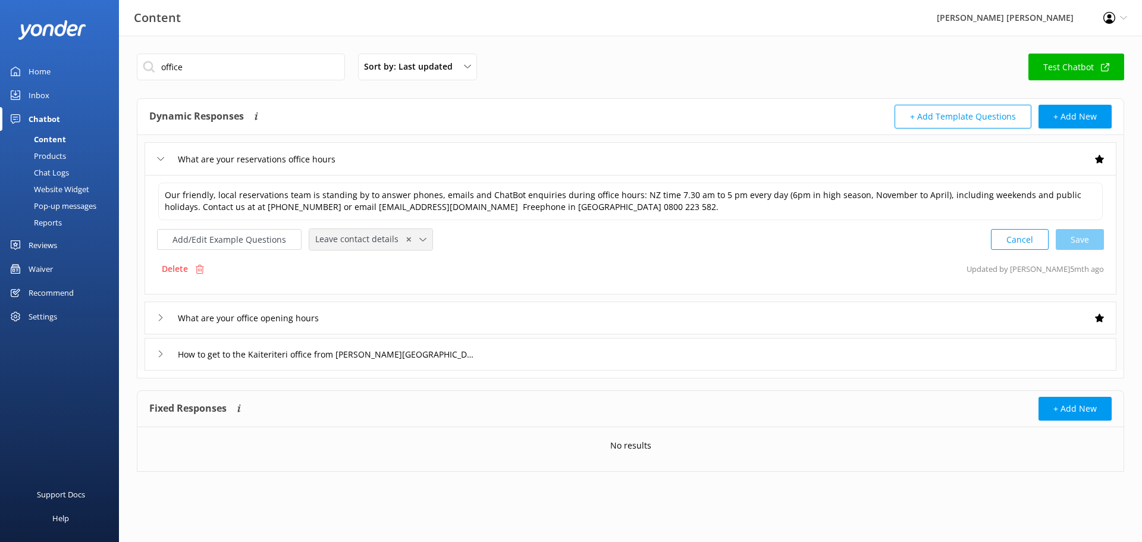
click at [419, 240] on icon at bounding box center [422, 239] width 7 height 7
click at [380, 262] on div "Leave contact details" at bounding box center [352, 265] width 73 height 12
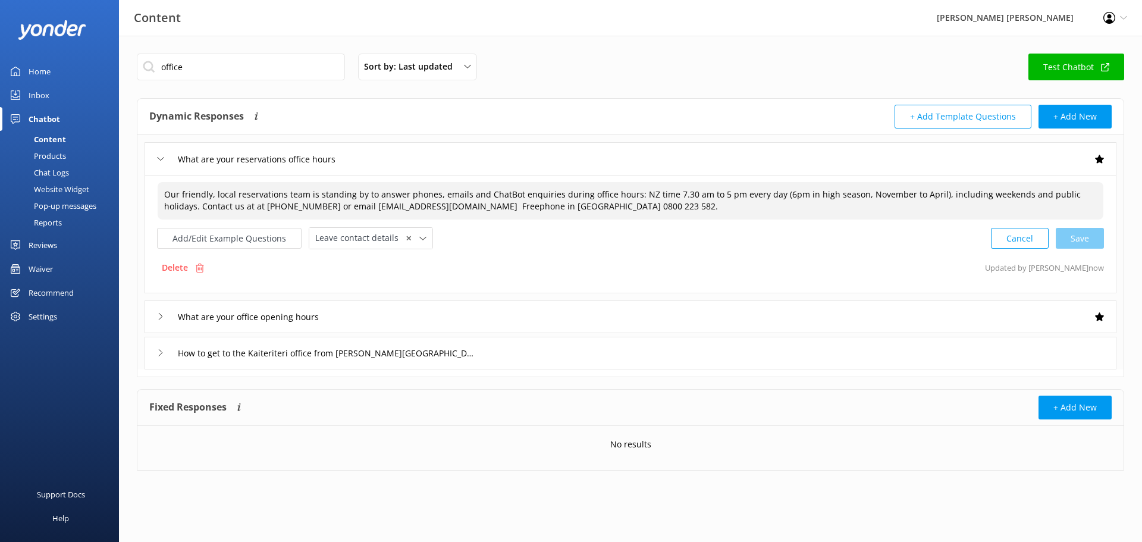
click at [505, 194] on textarea "Our friendly, local reservations team is standing by to answer phones, emails a…" at bounding box center [631, 200] width 946 height 37
click at [259, 239] on button "Add/Edit Example Questions" at bounding box center [229, 238] width 145 height 21
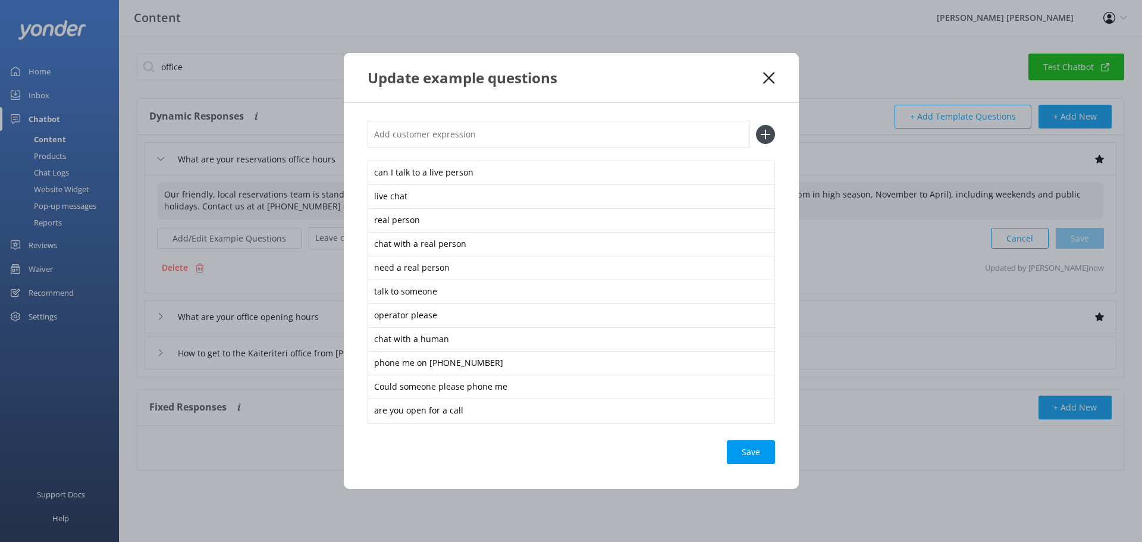
click at [422, 136] on input "text" at bounding box center [559, 134] width 383 height 27
type input "can a human email me"
click at [763, 133] on icon at bounding box center [765, 134] width 19 height 19
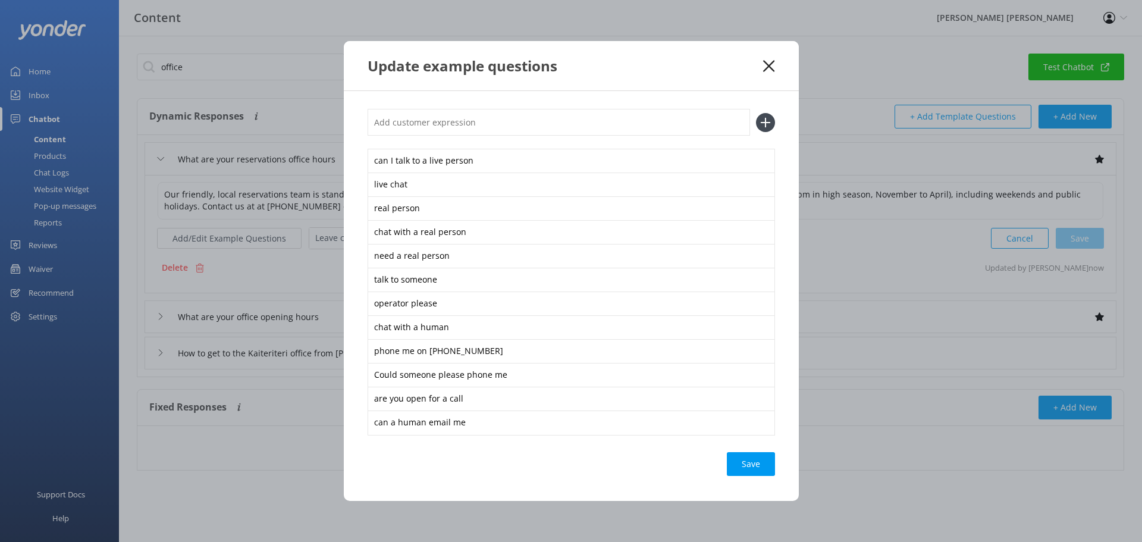
drag, startPoint x: 462, startPoint y: 126, endPoint x: 312, endPoint y: 129, distance: 150.6
click at [312, 129] on div "Update example questions can I talk to a live person live chat real person chat…" at bounding box center [571, 271] width 1142 height 542
type input "forward my message to a human"
click at [768, 118] on icon at bounding box center [765, 122] width 19 height 19
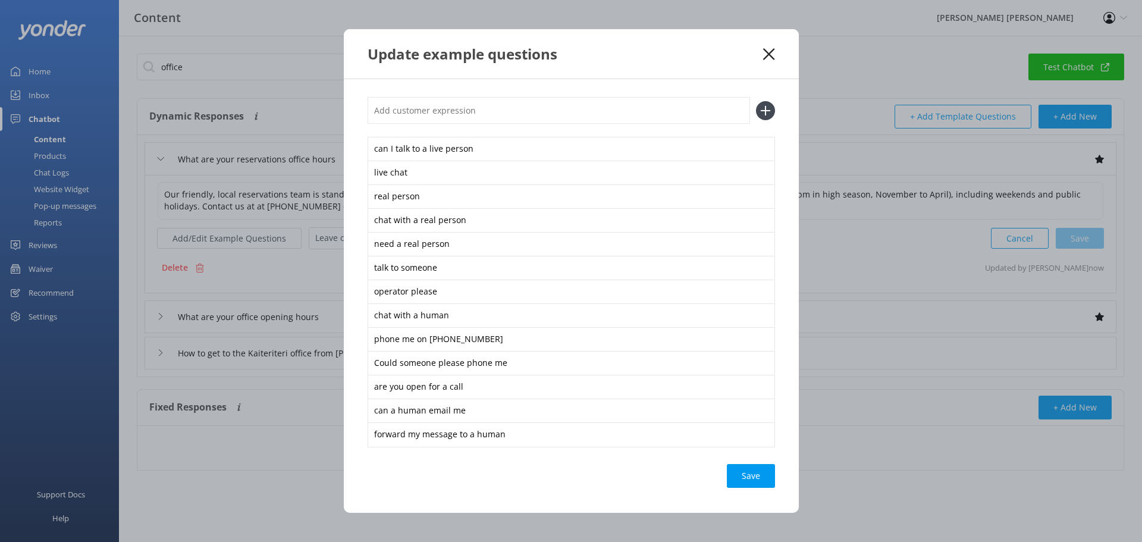
click at [756, 470] on div "Save" at bounding box center [751, 476] width 48 height 24
click at [764, 59] on use at bounding box center [768, 53] width 11 height 11
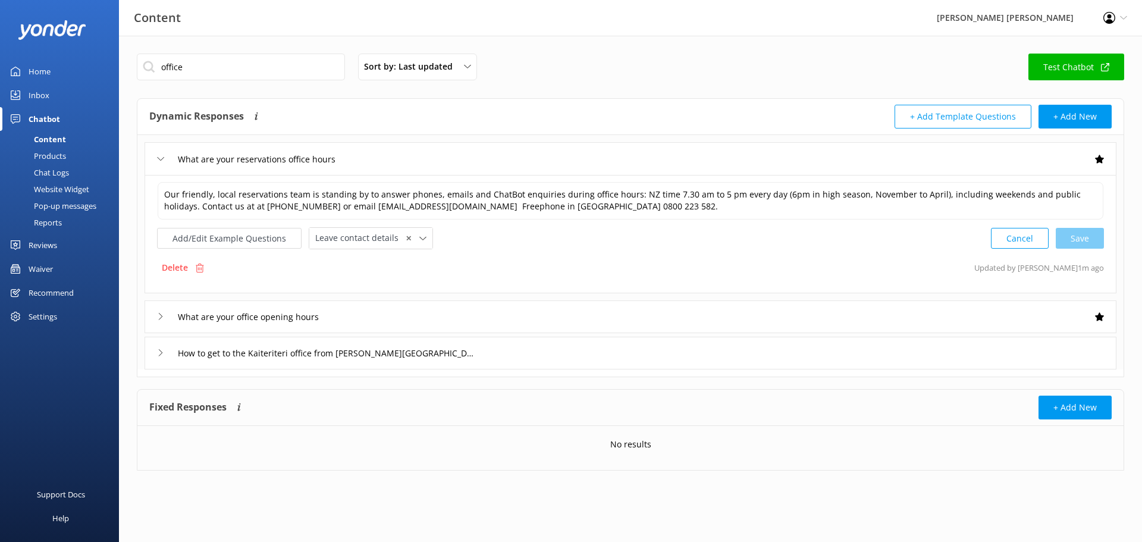
click at [45, 95] on div "Inbox" at bounding box center [39, 95] width 21 height 24
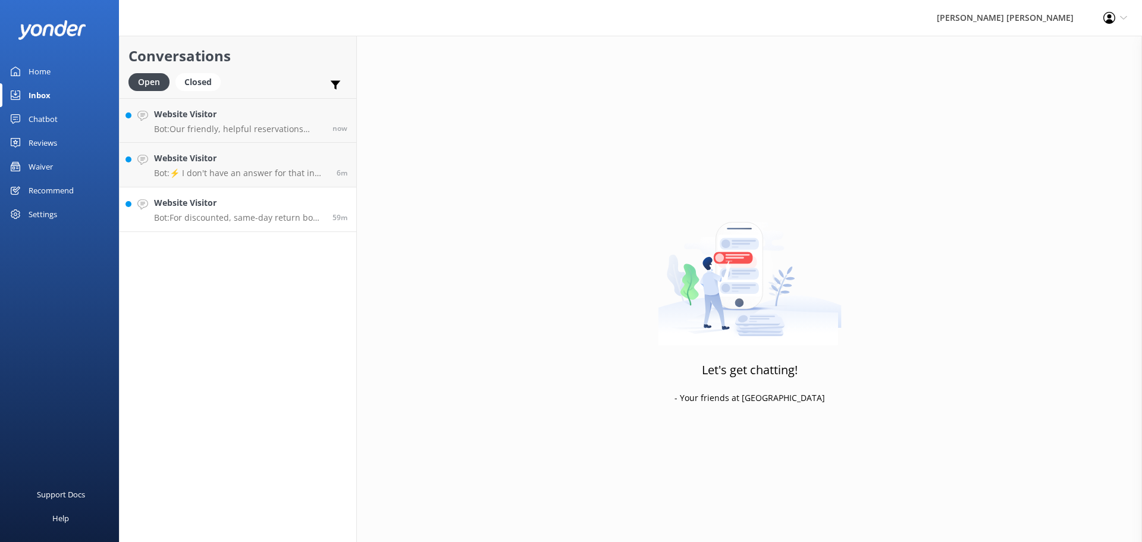
click at [241, 221] on p "Bot: For discounted, same-day return boat trips, you can find more information …" at bounding box center [239, 217] width 170 height 11
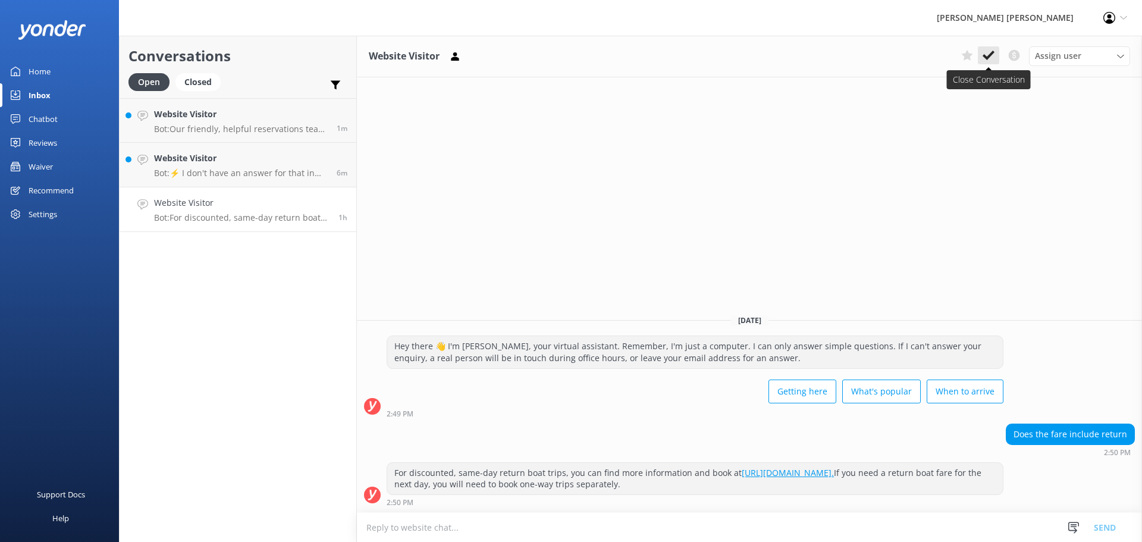
click at [856, 57] on use at bounding box center [989, 56] width 12 height 10
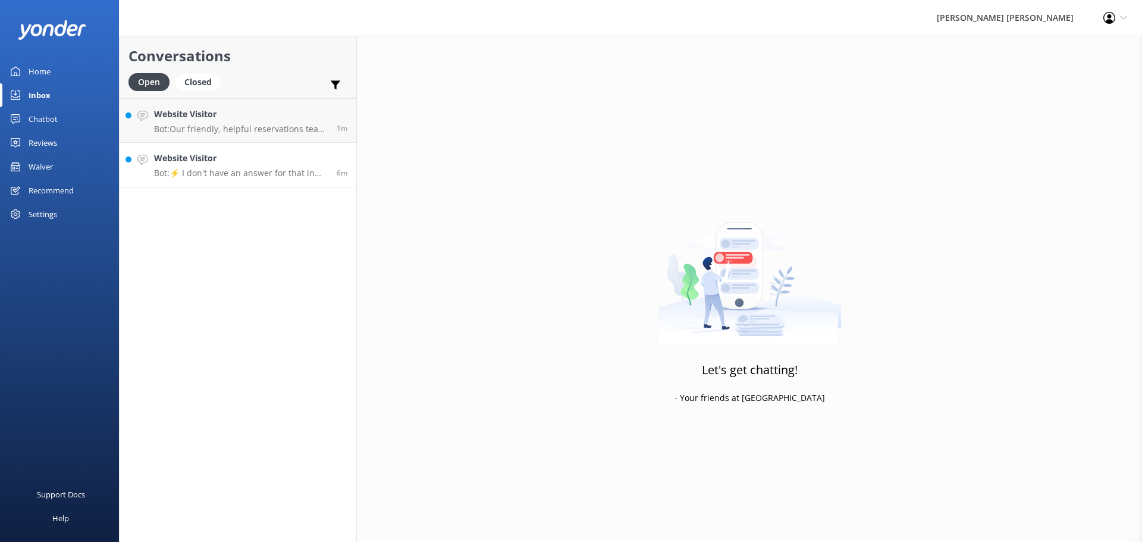
click at [208, 171] on p "Bot: ⚡ I don't have an answer for that in my knowledge base. Please try and rep…" at bounding box center [241, 173] width 174 height 11
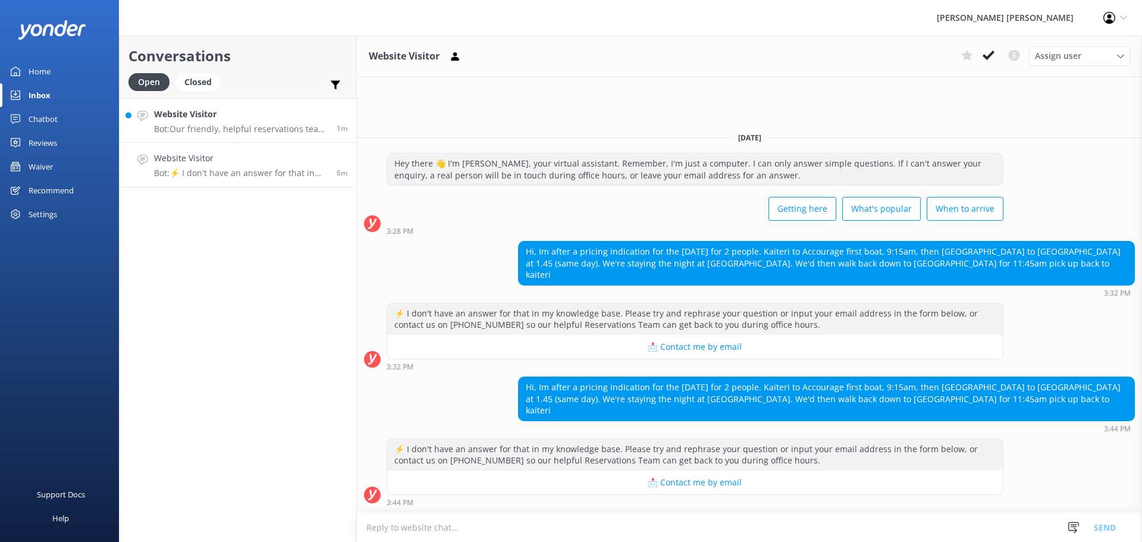
click at [218, 129] on p "Bot: Our friendly, helpful reservations team is available to take phone calls a…" at bounding box center [241, 129] width 174 height 11
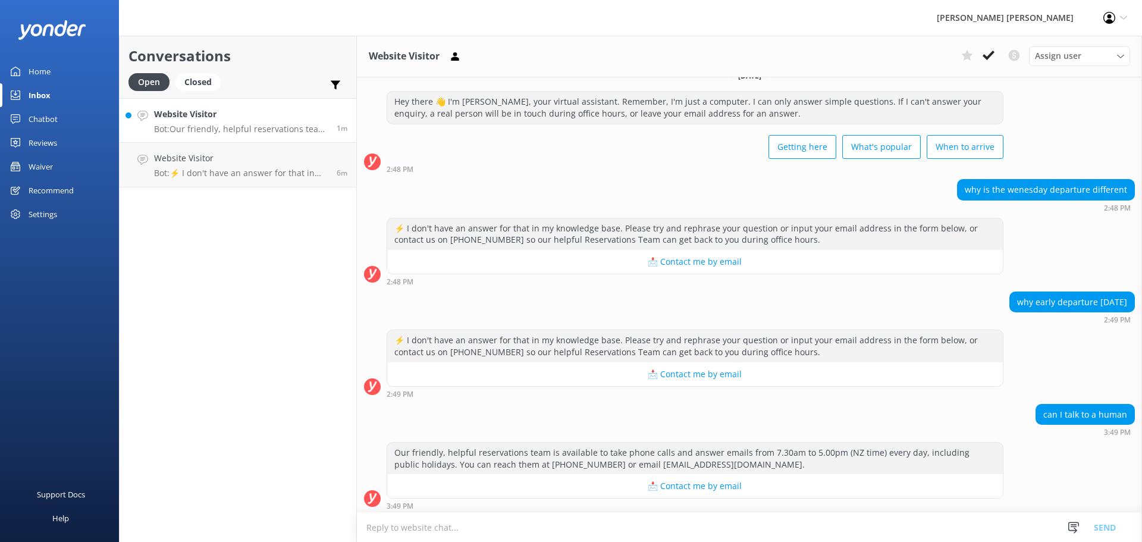
scroll to position [286, 0]
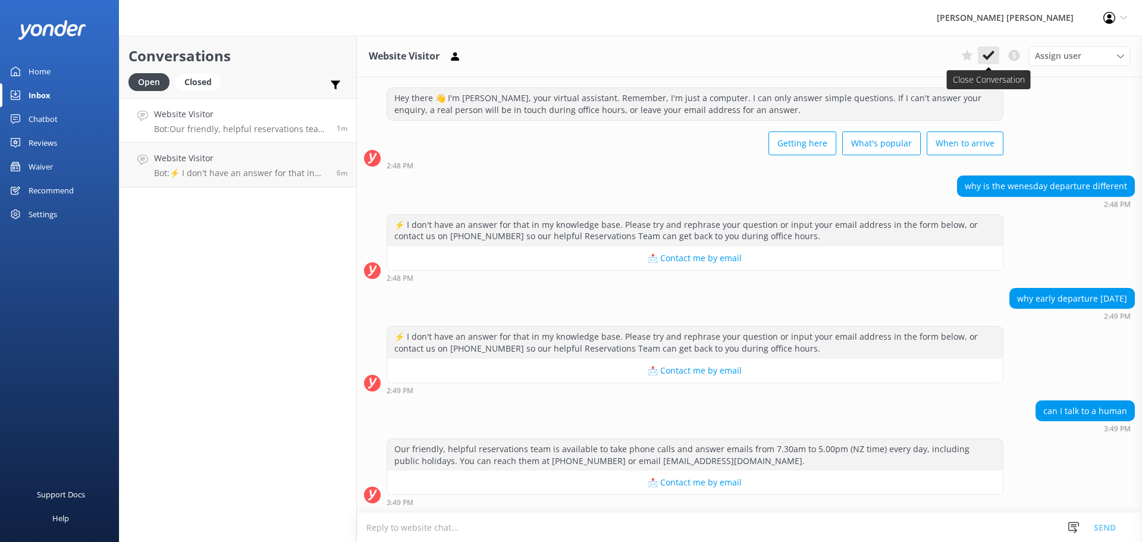
click at [856, 59] on icon at bounding box center [989, 55] width 12 height 12
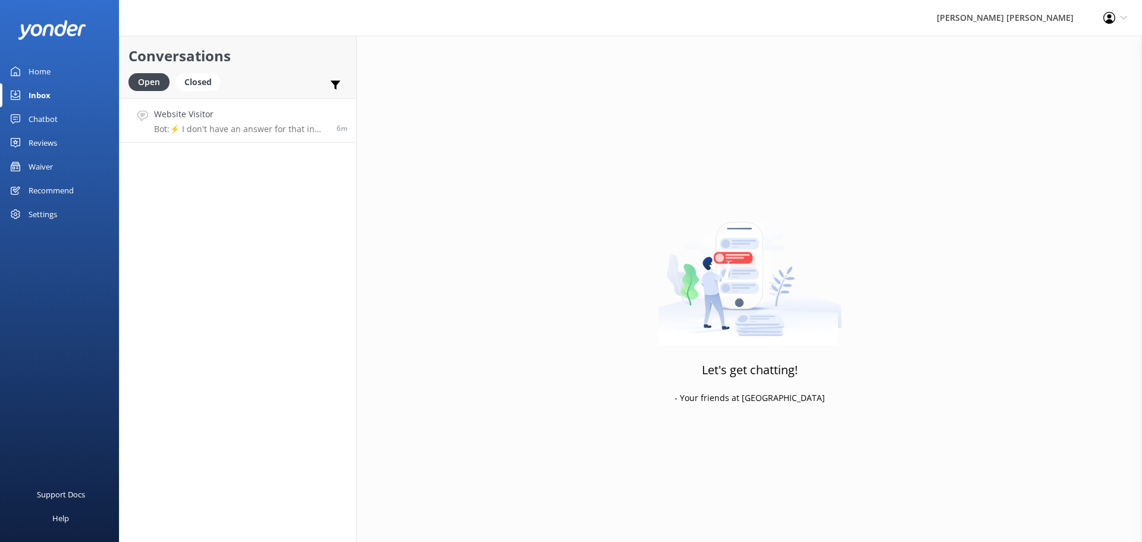
click at [258, 131] on p "Bot: ⚡ I don't have an answer for that in my knowledge base. Please try and rep…" at bounding box center [241, 129] width 174 height 11
